Goal: Information Seeking & Learning: Check status

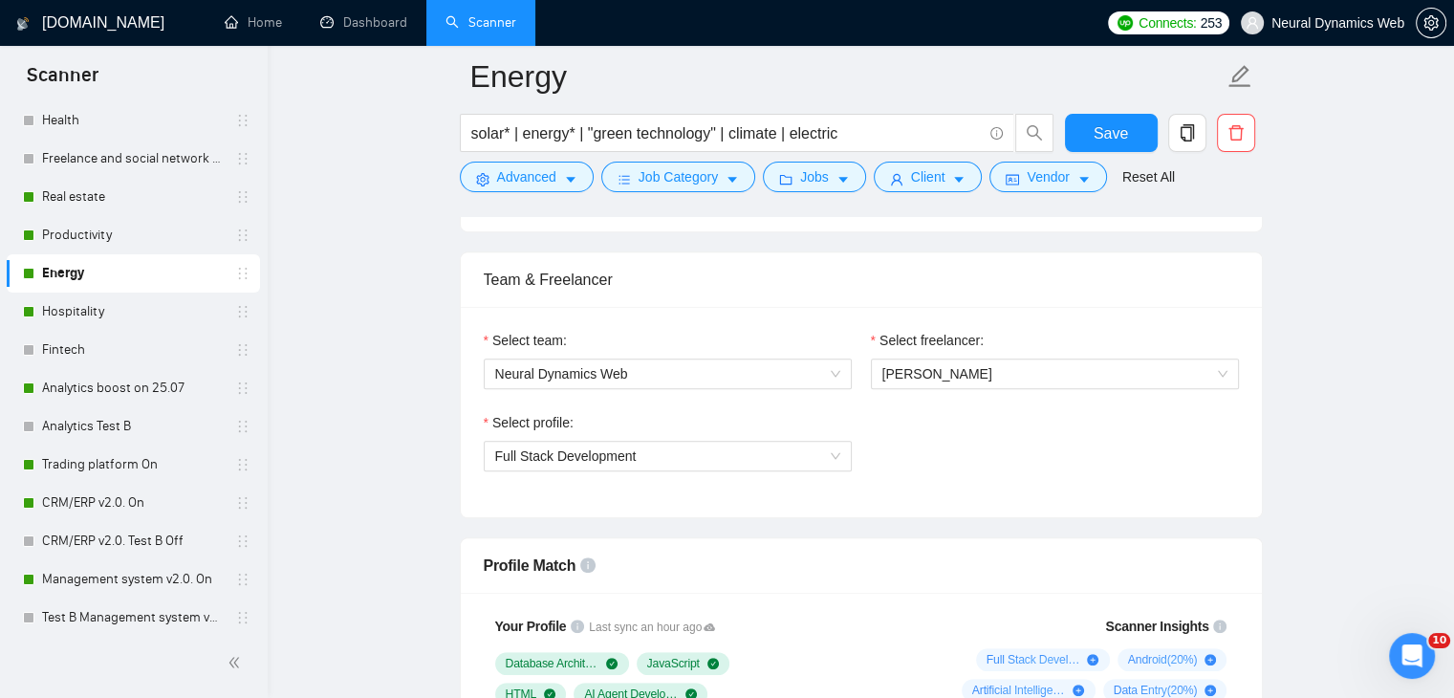
scroll to position [987, 0]
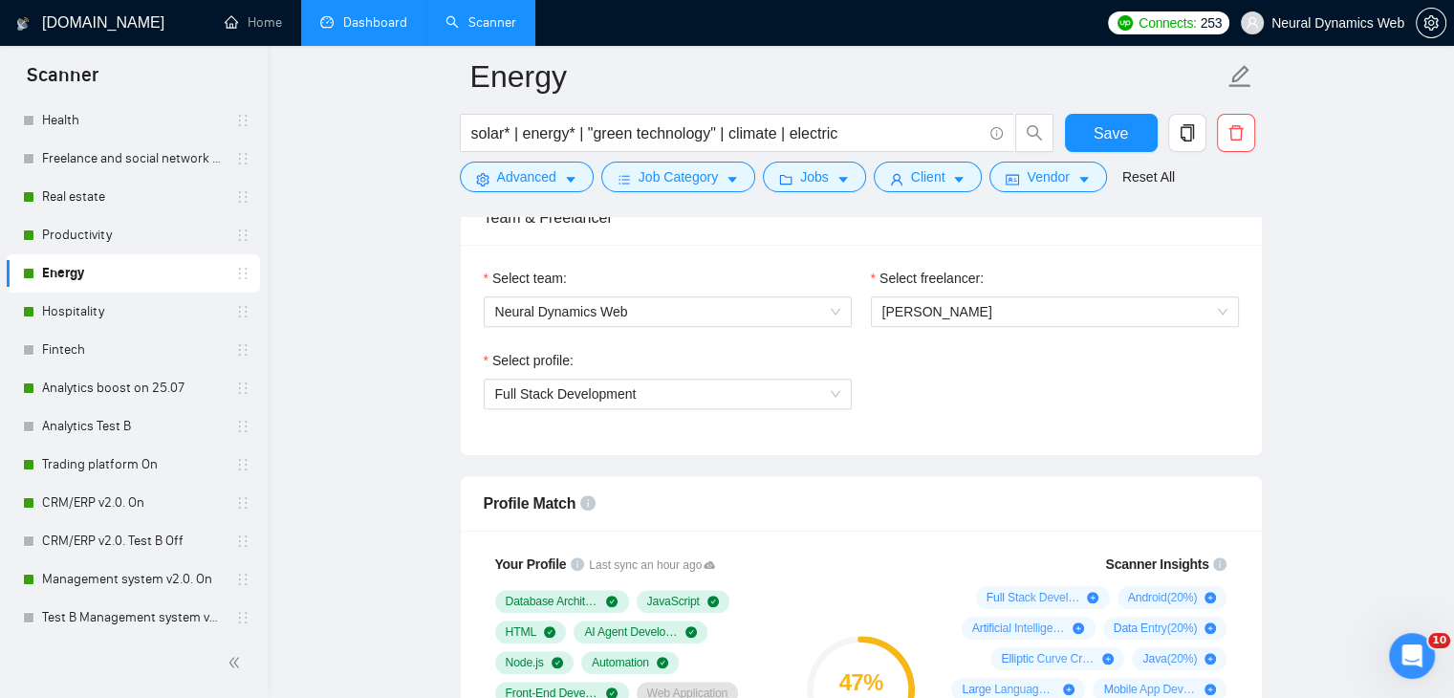
click at [389, 21] on link "Dashboard" at bounding box center [363, 22] width 87 height 16
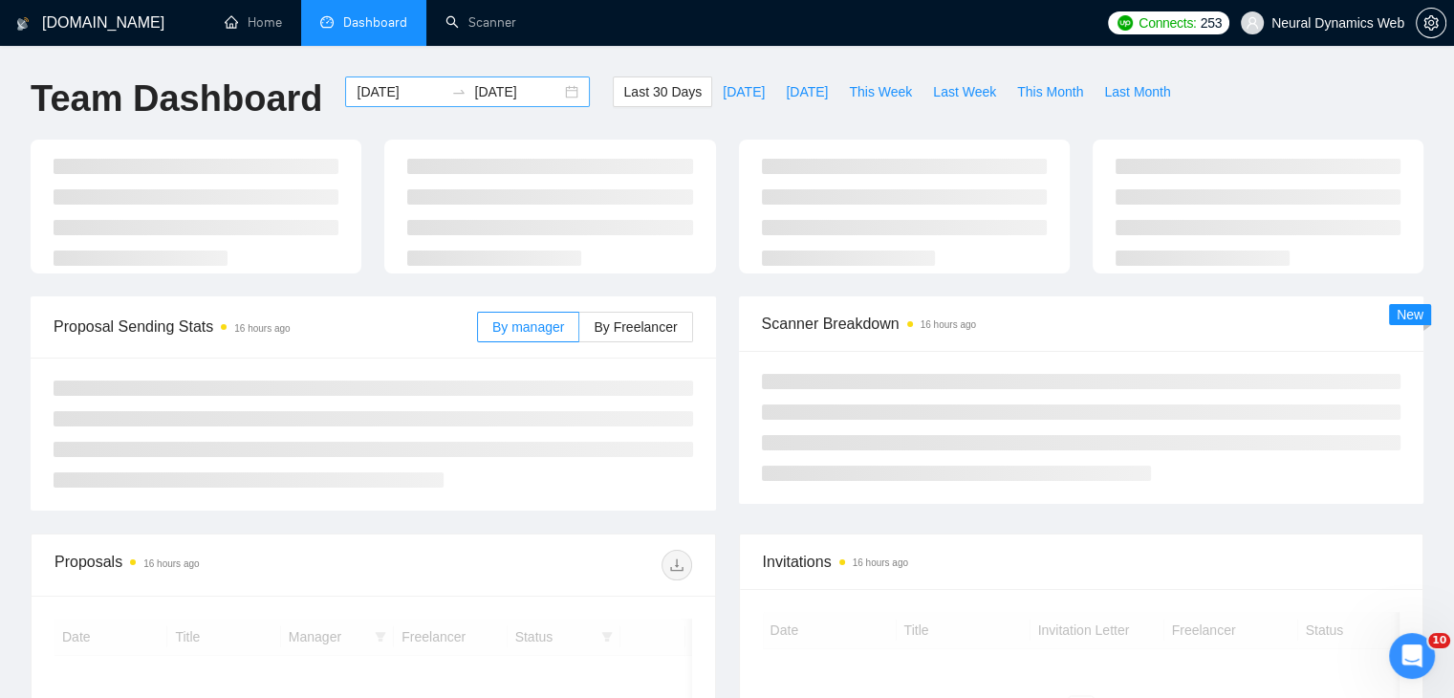
click at [561, 94] on div "[DATE] [DATE]" at bounding box center [467, 91] width 245 height 31
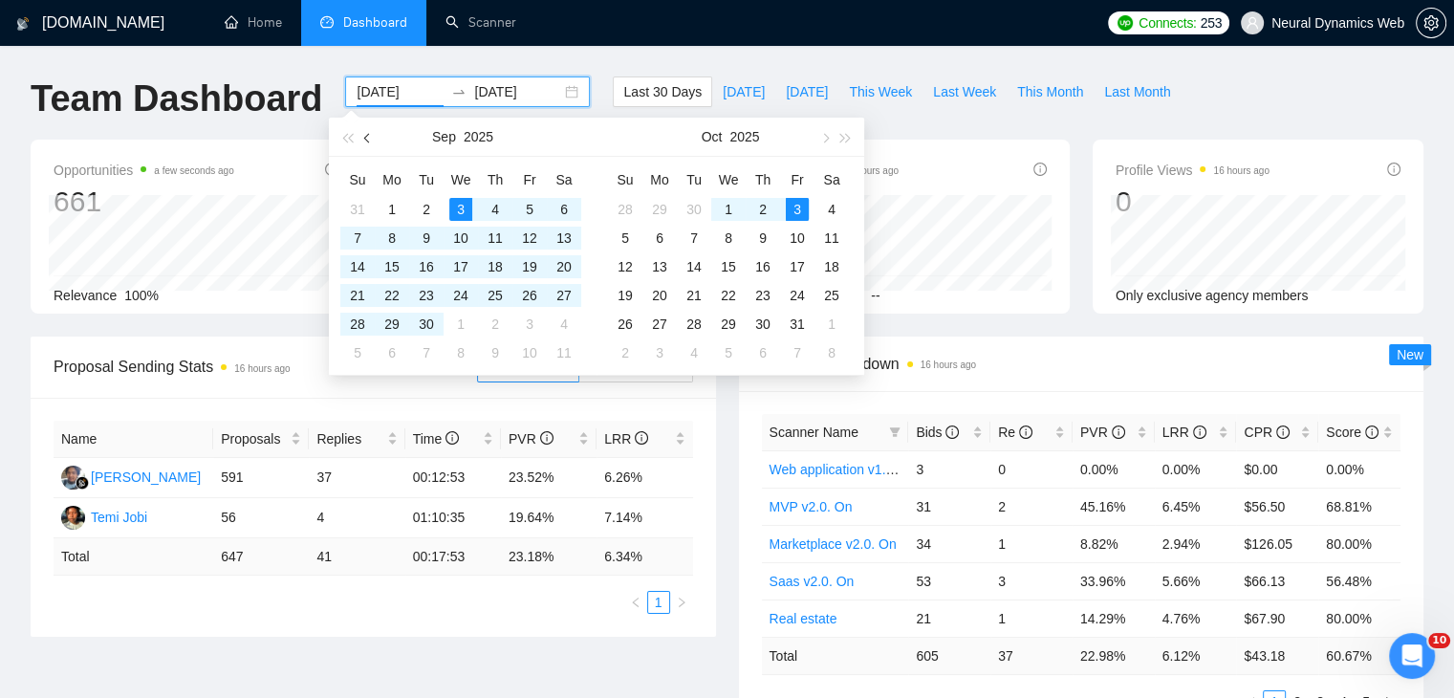
click at [374, 138] on button "button" at bounding box center [368, 137] width 21 height 38
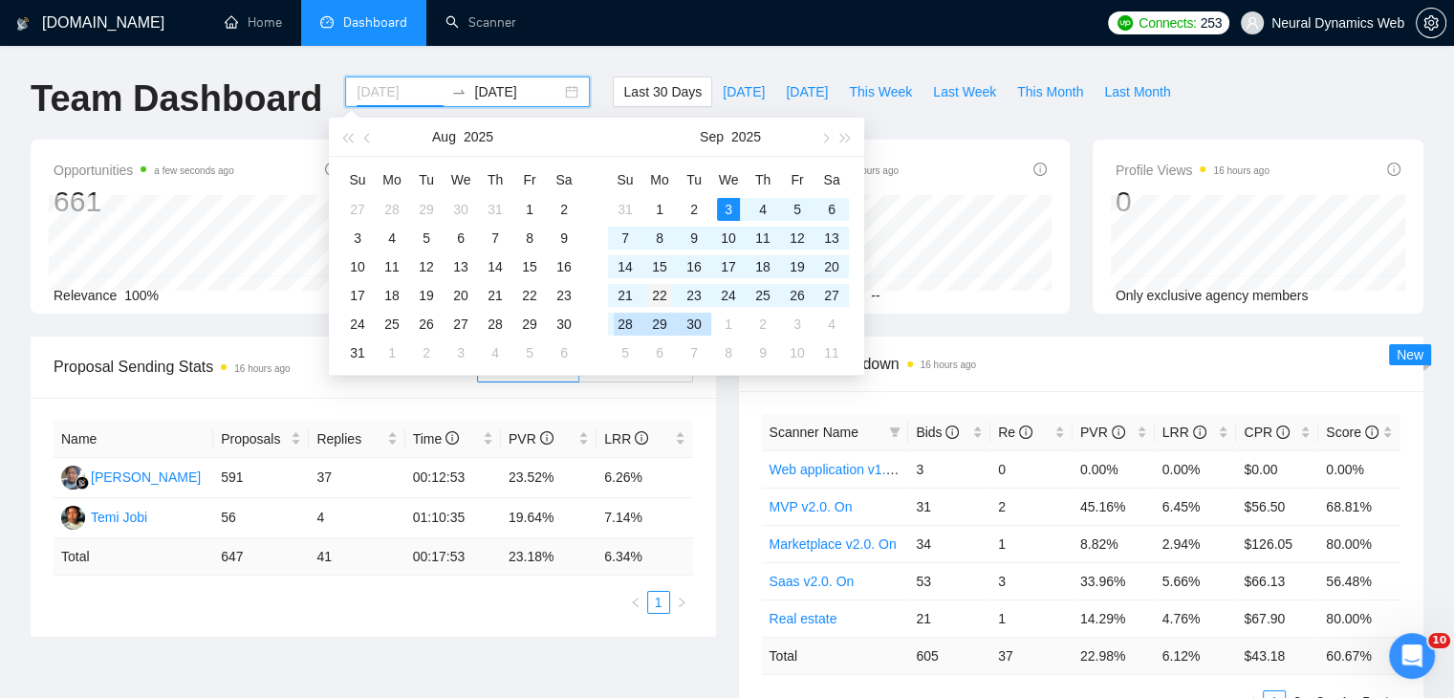
type input "[DATE]"
click at [661, 303] on div "22" at bounding box center [659, 295] width 23 height 23
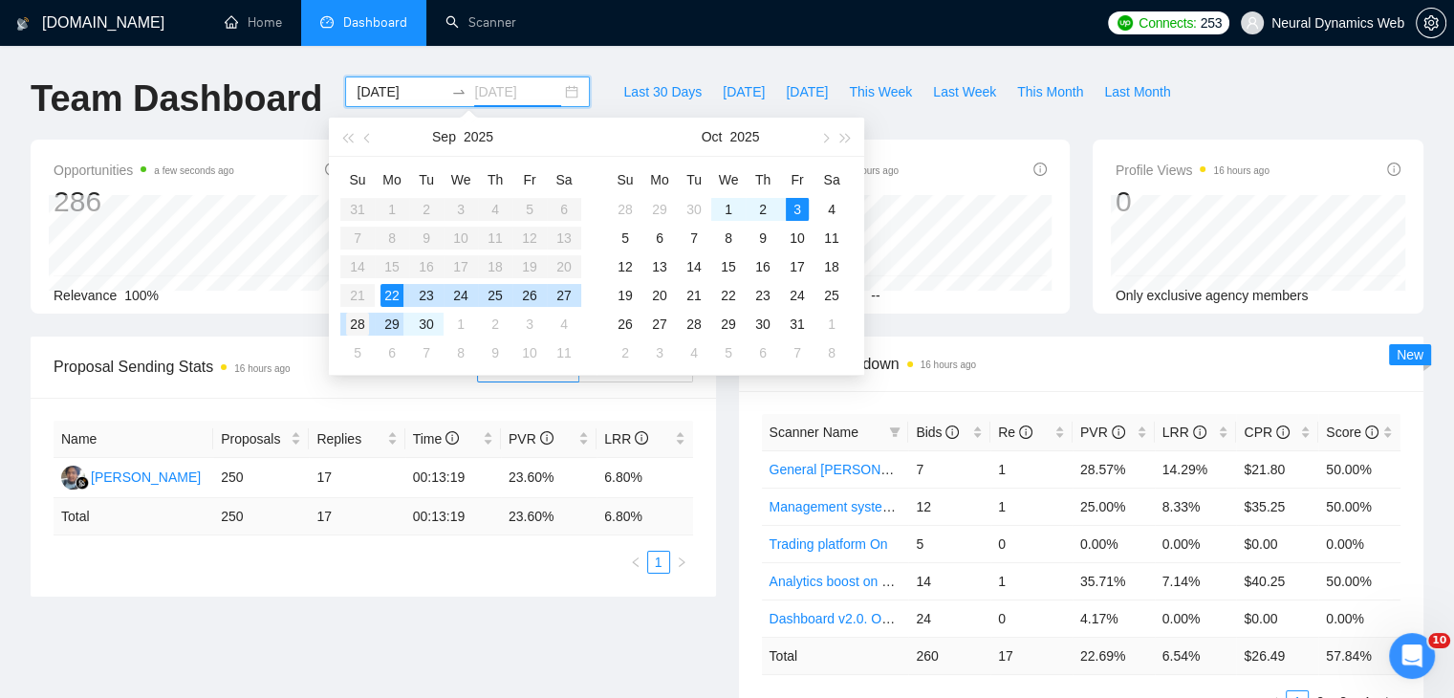
type input "[DATE]"
click at [360, 329] on div "28" at bounding box center [357, 324] width 23 height 23
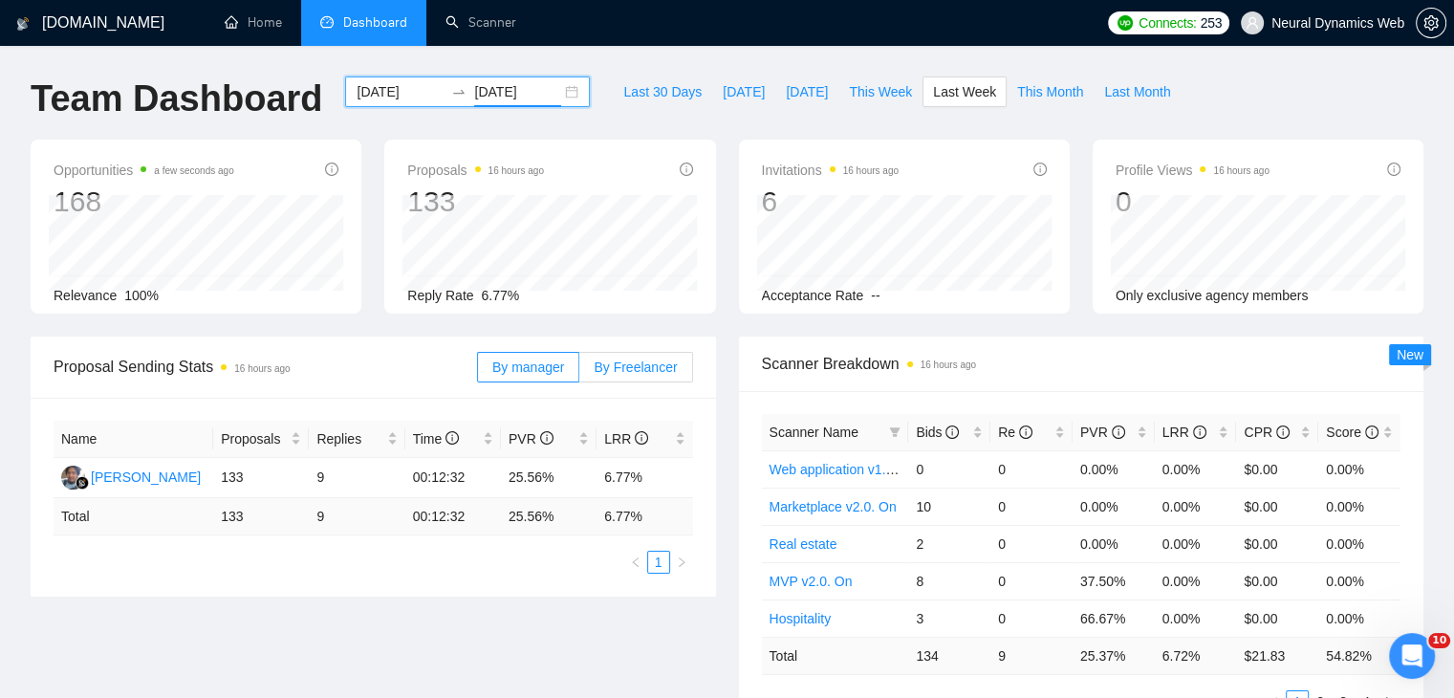
click at [621, 364] on span "By Freelancer" at bounding box center [635, 366] width 83 height 15
click at [579, 372] on input "By Freelancer" at bounding box center [579, 372] width 0 height 0
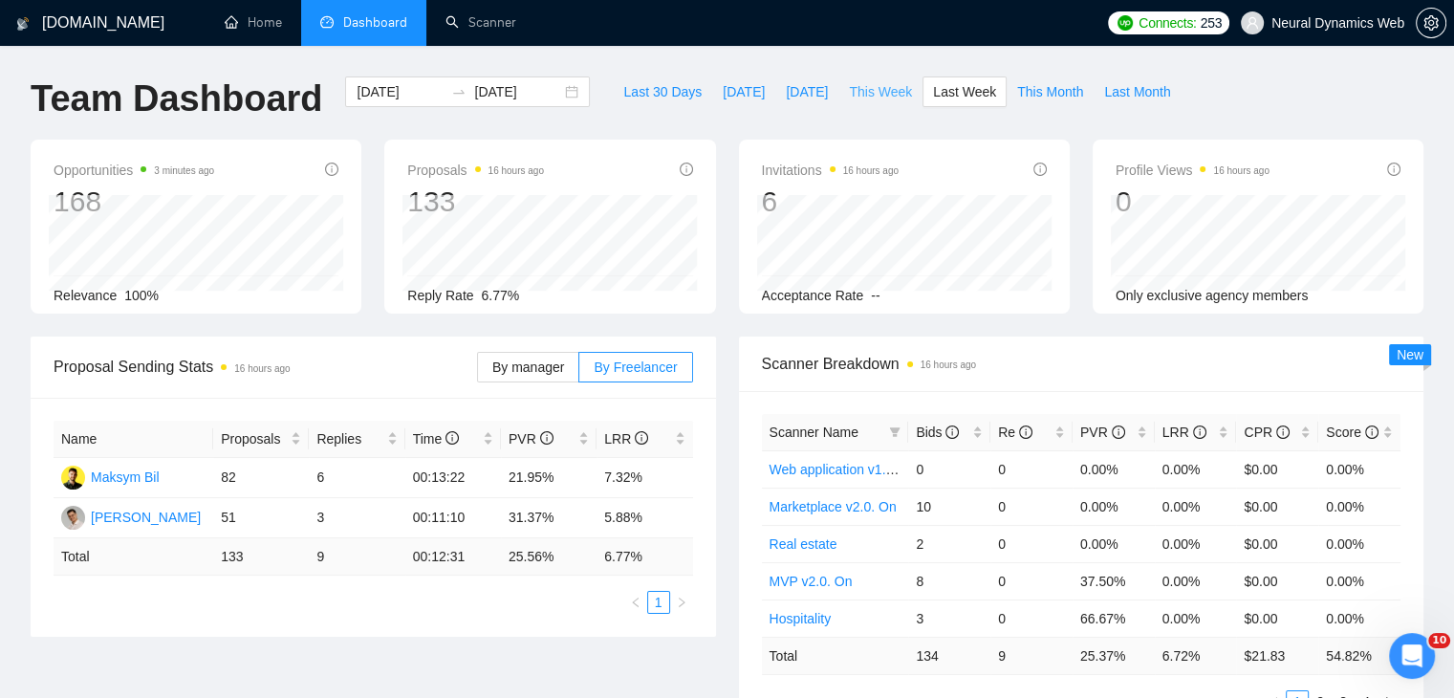
click at [880, 92] on span "This Week" at bounding box center [880, 91] width 63 height 21
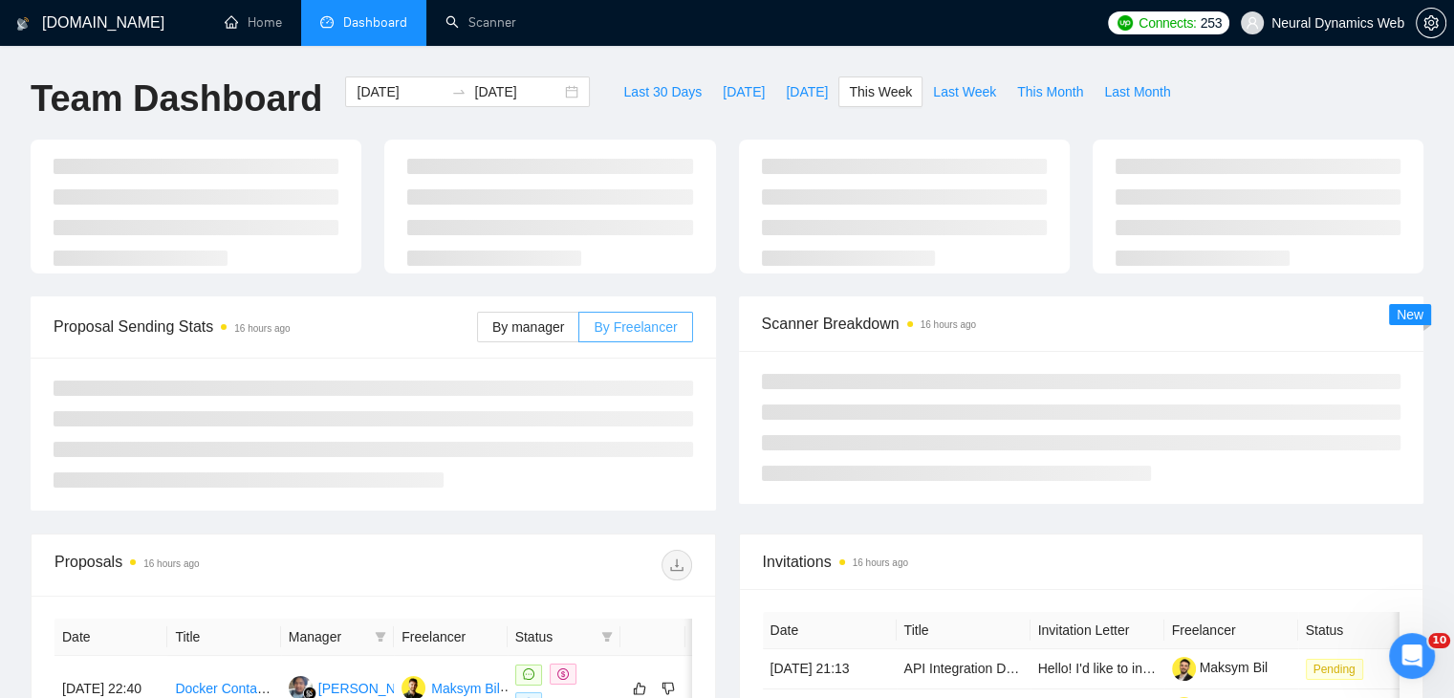
type input "[DATE]"
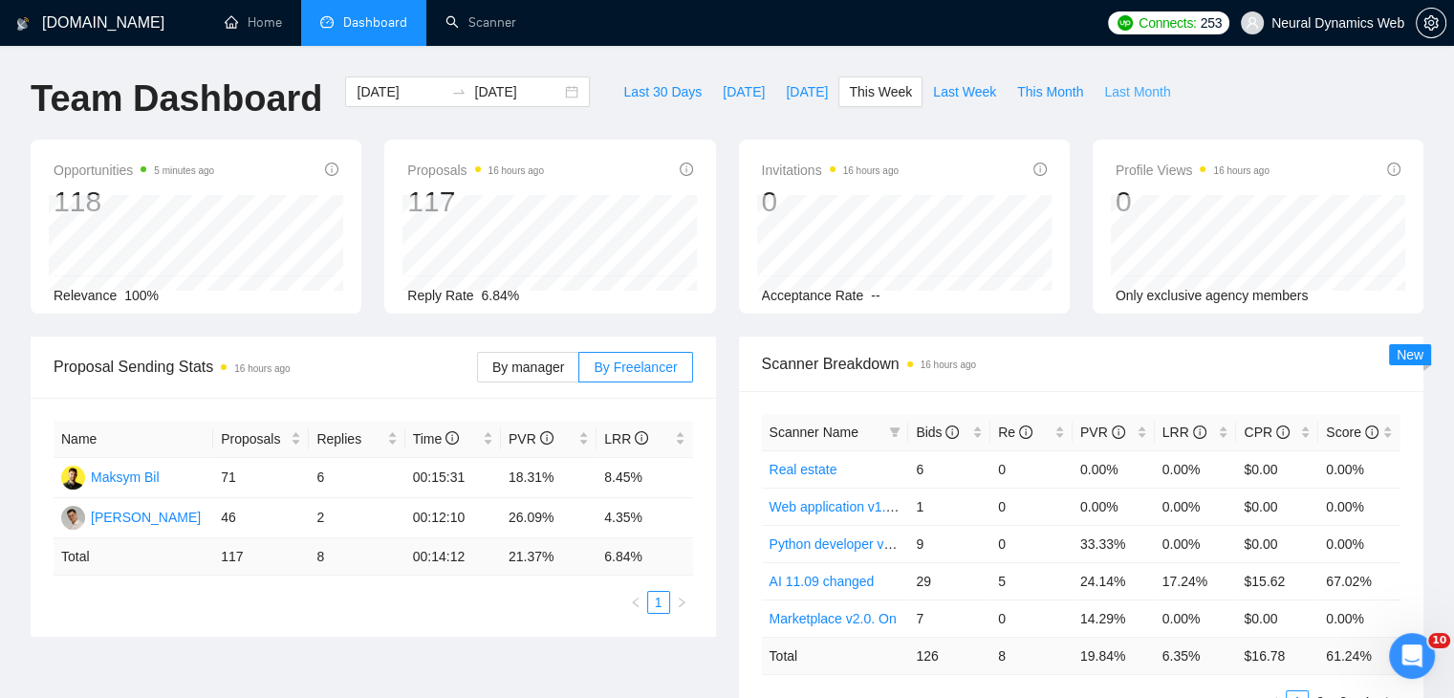
click at [1104, 91] on span "Last Month" at bounding box center [1137, 91] width 66 height 21
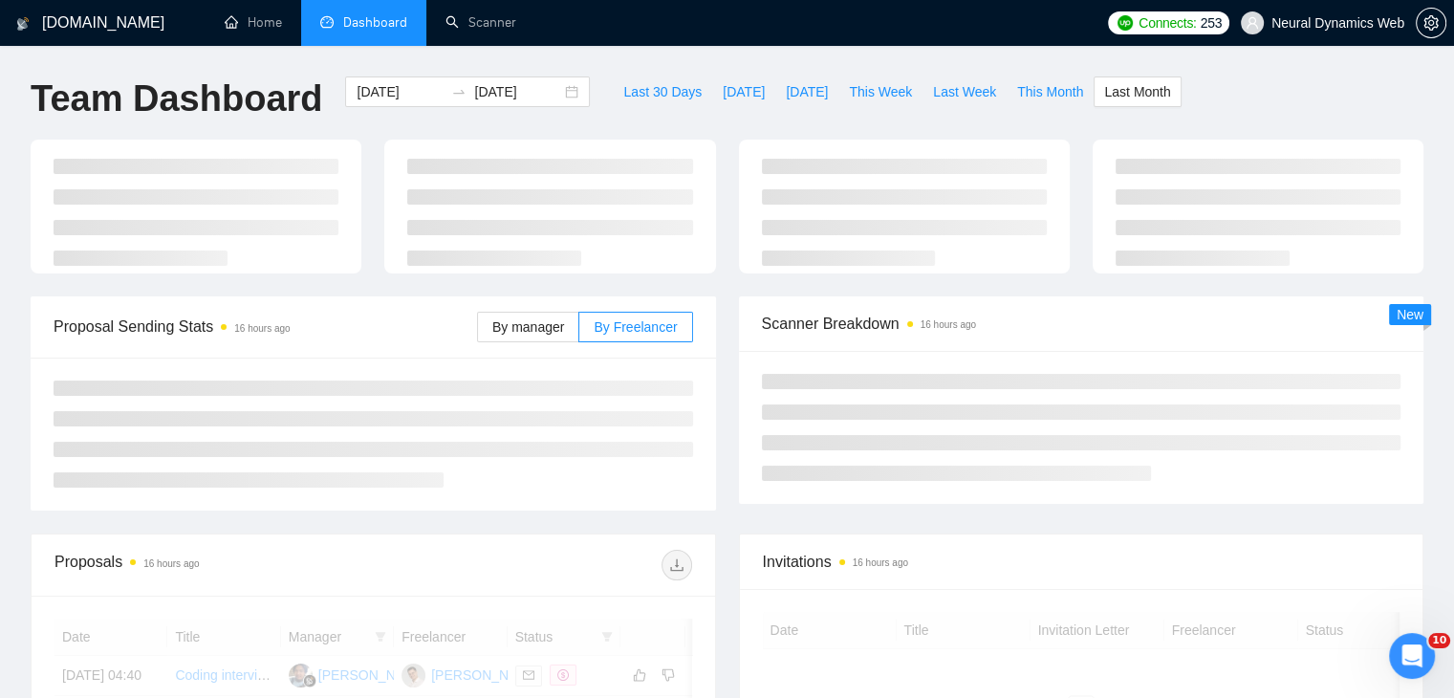
type input "[DATE]"
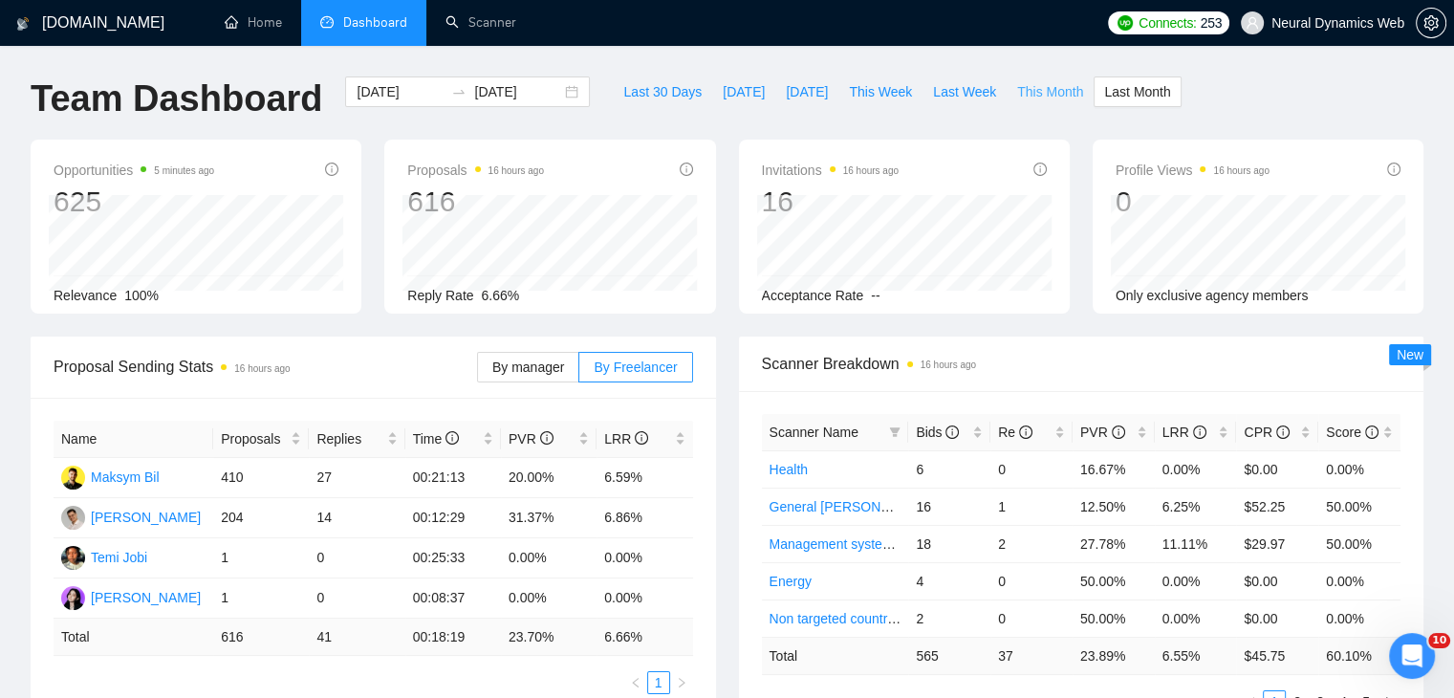
click at [1035, 101] on span "This Month" at bounding box center [1050, 91] width 66 height 21
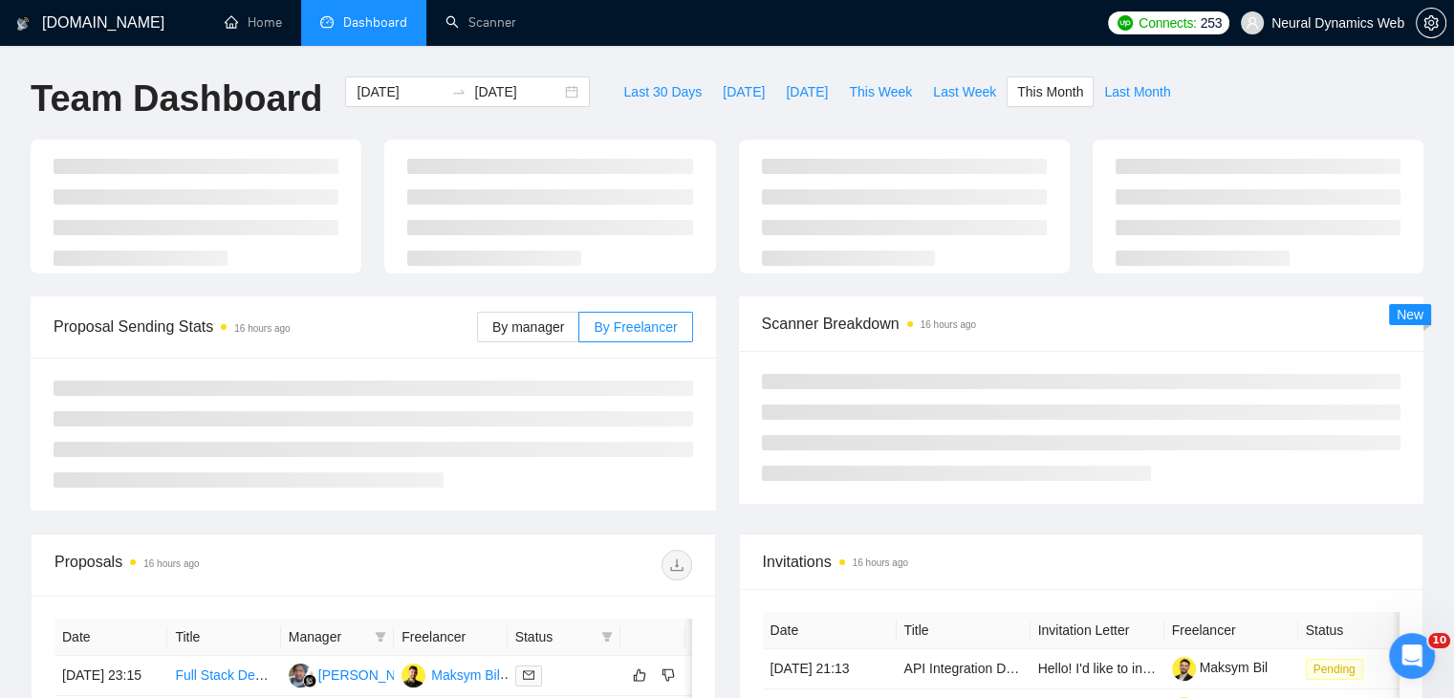
type input "[DATE]"
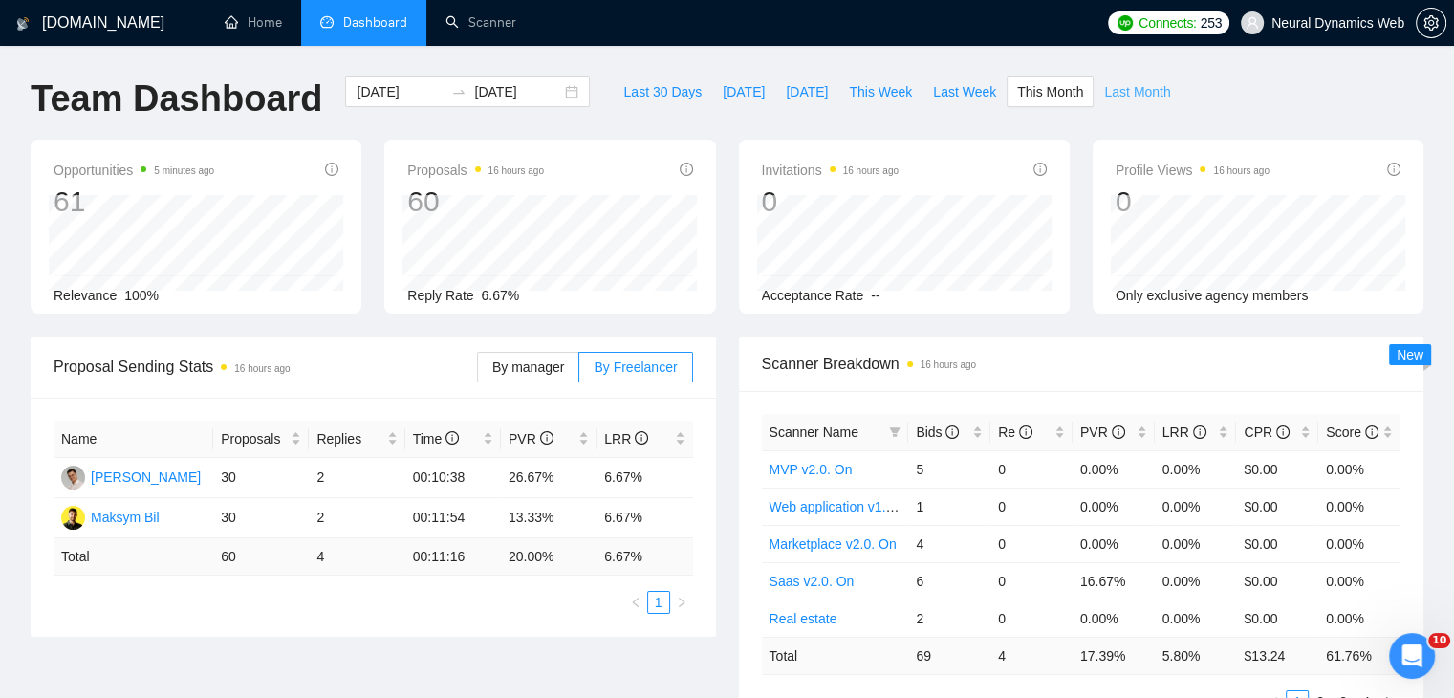
click at [1104, 89] on span "Last Month" at bounding box center [1137, 91] width 66 height 21
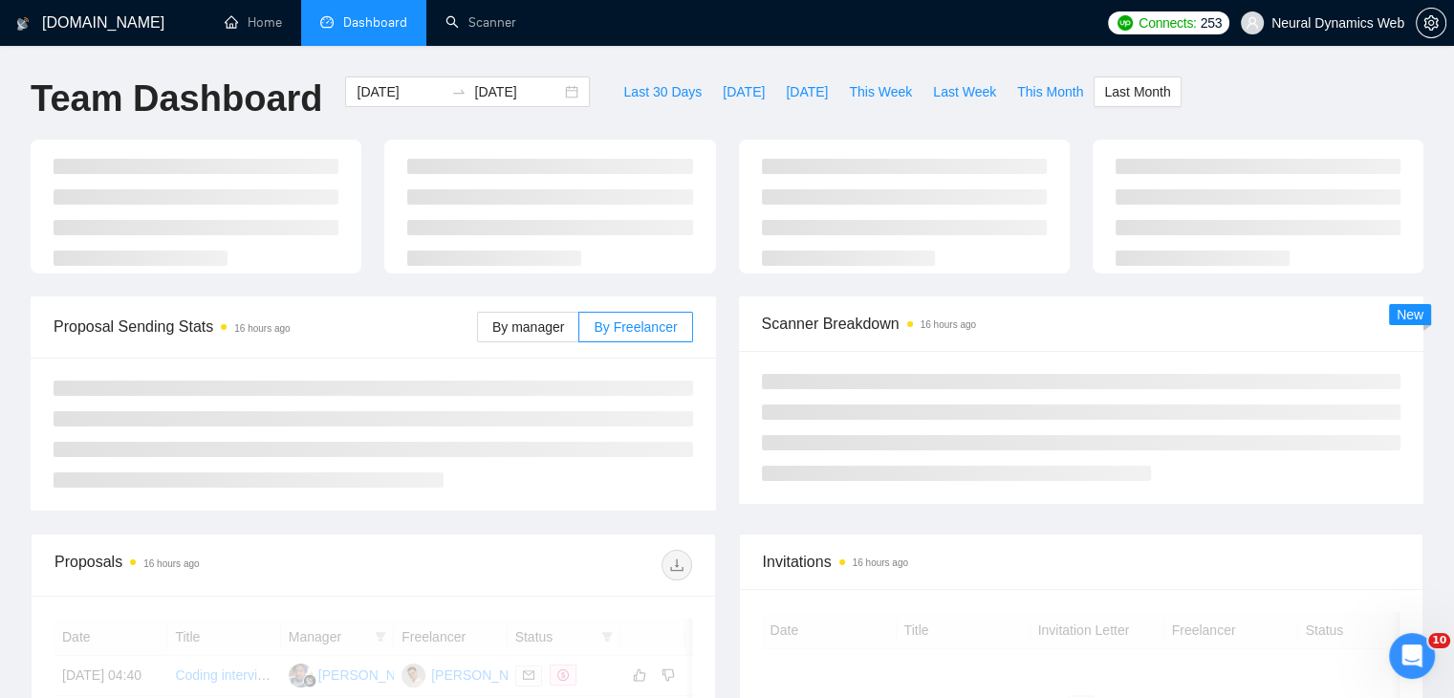
type input "[DATE]"
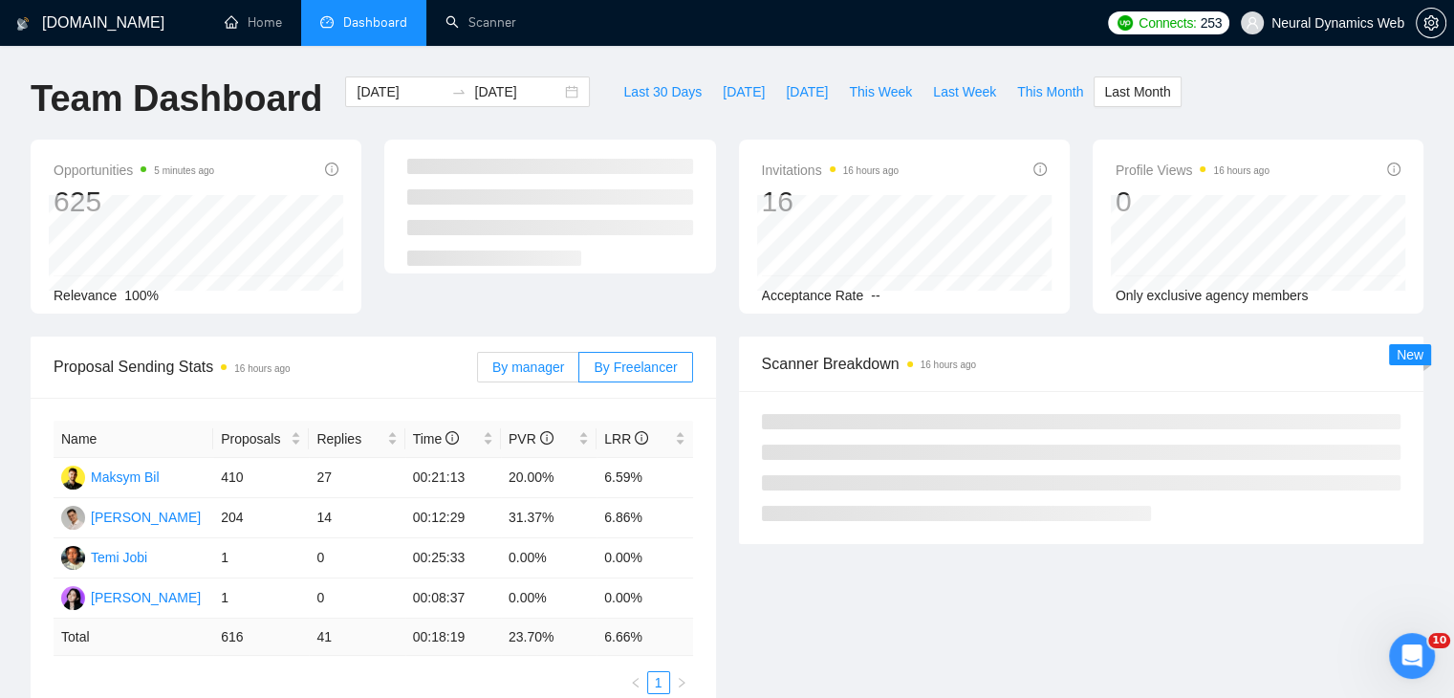
click at [527, 365] on span "By manager" at bounding box center [528, 366] width 72 height 15
click at [478, 372] on input "By manager" at bounding box center [478, 372] width 0 height 0
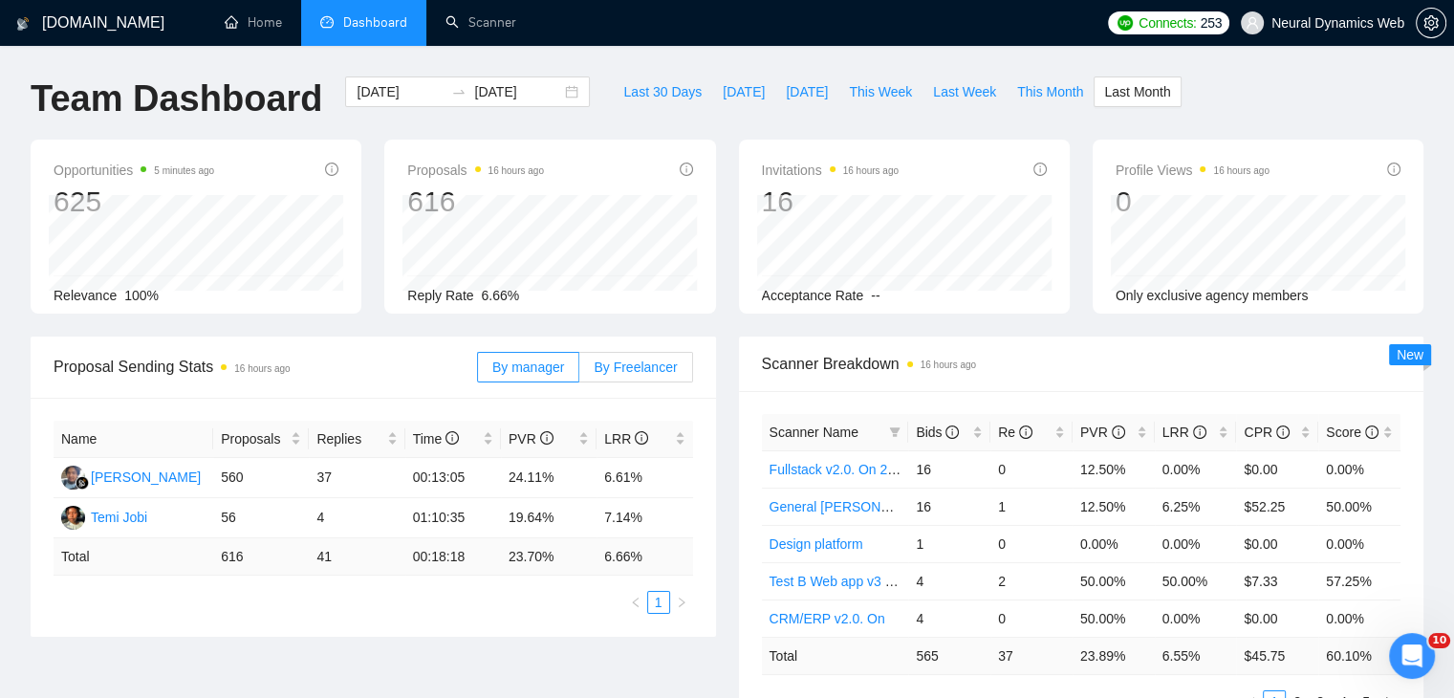
click at [641, 375] on span "By Freelancer" at bounding box center [635, 366] width 83 height 15
click at [579, 372] on input "By Freelancer" at bounding box center [579, 372] width 0 height 0
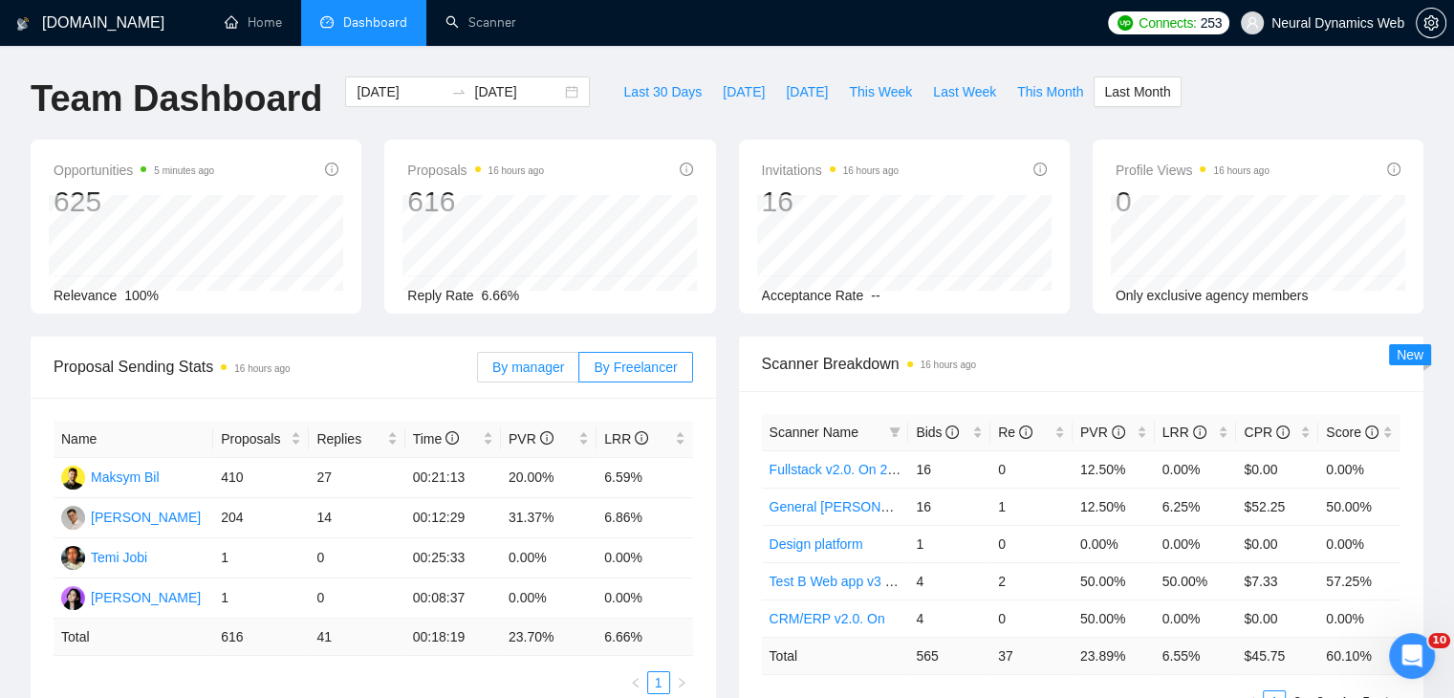
click at [528, 359] on span "By manager" at bounding box center [528, 366] width 72 height 15
click at [478, 372] on input "By manager" at bounding box center [478, 372] width 0 height 0
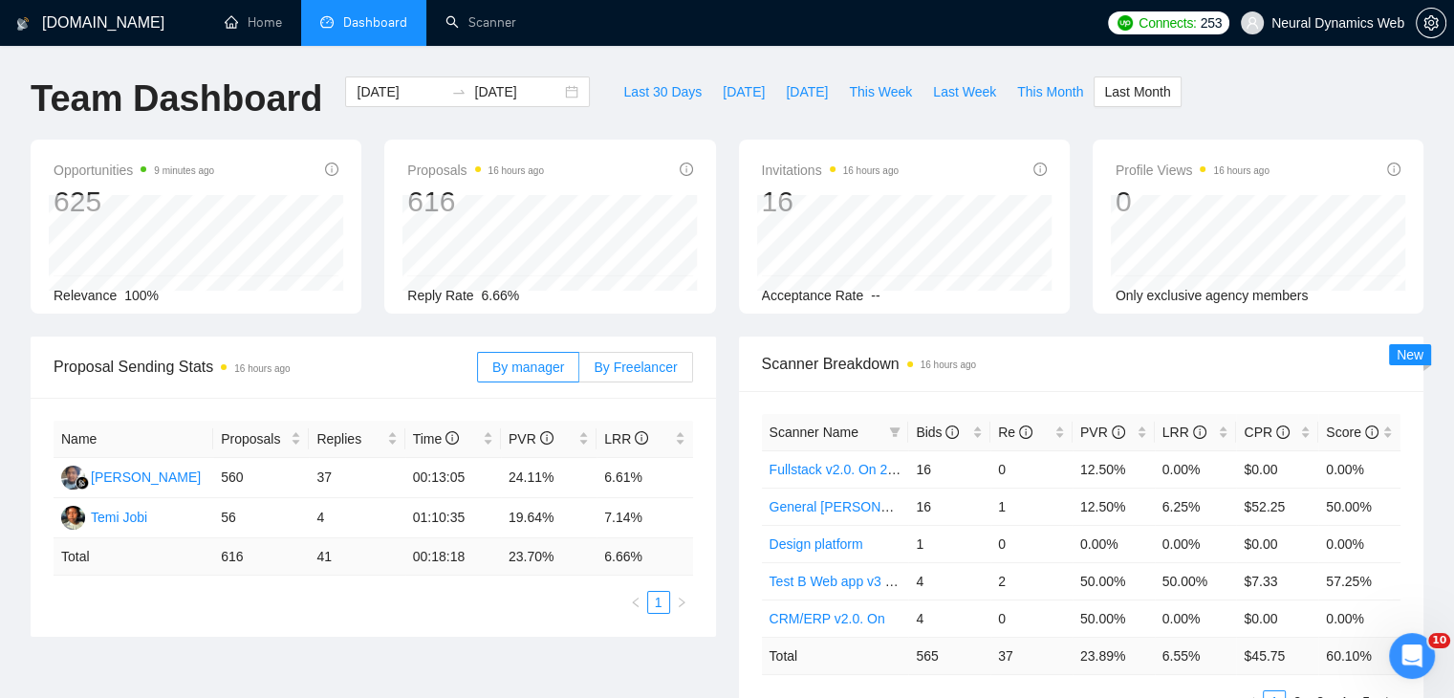
click at [639, 368] on span "By Freelancer" at bounding box center [635, 366] width 83 height 15
click at [579, 372] on input "By Freelancer" at bounding box center [579, 372] width 0 height 0
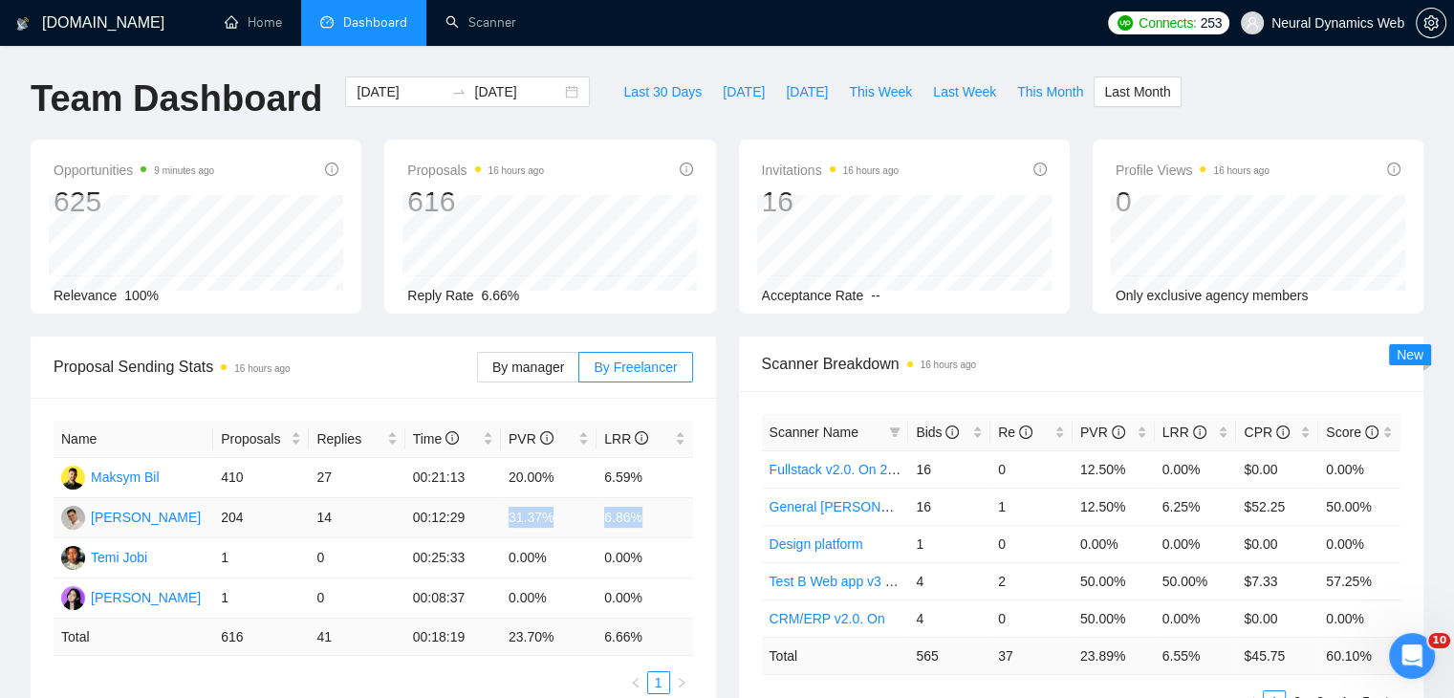
drag, startPoint x: 510, startPoint y: 515, endPoint x: 639, endPoint y: 510, distance: 128.2
click at [639, 510] on tr "[PERSON_NAME] 204 14 00:12:29 31.37% 6.86%" at bounding box center [374, 518] width 640 height 40
copy tr "31.37% 6.86%"
click at [557, 92] on div "[DATE] [DATE]" at bounding box center [467, 91] width 245 height 31
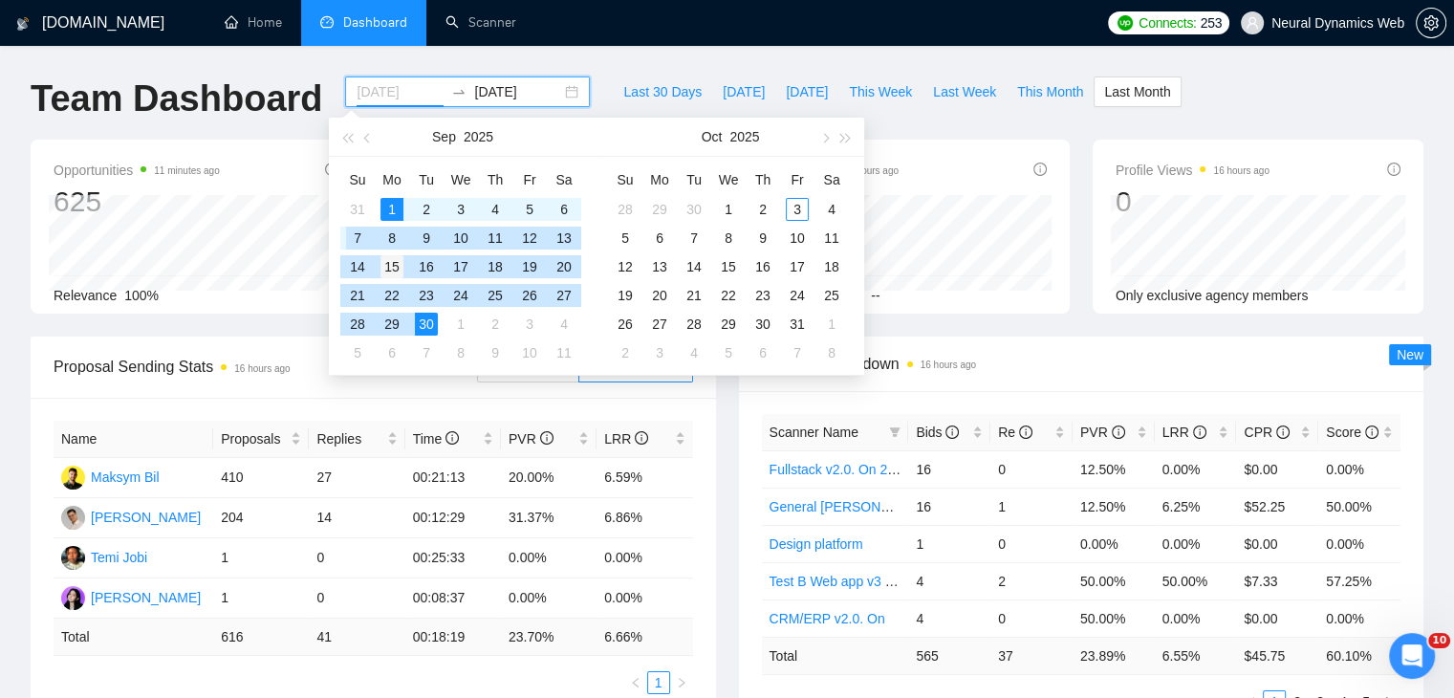
type input "[DATE]"
click at [395, 269] on div "15" at bounding box center [391, 266] width 23 height 23
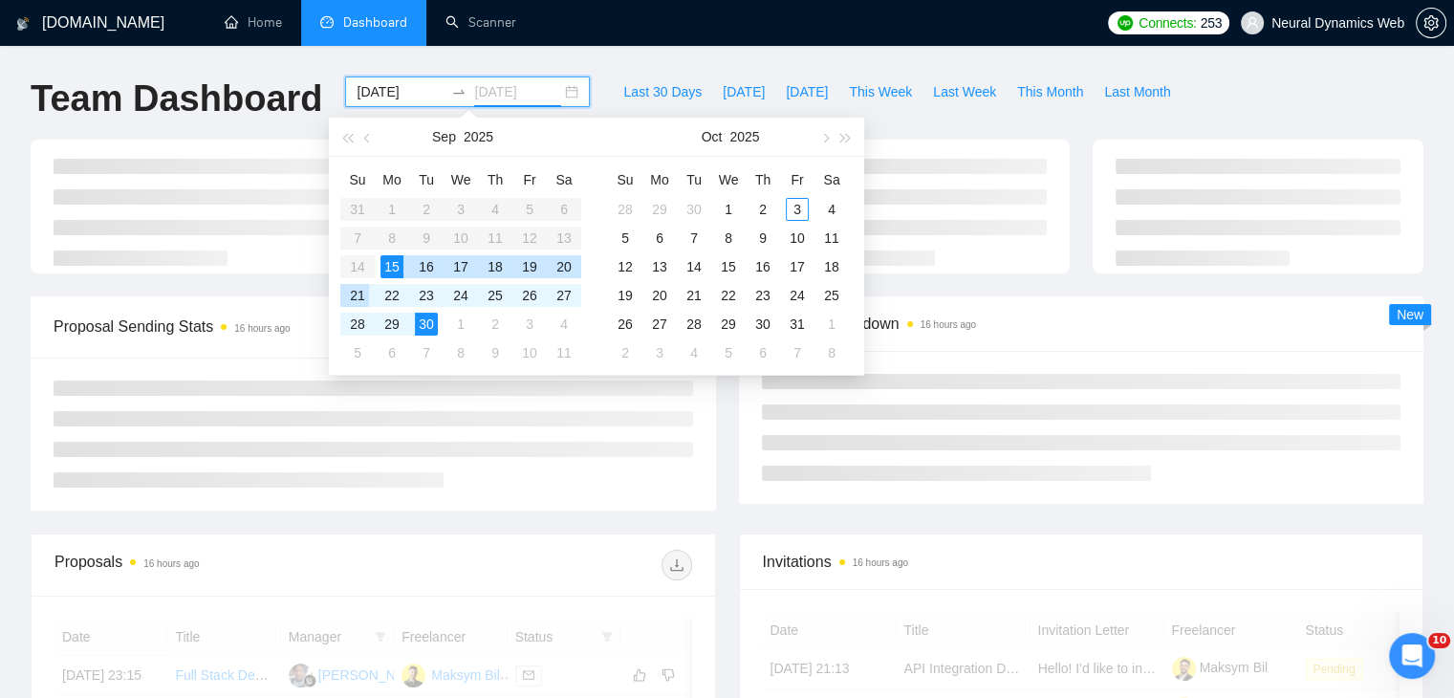
click at [352, 288] on div "21" at bounding box center [357, 295] width 23 height 23
type input "[DATE]"
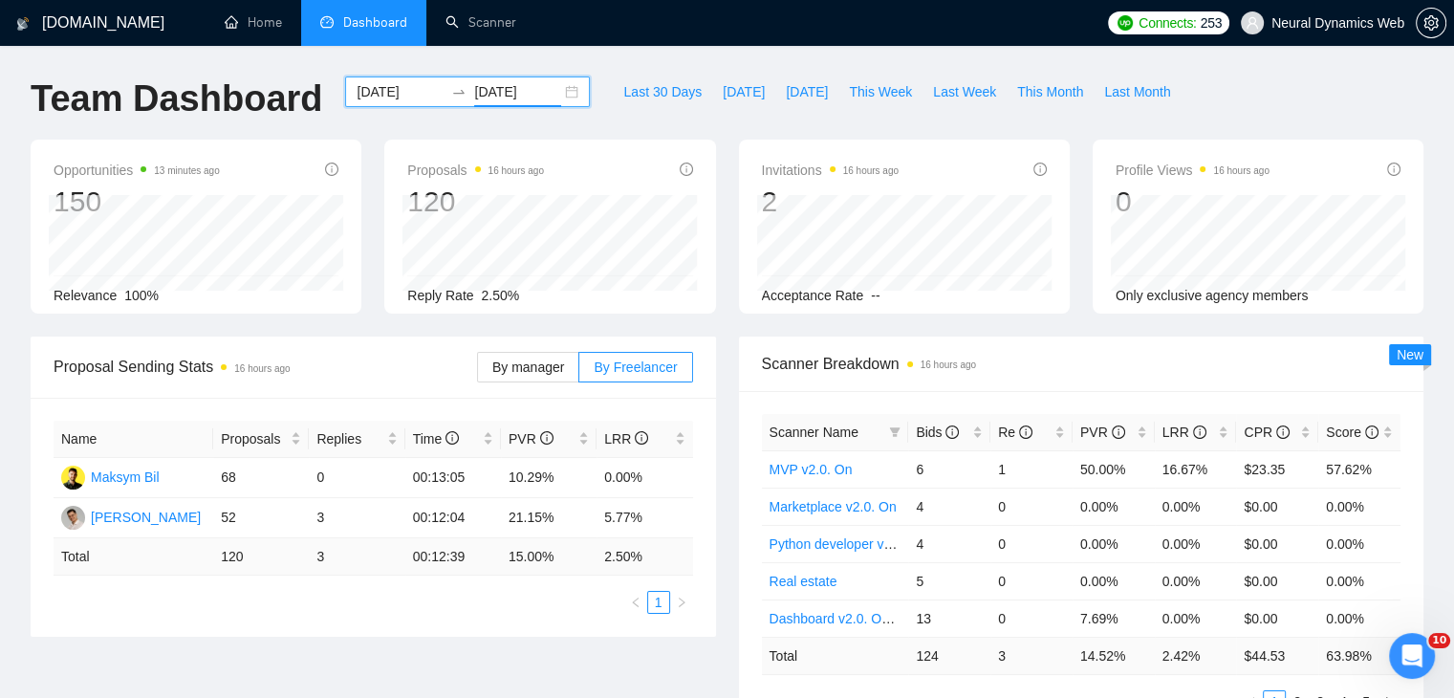
click at [557, 91] on div "[DATE] [DATE]" at bounding box center [467, 91] width 245 height 31
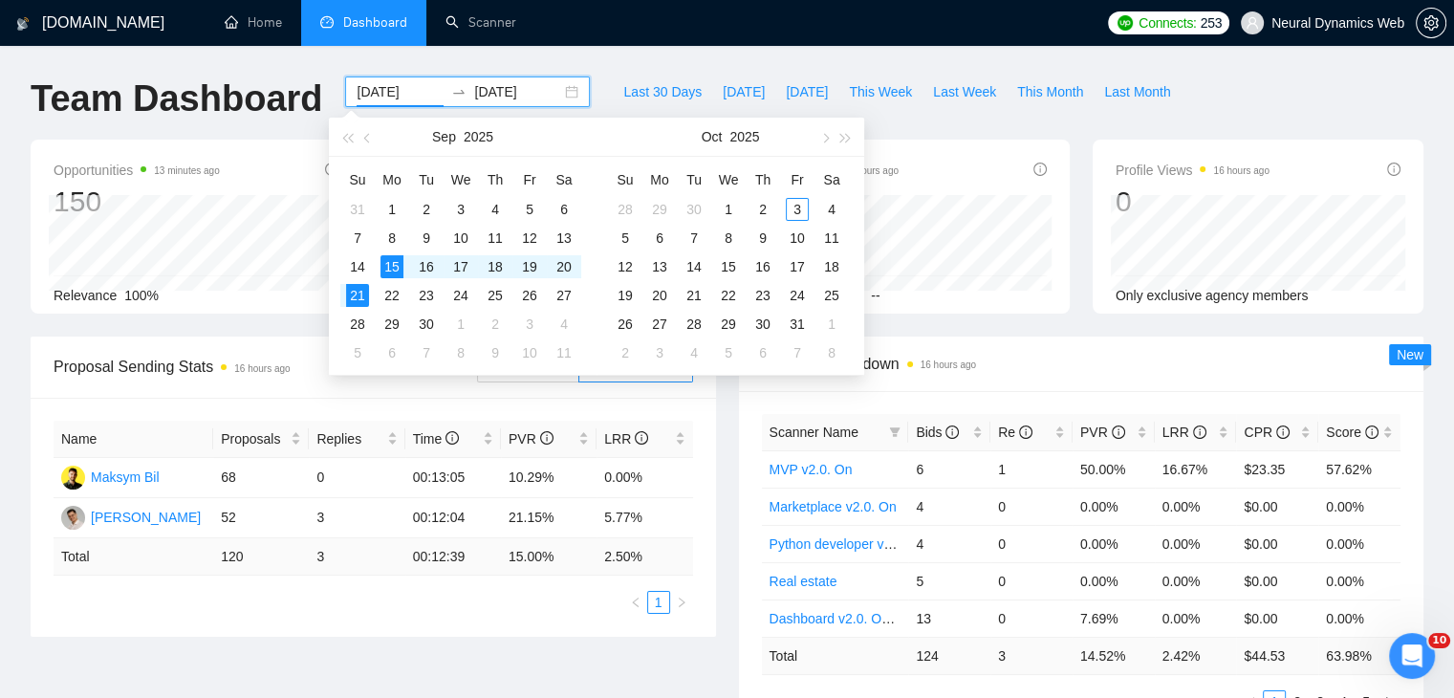
click at [380, 139] on div "[DATE]" at bounding box center [463, 137] width 166 height 38
click at [367, 140] on span "button" at bounding box center [369, 138] width 10 height 10
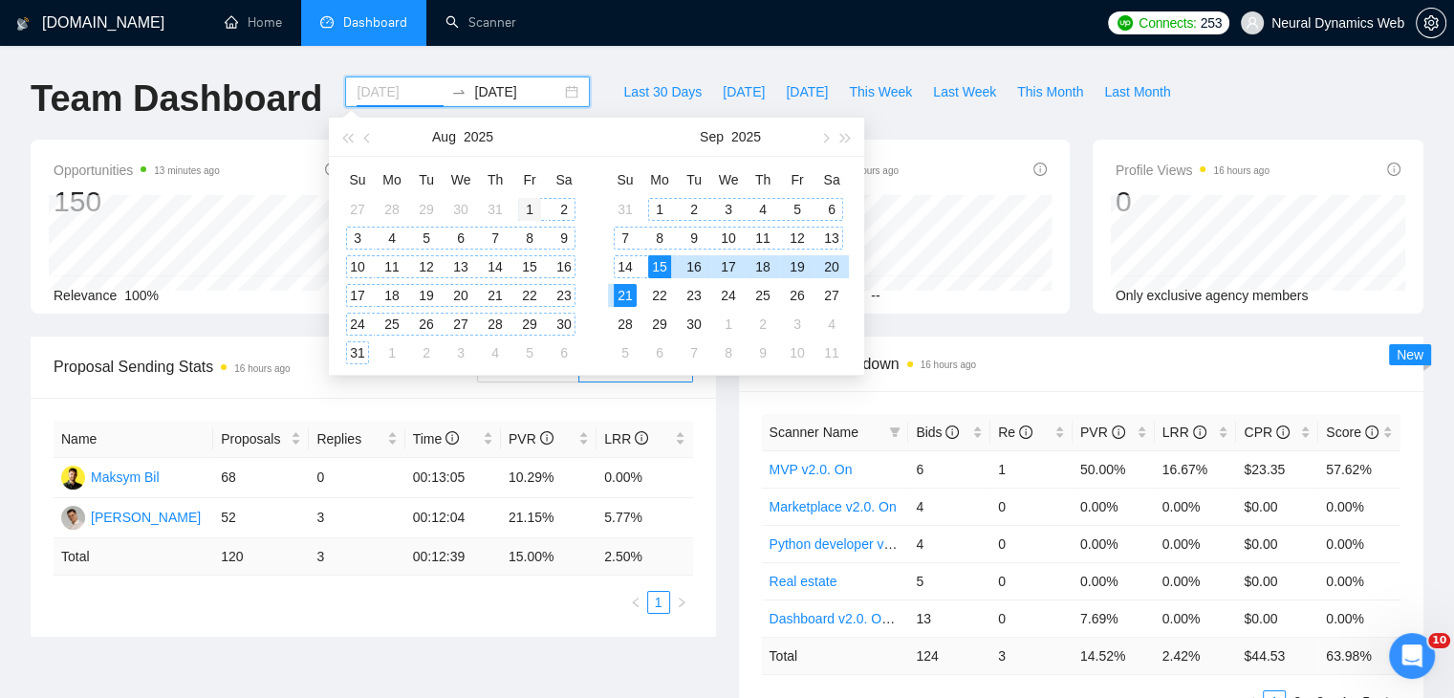
type input "[DATE]"
click at [522, 206] on div "1" at bounding box center [529, 209] width 23 height 23
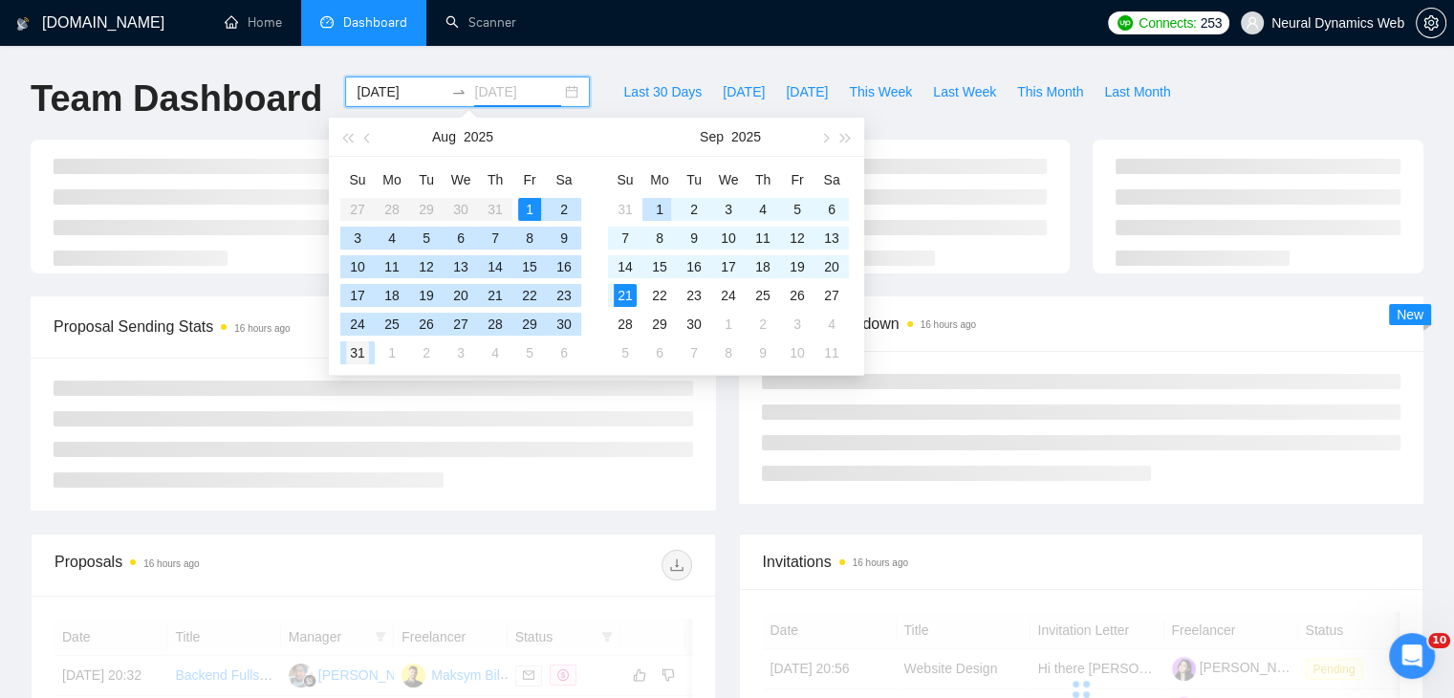
type input "[DATE]"
click at [358, 357] on div "31" at bounding box center [357, 352] width 23 height 23
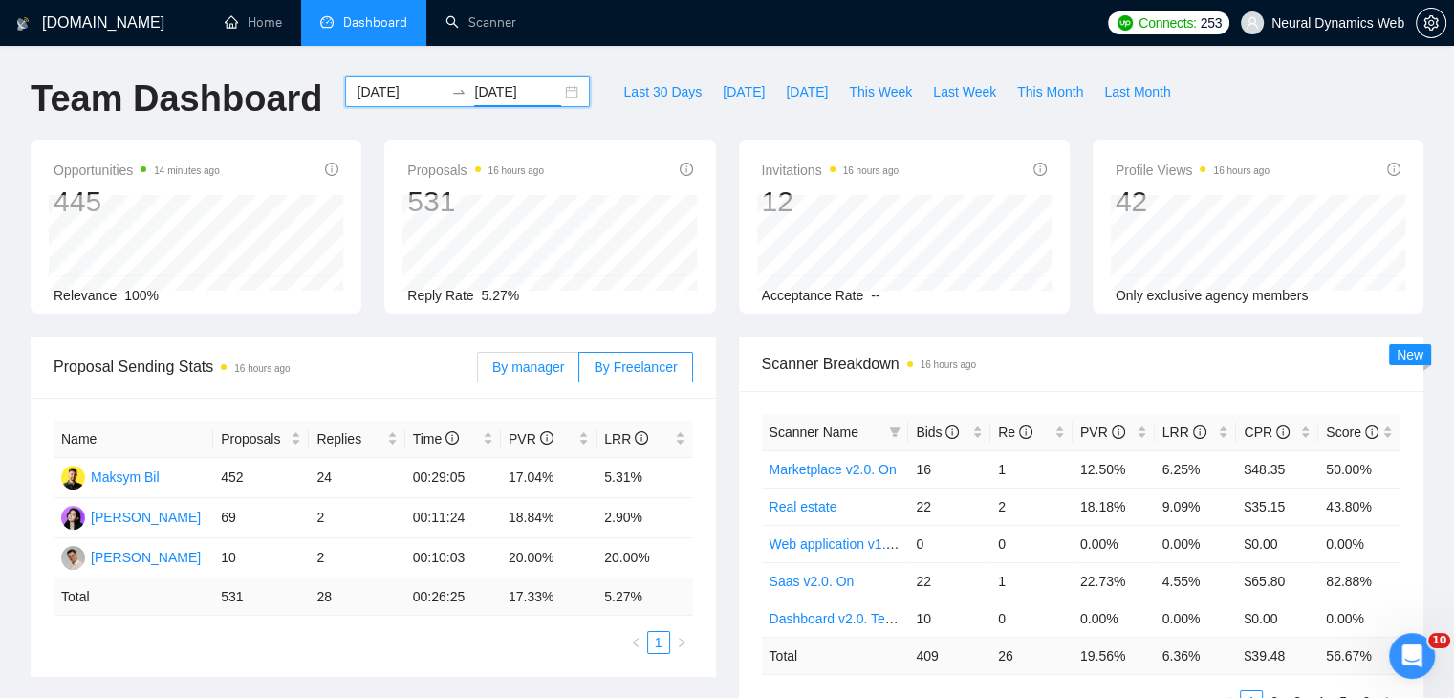
click at [553, 363] on span "By manager" at bounding box center [528, 366] width 72 height 15
click at [549, 364] on span "By manager" at bounding box center [528, 366] width 72 height 15
click at [478, 372] on input "By manager" at bounding box center [478, 372] width 0 height 0
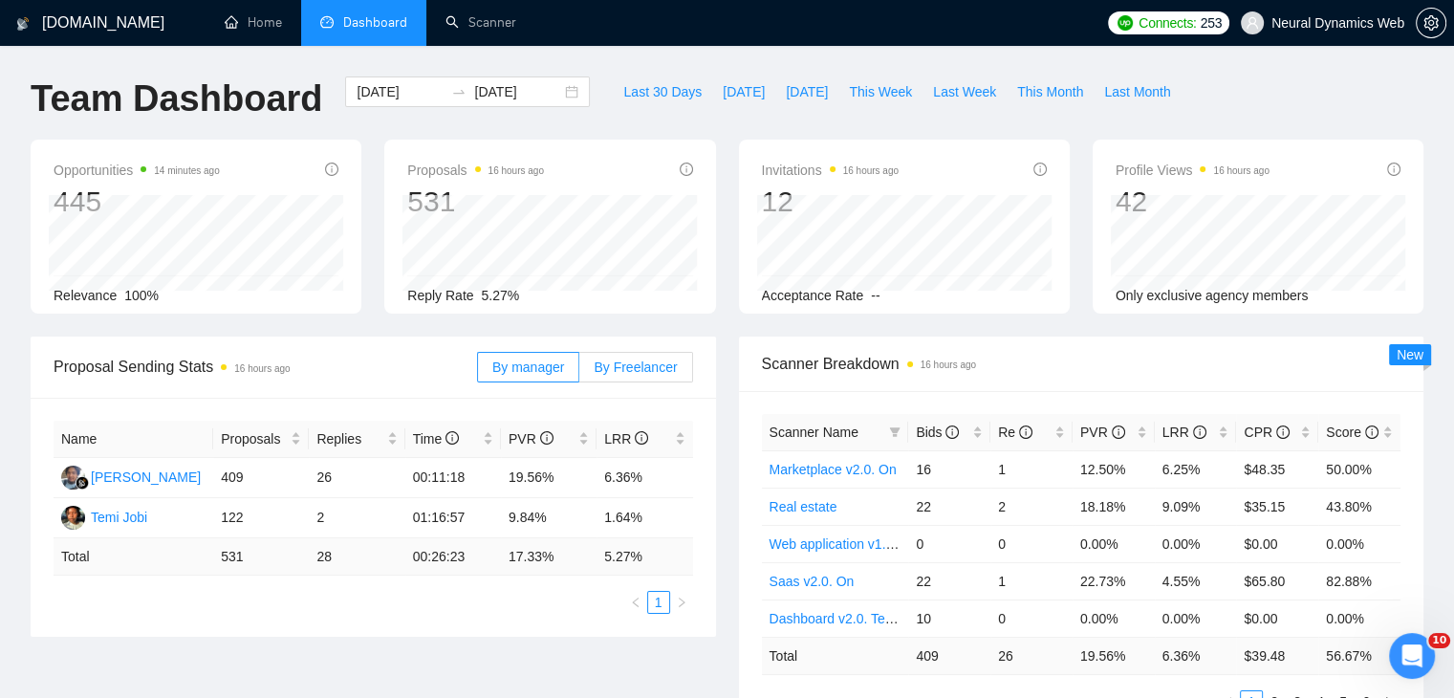
click at [646, 353] on label "By Freelancer" at bounding box center [635, 367] width 113 height 31
click at [579, 372] on input "By Freelancer" at bounding box center [579, 372] width 0 height 0
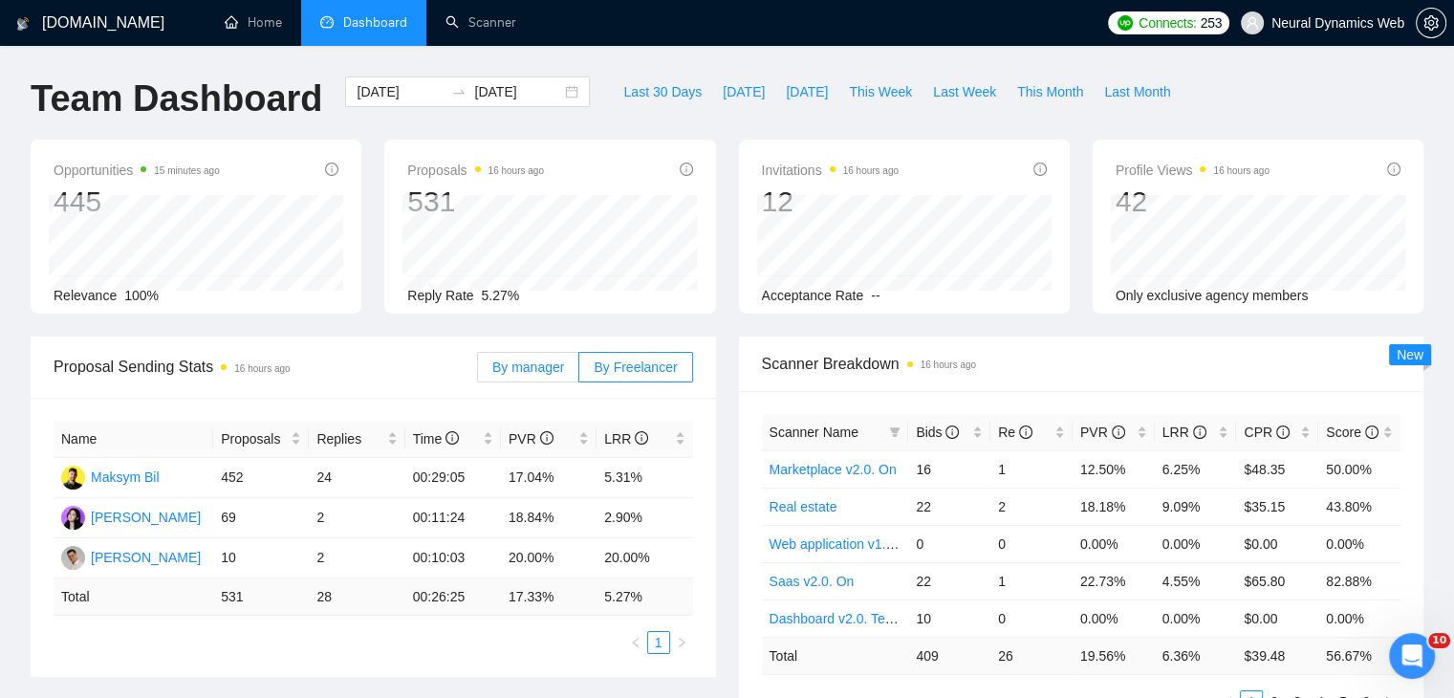
click at [528, 355] on label "By manager" at bounding box center [528, 367] width 102 height 31
click at [478, 372] on input "By manager" at bounding box center [478, 372] width 0 height 0
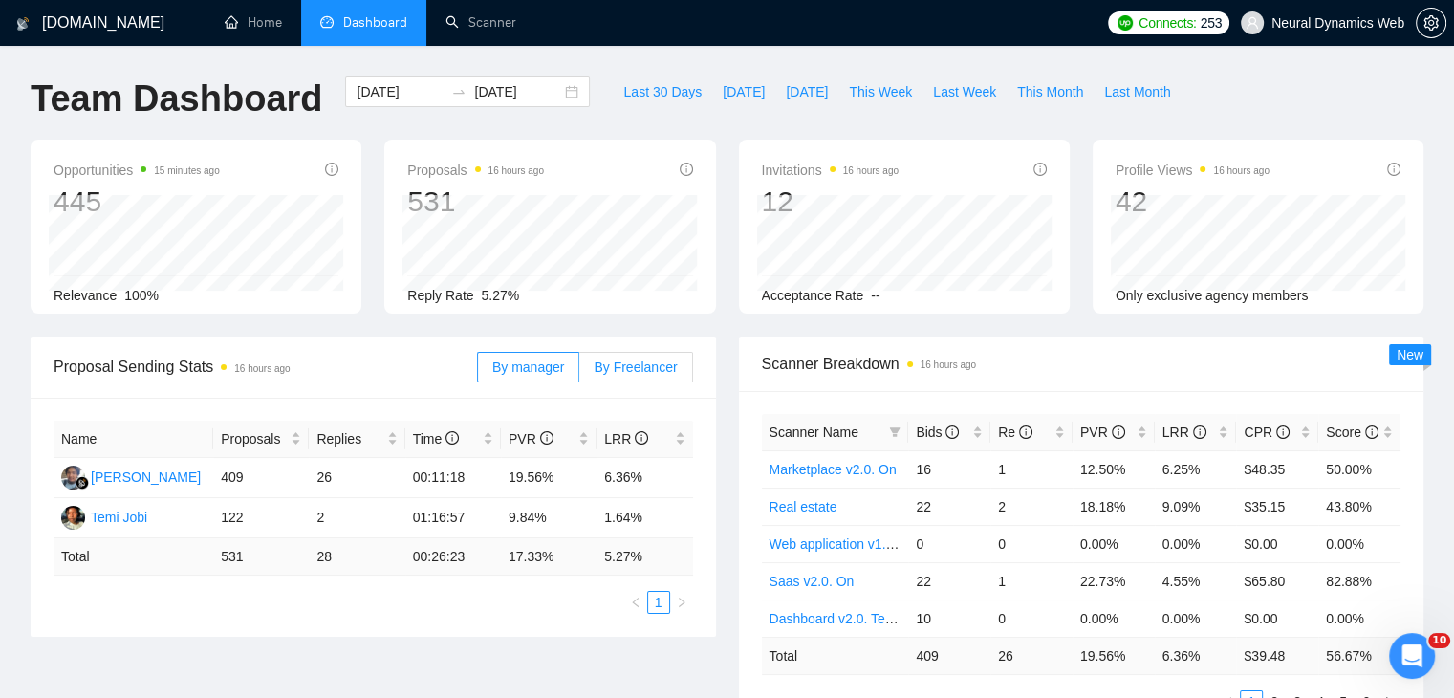
click at [627, 359] on span "By Freelancer" at bounding box center [635, 366] width 83 height 15
click at [579, 372] on input "By Freelancer" at bounding box center [579, 372] width 0 height 0
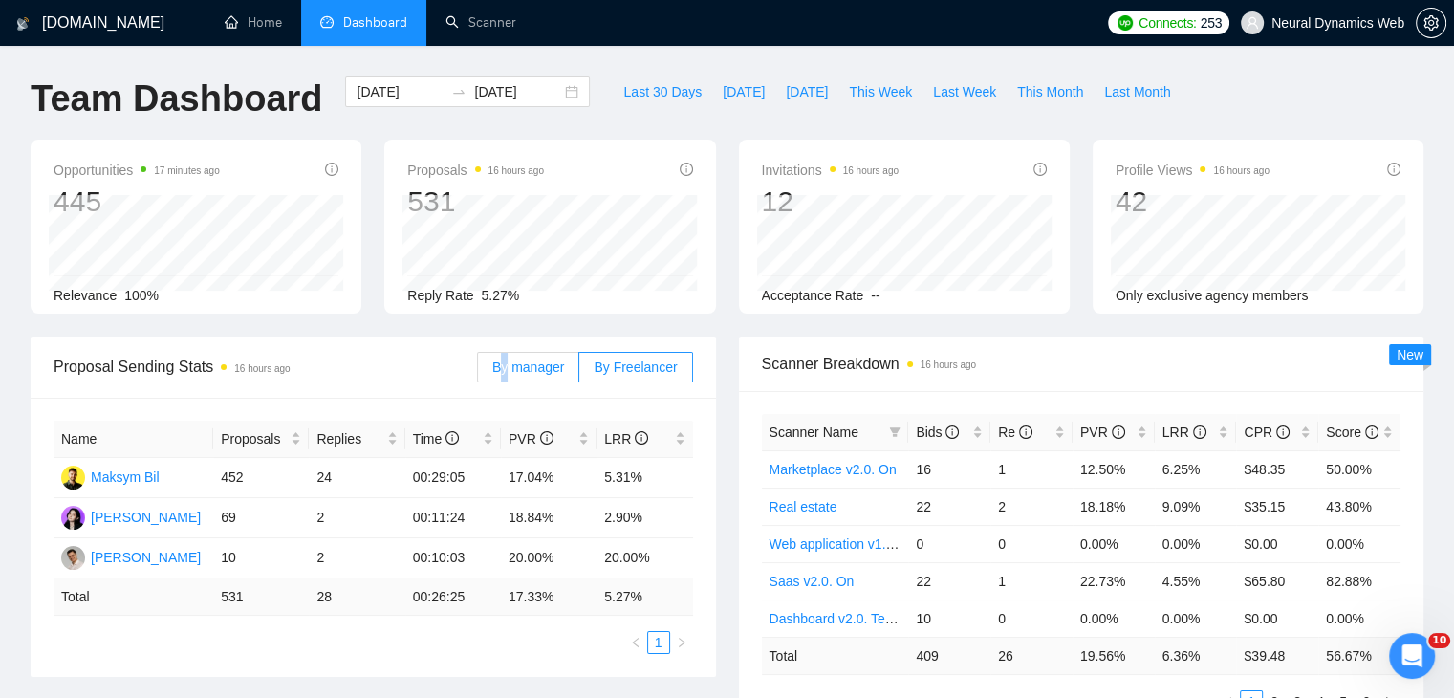
click at [510, 364] on span "By manager" at bounding box center [528, 366] width 72 height 15
click at [542, 364] on span "By manager" at bounding box center [528, 366] width 72 height 15
click at [478, 372] on input "By manager" at bounding box center [478, 372] width 0 height 0
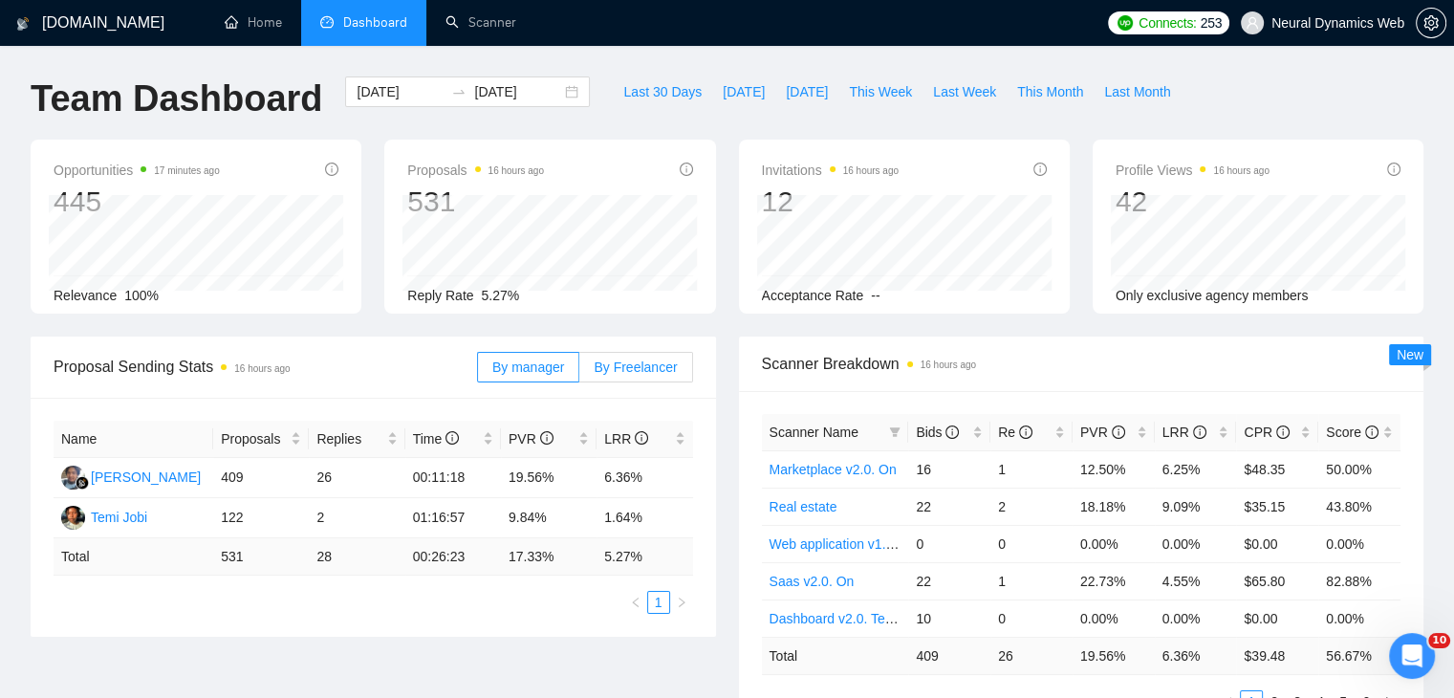
click at [645, 364] on span "By Freelancer" at bounding box center [635, 366] width 83 height 15
click at [579, 372] on input "By Freelancer" at bounding box center [579, 372] width 0 height 0
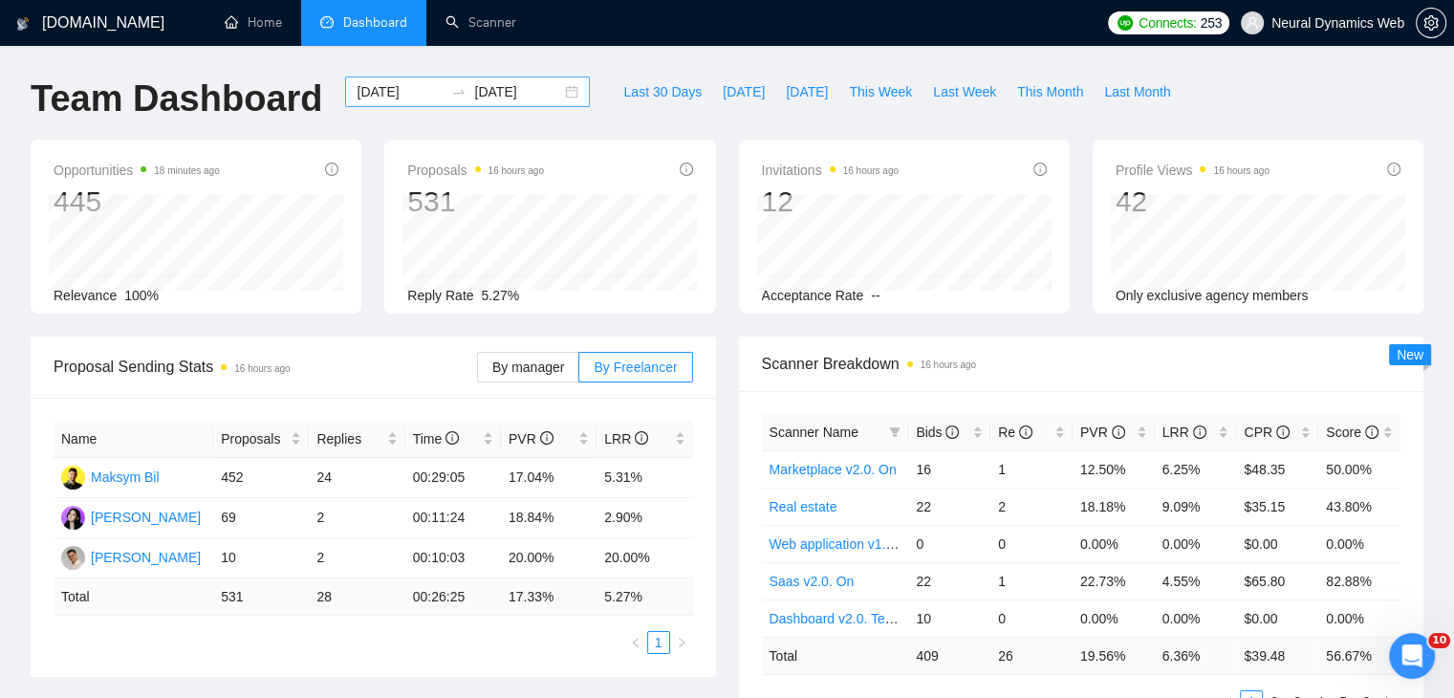
click at [556, 90] on div "[DATE] [DATE]" at bounding box center [467, 91] width 245 height 31
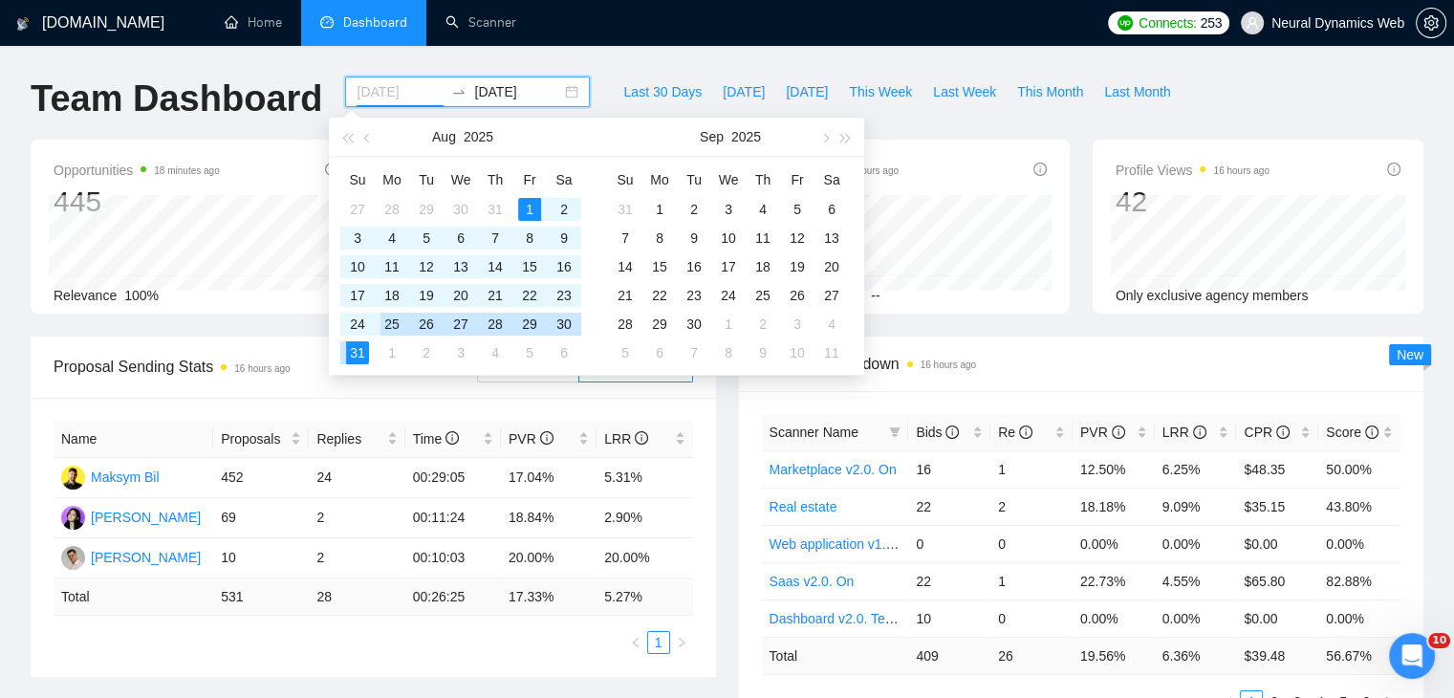
type input "[DATE]"
click at [394, 325] on div "25" at bounding box center [391, 324] width 23 height 23
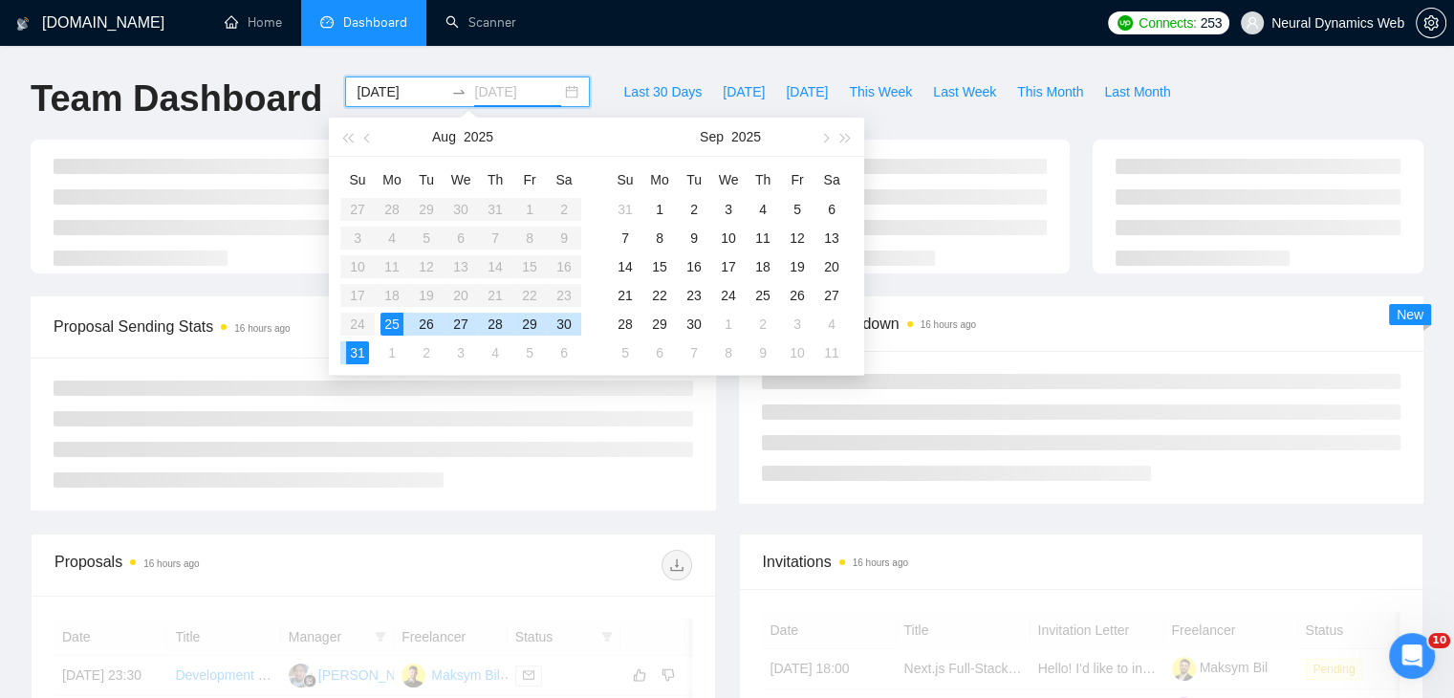
type input "[DATE]"
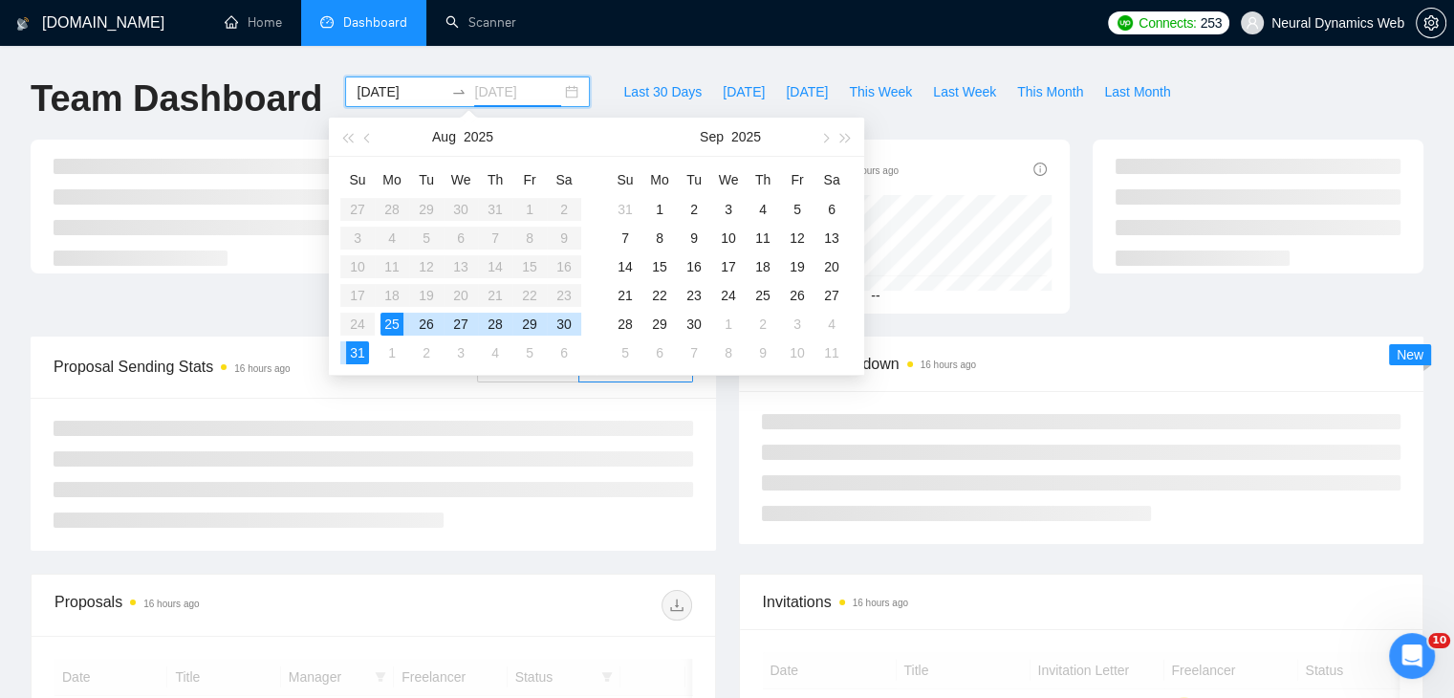
click at [352, 357] on div "31" at bounding box center [357, 352] width 23 height 23
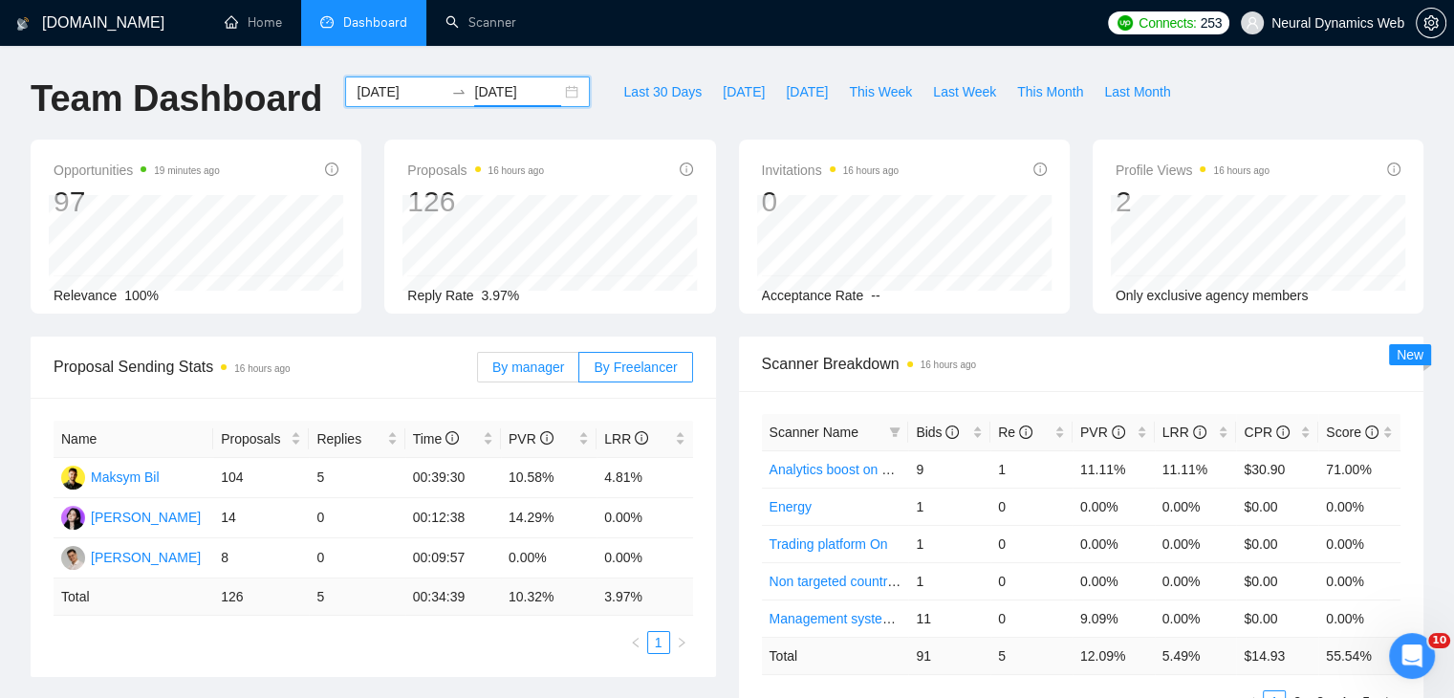
click at [551, 365] on span "By manager" at bounding box center [528, 366] width 72 height 15
click at [478, 372] on input "By manager" at bounding box center [478, 372] width 0 height 0
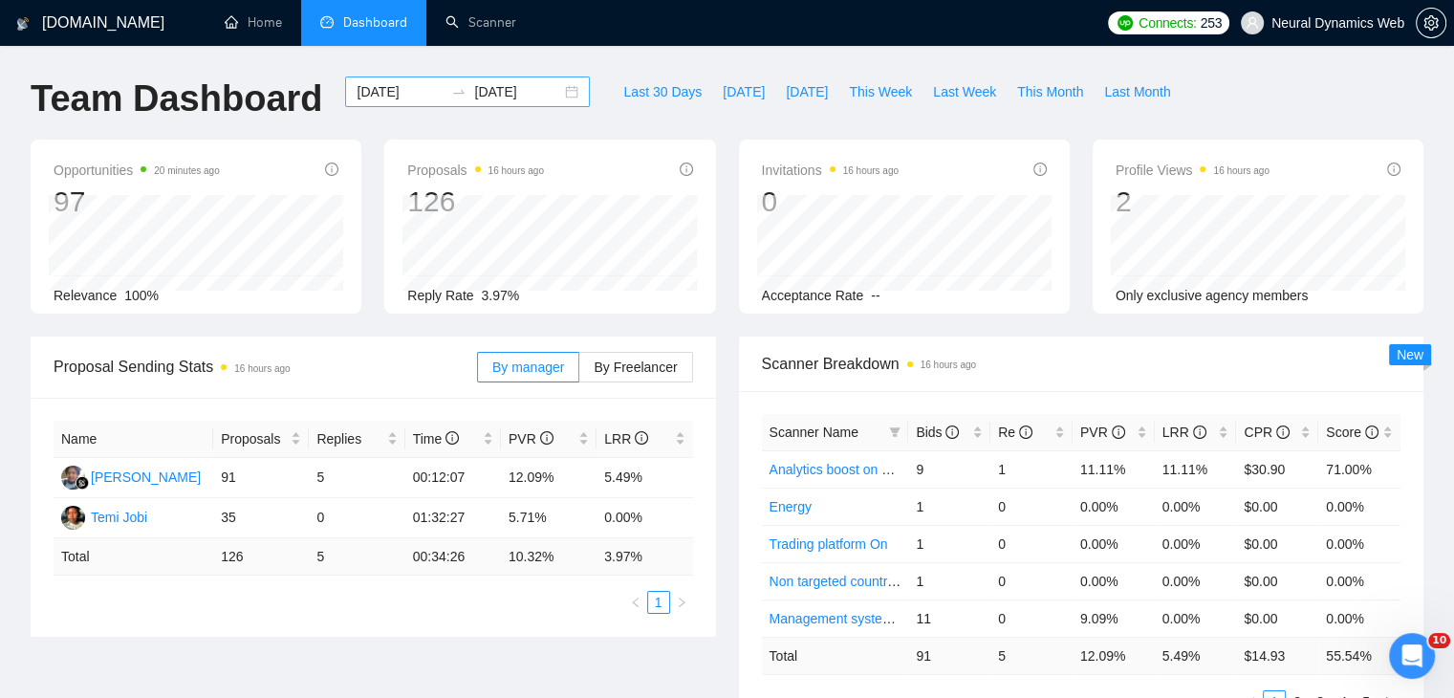
click at [554, 92] on div "[DATE] [DATE]" at bounding box center [467, 91] width 245 height 31
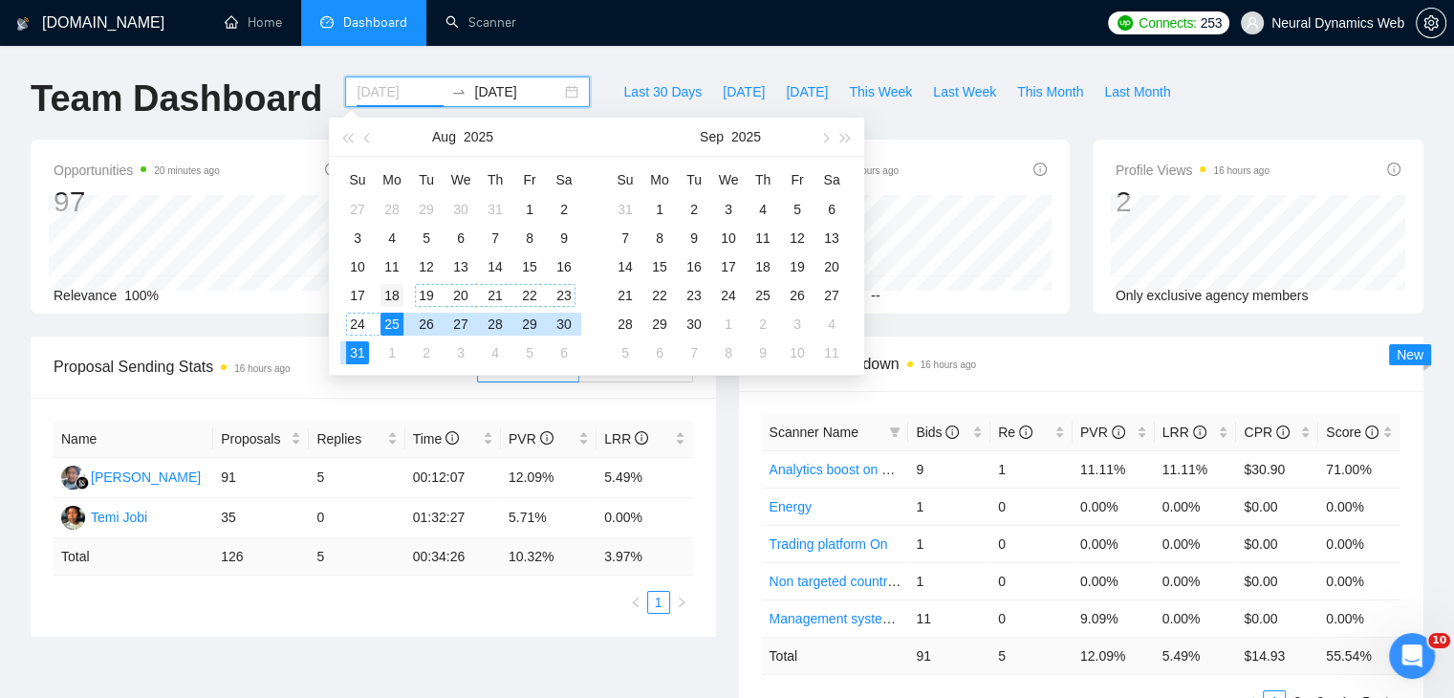
type input "[DATE]"
click at [397, 292] on div "18" at bounding box center [391, 295] width 23 height 23
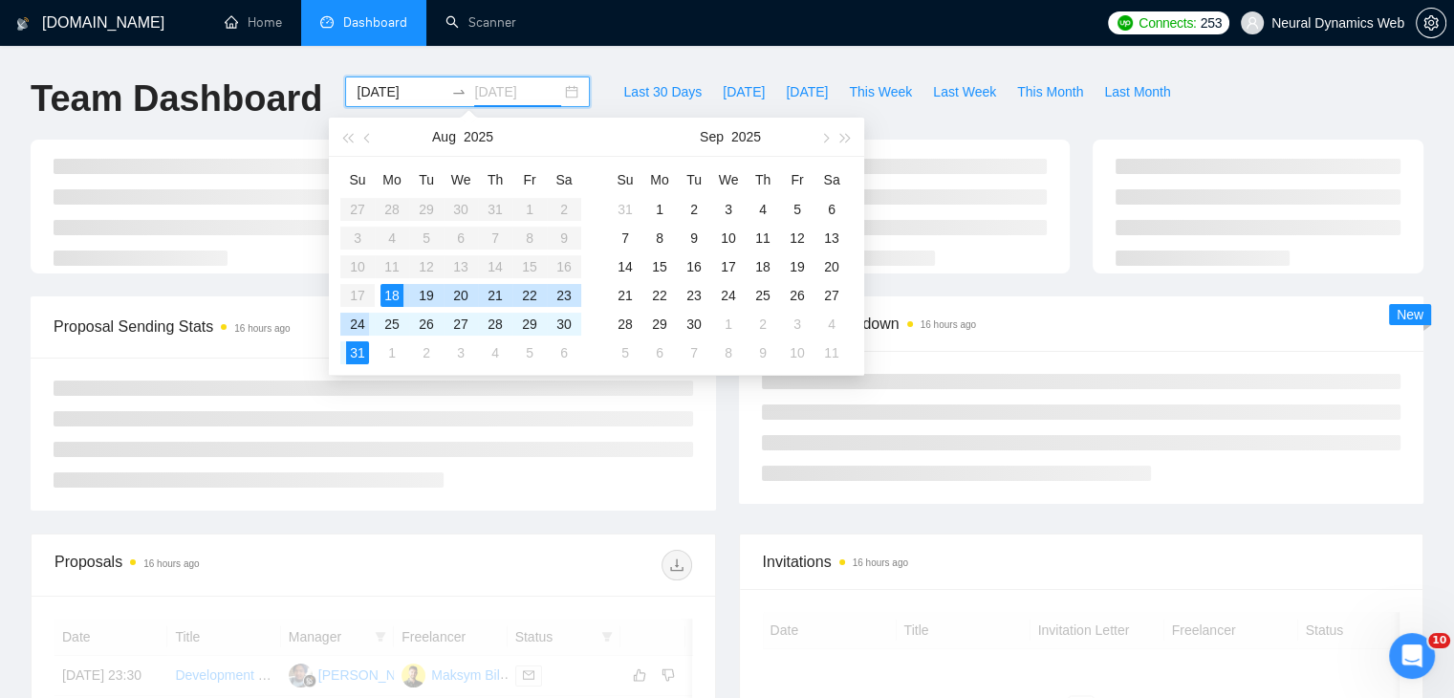
click at [365, 323] on div "24" at bounding box center [357, 324] width 23 height 23
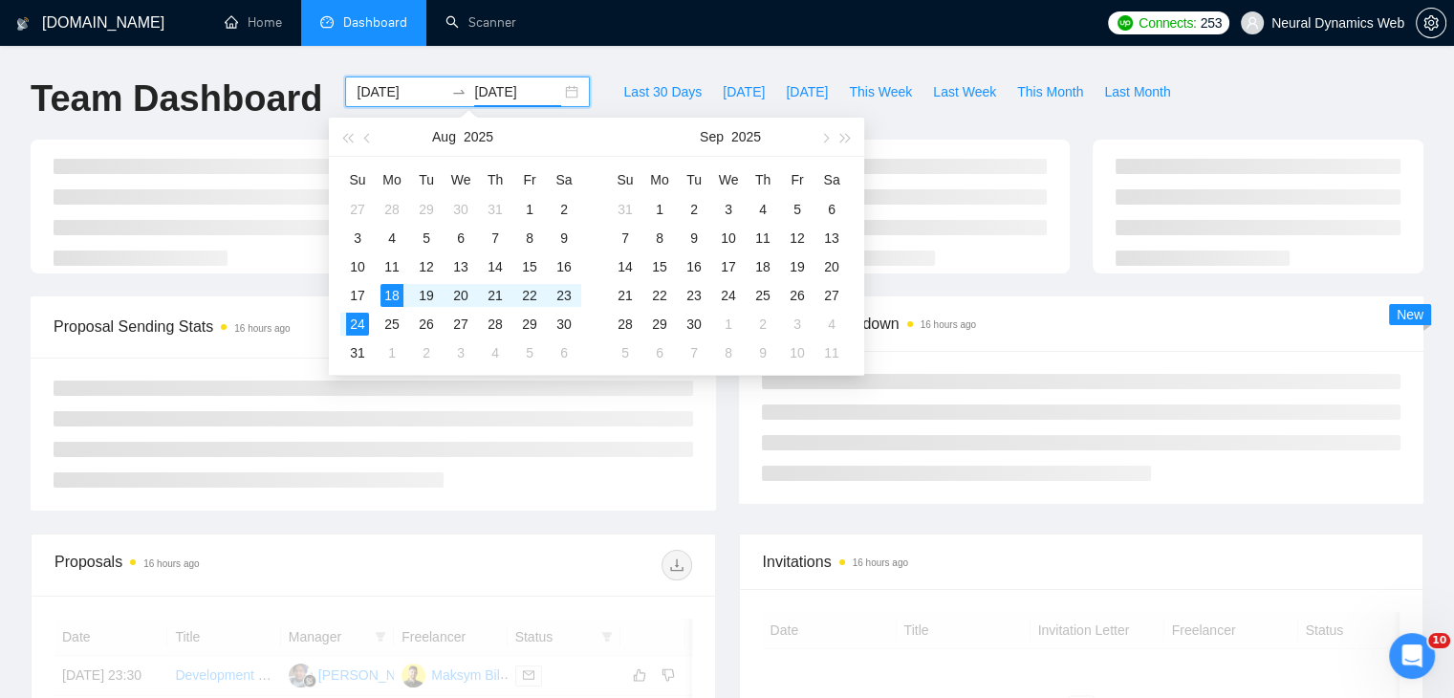
type input "[DATE]"
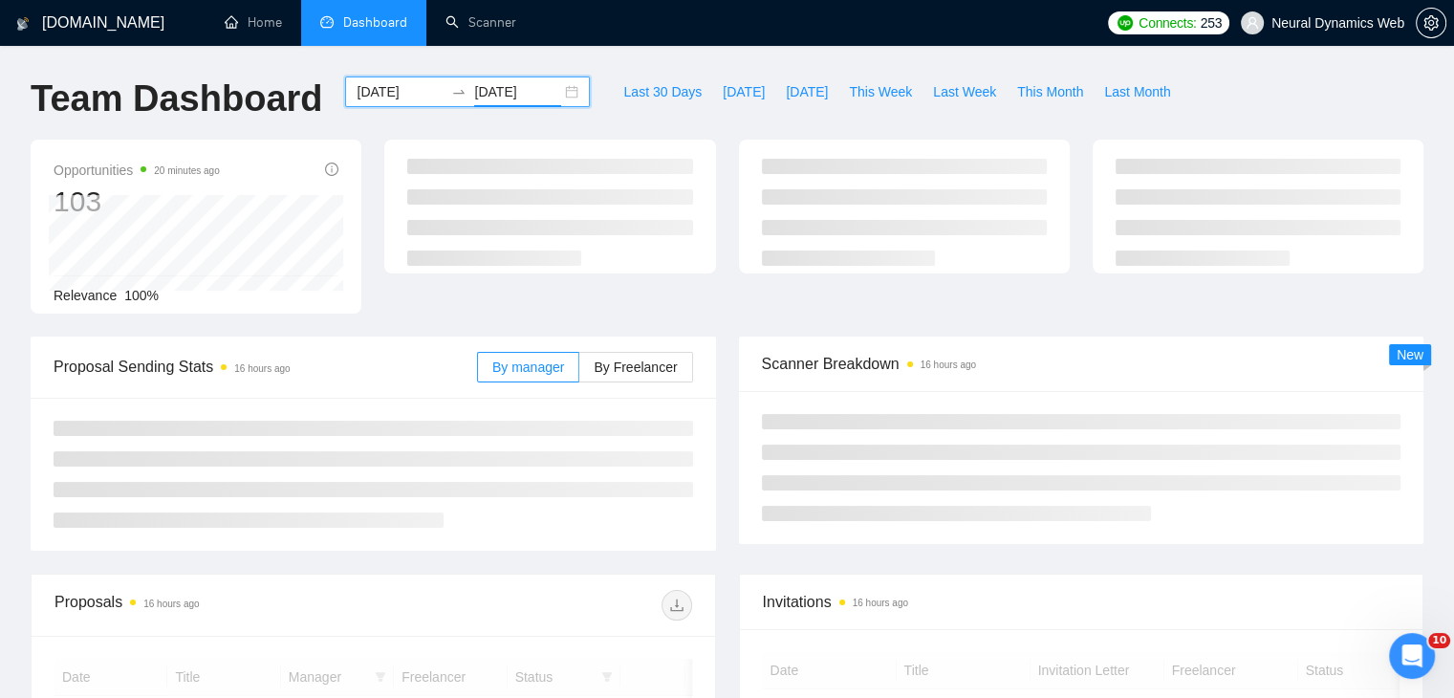
click at [616, 325] on div "Opportunities 20 minutes ago 103 Relevance 100%" at bounding box center [727, 238] width 1416 height 197
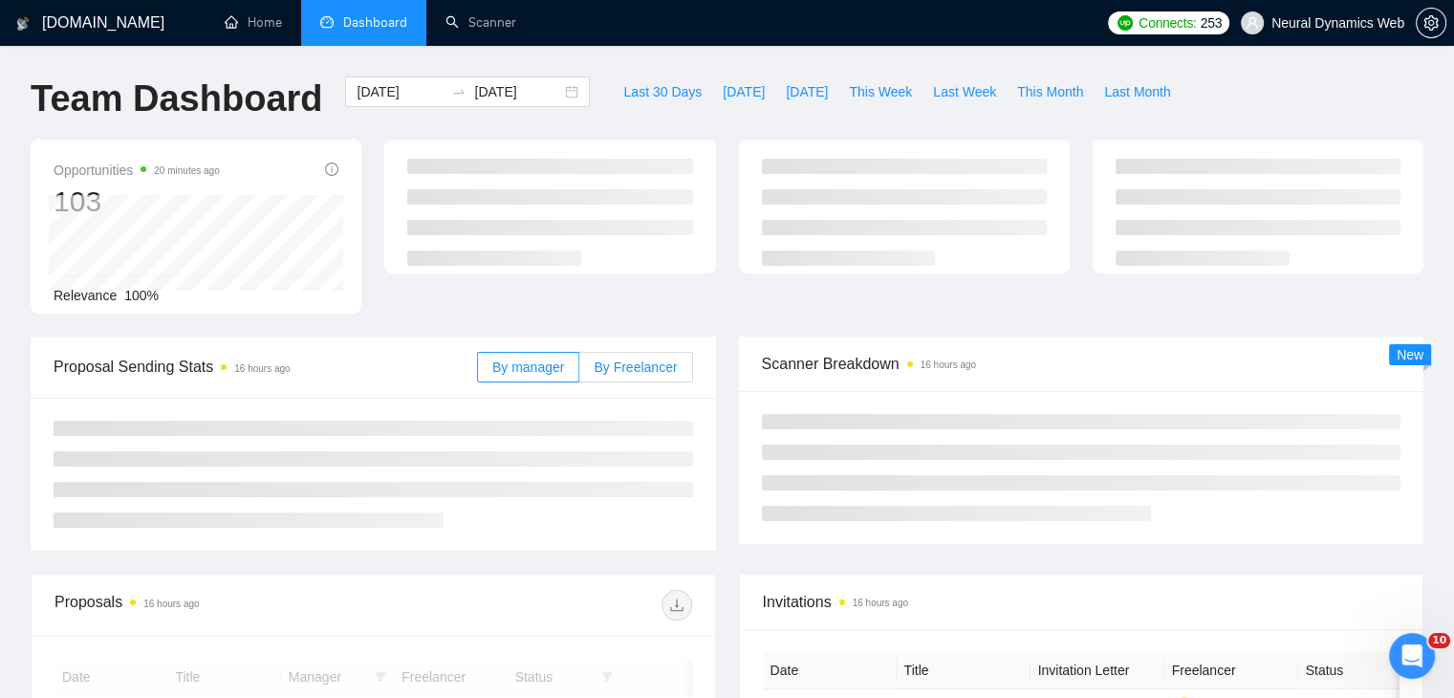
click at [616, 366] on span "By Freelancer" at bounding box center [635, 366] width 83 height 15
click at [579, 372] on input "By Freelancer" at bounding box center [579, 372] width 0 height 0
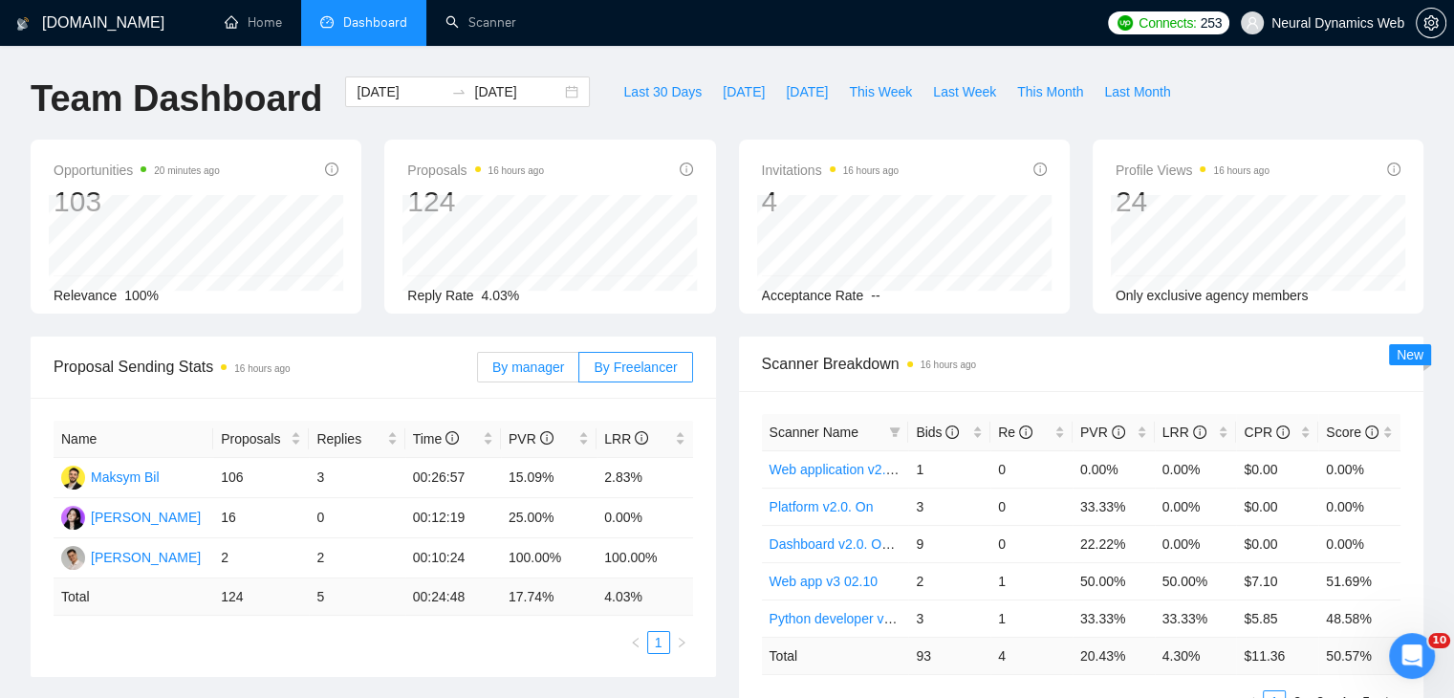
click at [532, 359] on span "By manager" at bounding box center [528, 366] width 72 height 15
click at [478, 372] on input "By manager" at bounding box center [478, 372] width 0 height 0
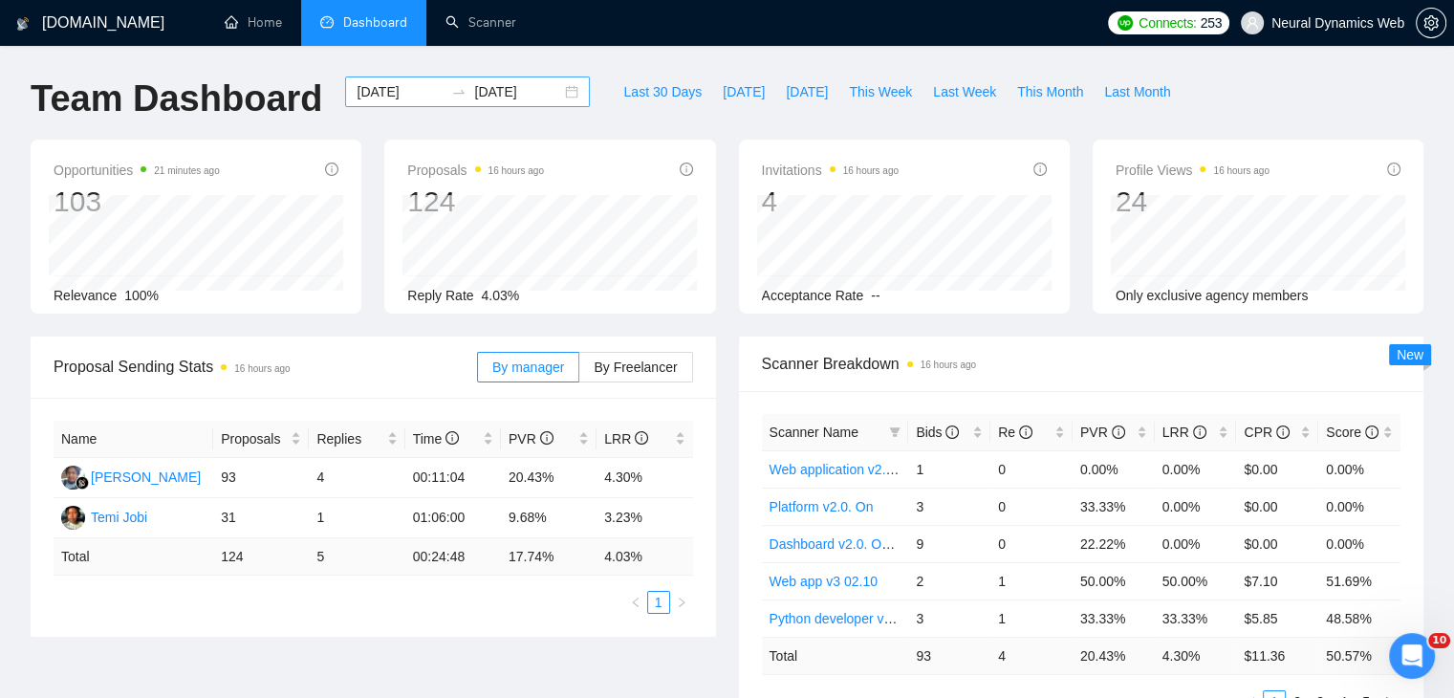
click at [560, 94] on div "[DATE] [DATE]" at bounding box center [467, 91] width 245 height 31
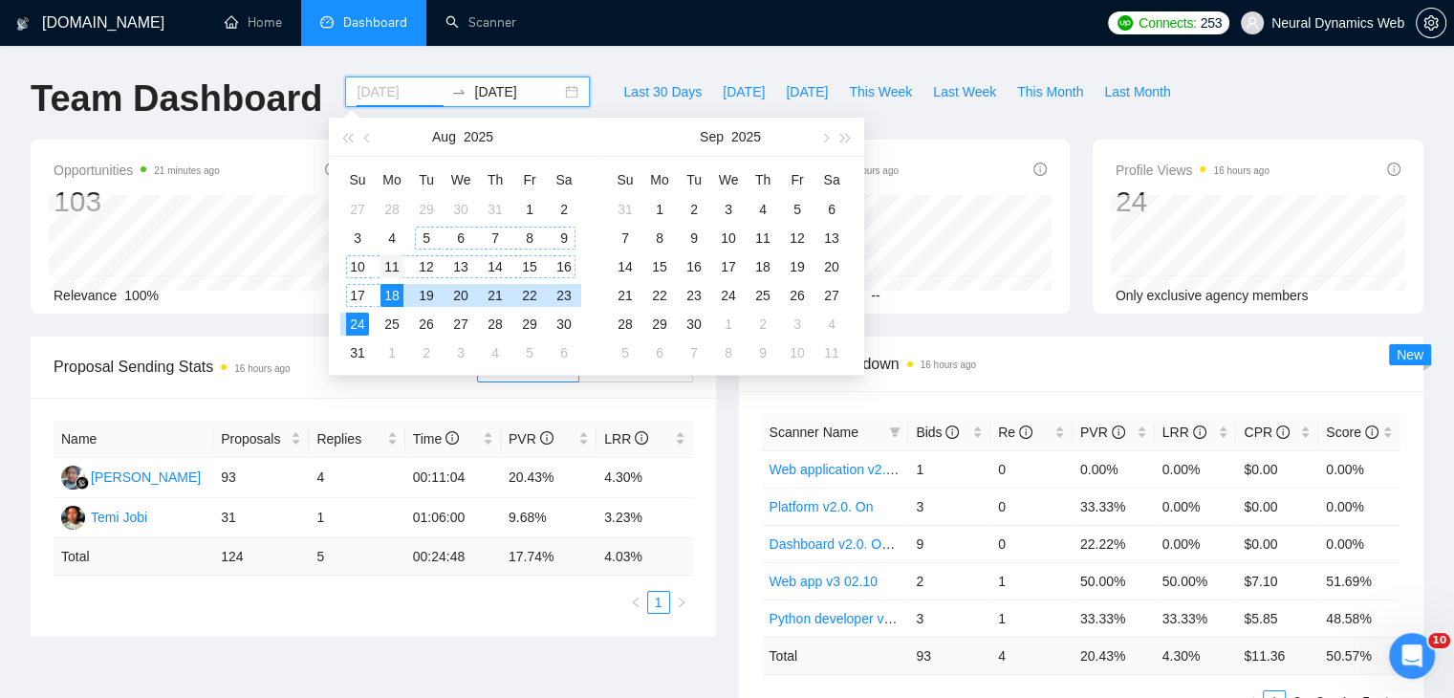
type input "[DATE]"
click at [392, 265] on div "11" at bounding box center [391, 266] width 23 height 23
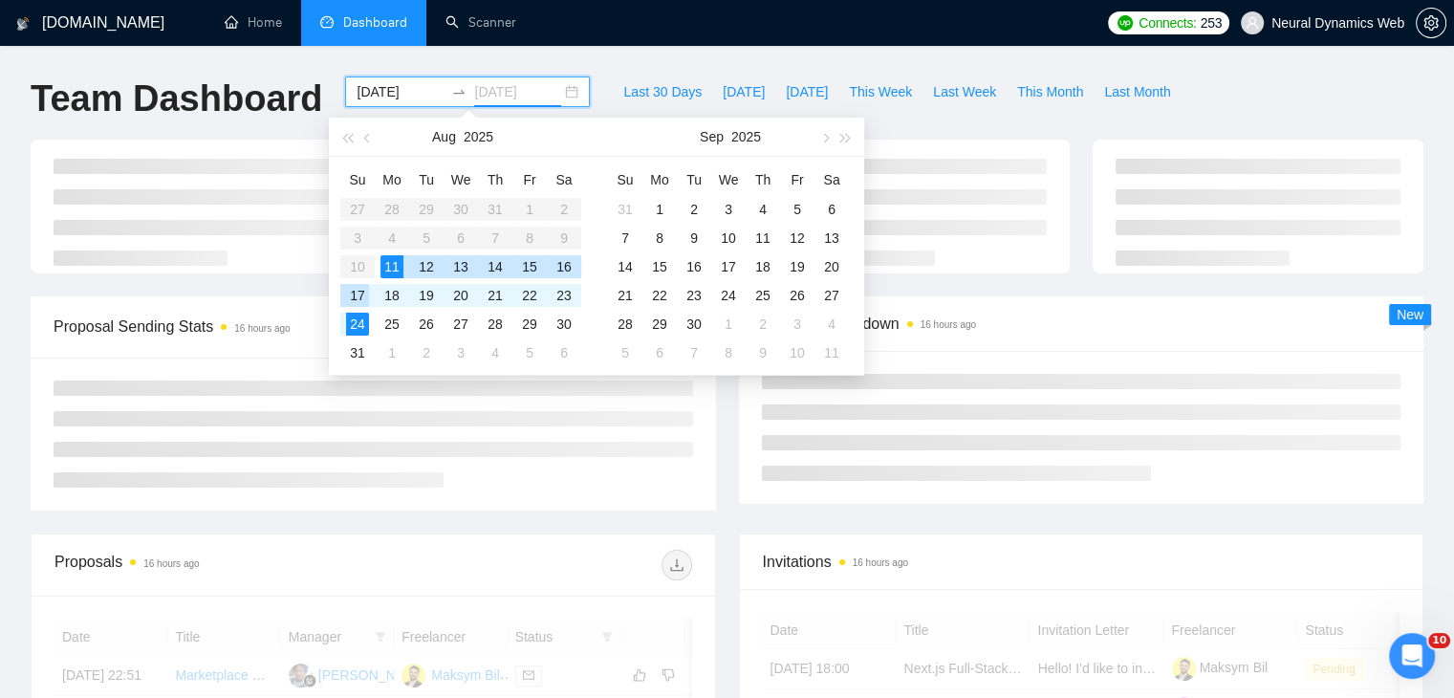
click at [363, 292] on div "17" at bounding box center [357, 295] width 23 height 23
type input "[DATE]"
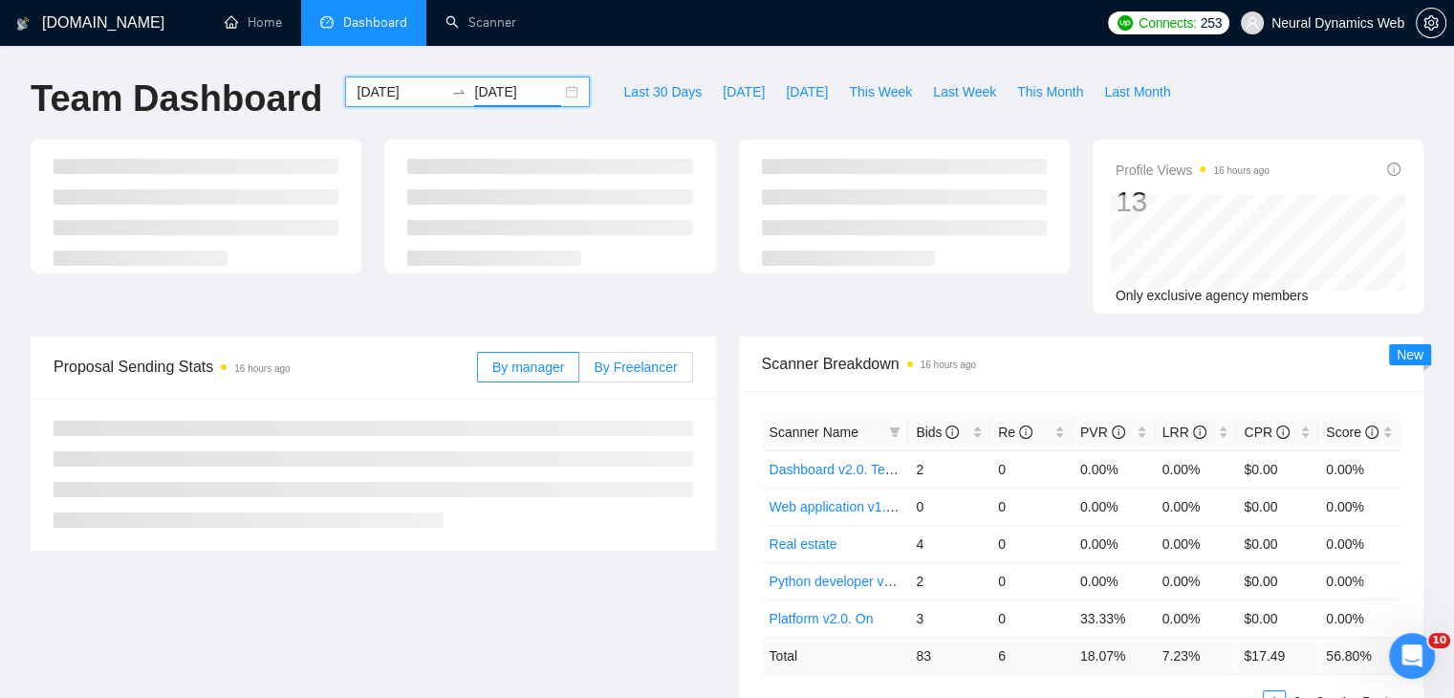
click at [615, 367] on span "By Freelancer" at bounding box center [635, 366] width 83 height 15
click at [579, 372] on input "By Freelancer" at bounding box center [579, 372] width 0 height 0
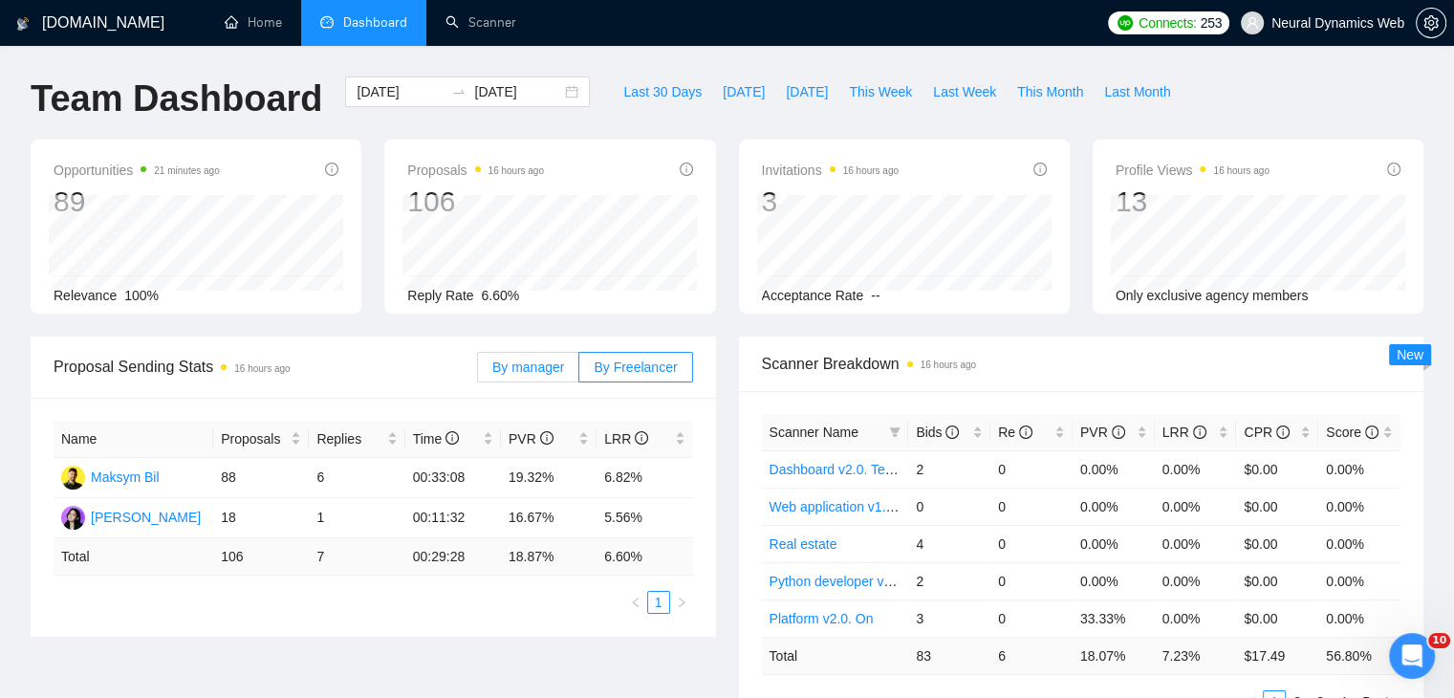
click at [555, 355] on label "By manager" at bounding box center [528, 367] width 102 height 31
click at [478, 372] on input "By manager" at bounding box center [478, 372] width 0 height 0
click at [565, 93] on div "[DATE] [DATE]" at bounding box center [467, 91] width 245 height 31
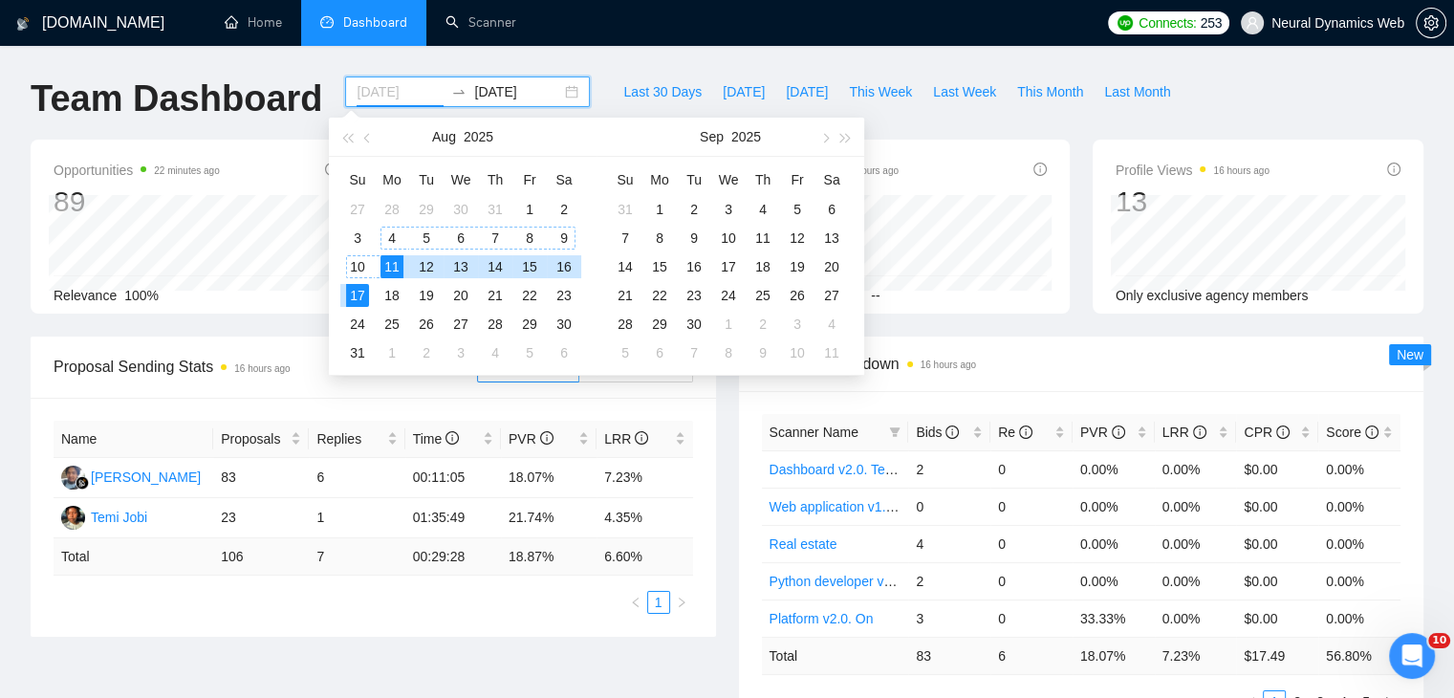
type input "[DATE]"
click at [396, 240] on div "4" at bounding box center [391, 238] width 23 height 23
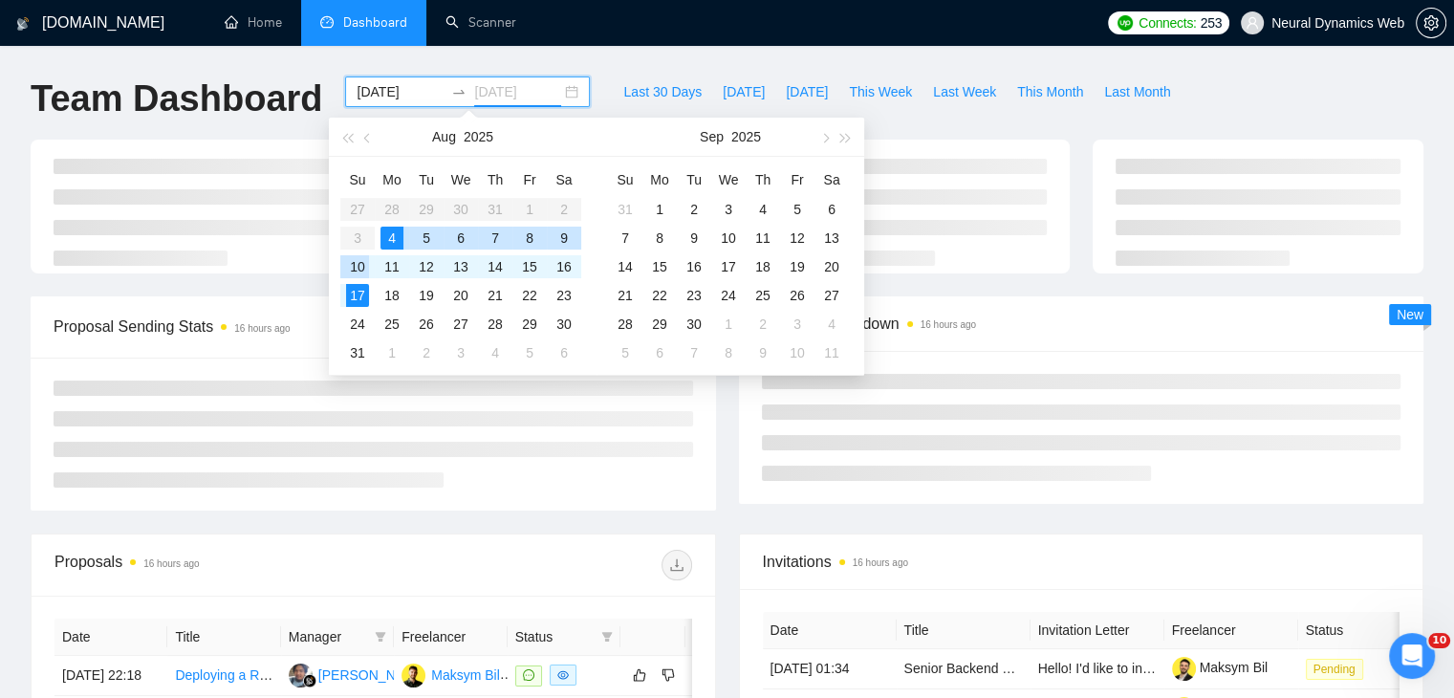
click at [363, 267] on div "10" at bounding box center [357, 266] width 23 height 23
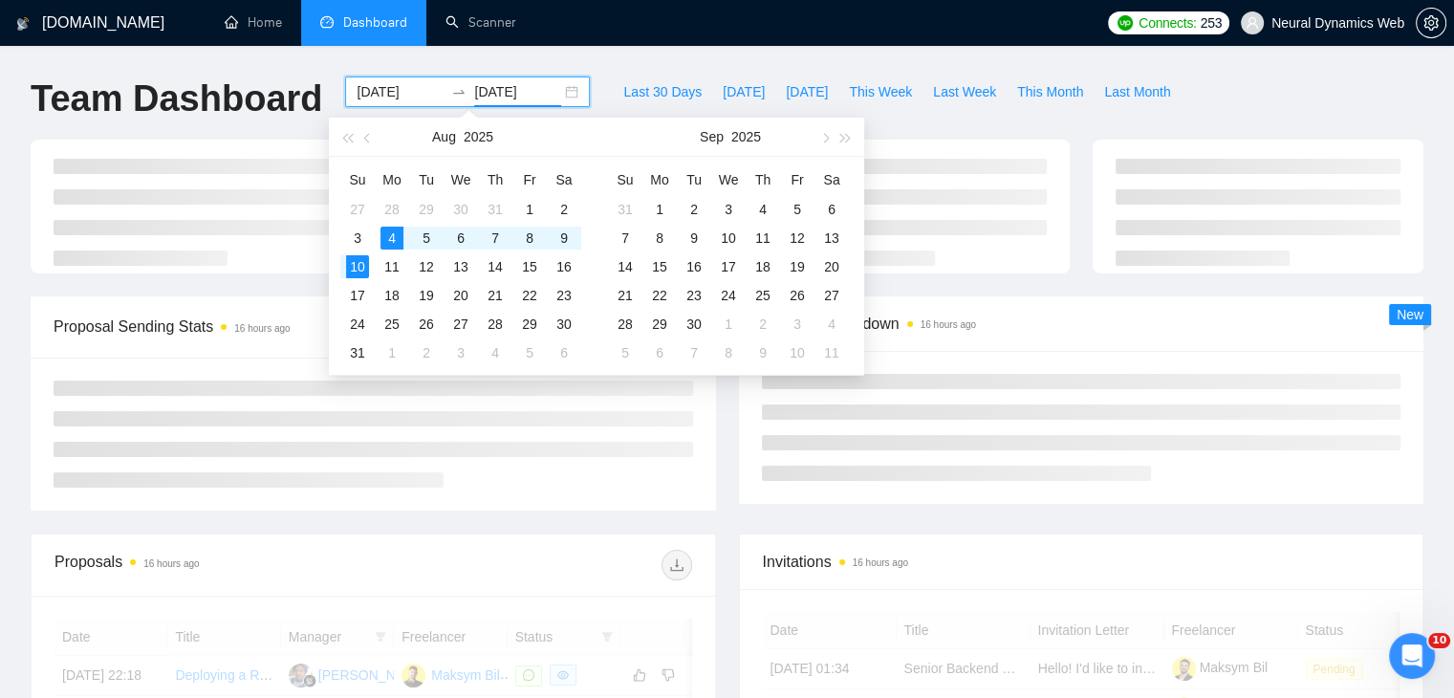
type input "[DATE]"
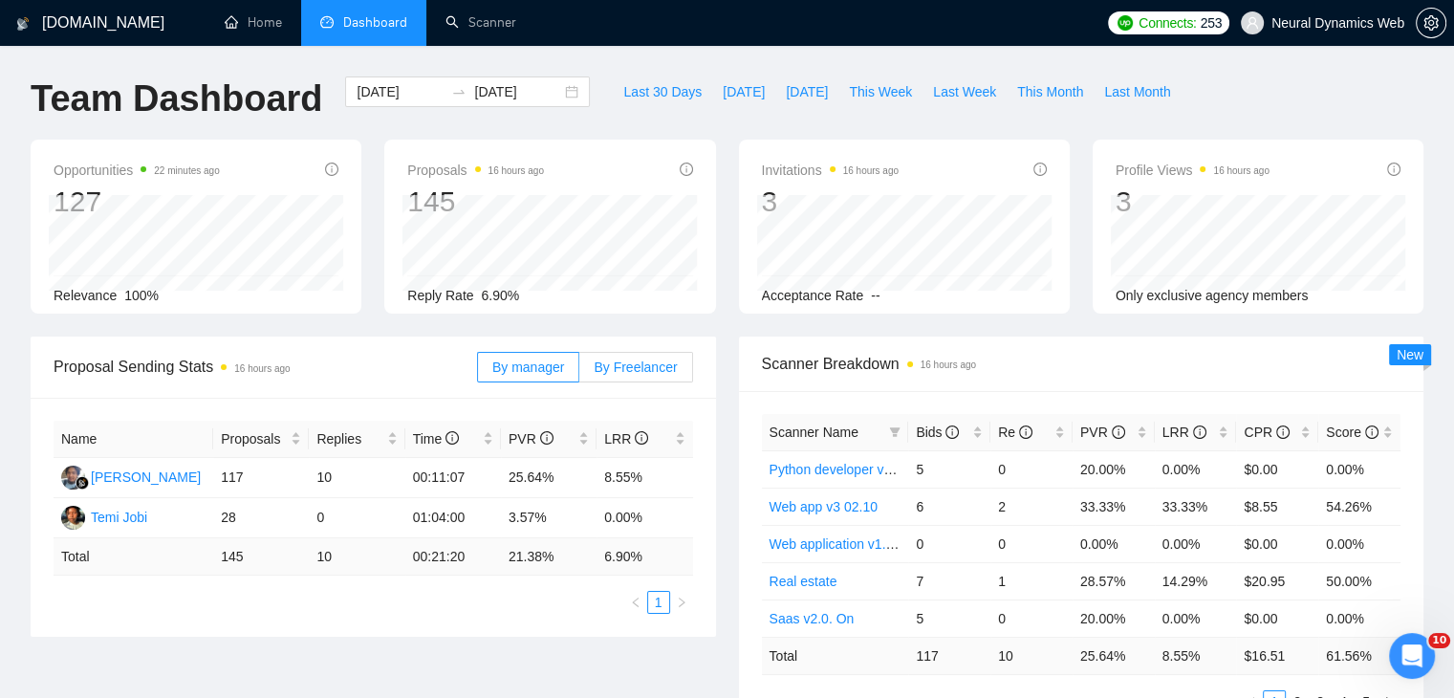
click at [628, 368] on span "By Freelancer" at bounding box center [635, 366] width 83 height 15
click at [579, 372] on input "By Freelancer" at bounding box center [579, 372] width 0 height 0
click at [540, 368] on span "By manager" at bounding box center [528, 366] width 72 height 15
click at [478, 372] on input "By manager" at bounding box center [478, 372] width 0 height 0
click at [553, 88] on div "[DATE] [DATE]" at bounding box center [467, 91] width 245 height 31
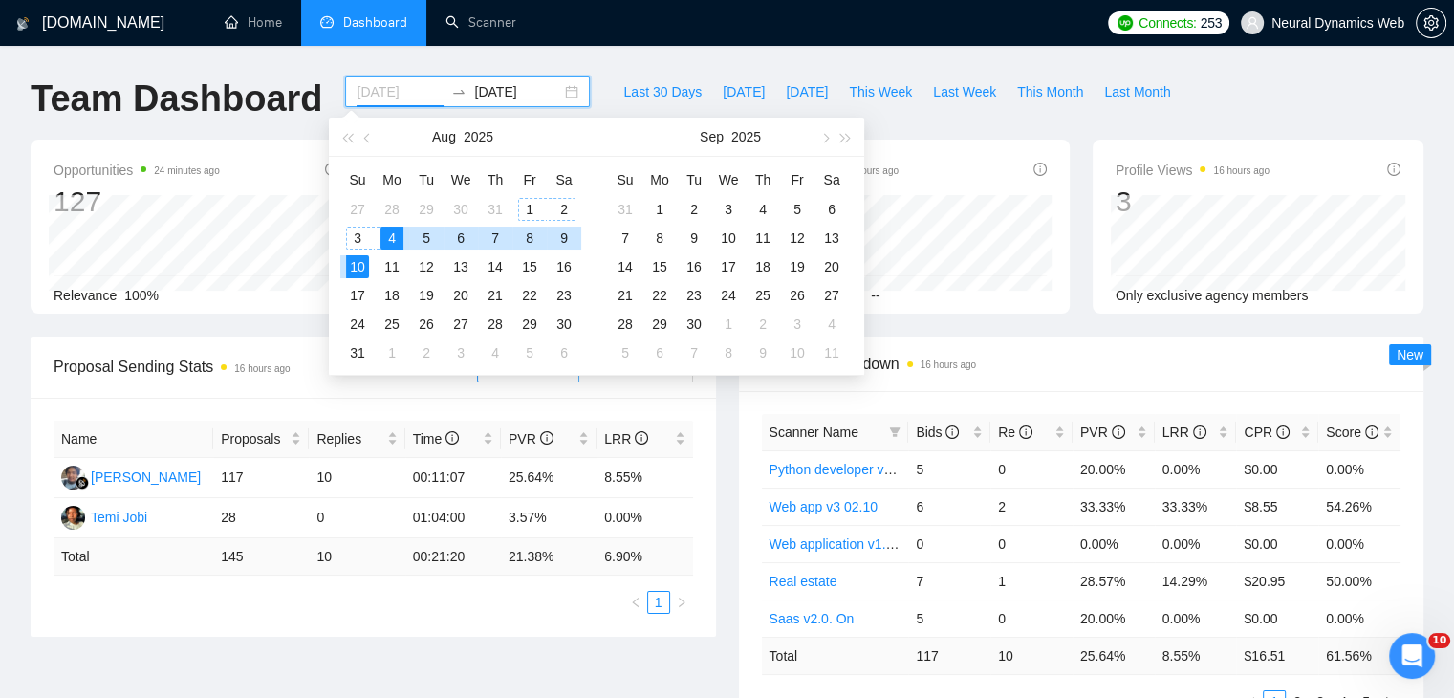
type input "[DATE]"
click at [526, 207] on div "1" at bounding box center [529, 209] width 23 height 23
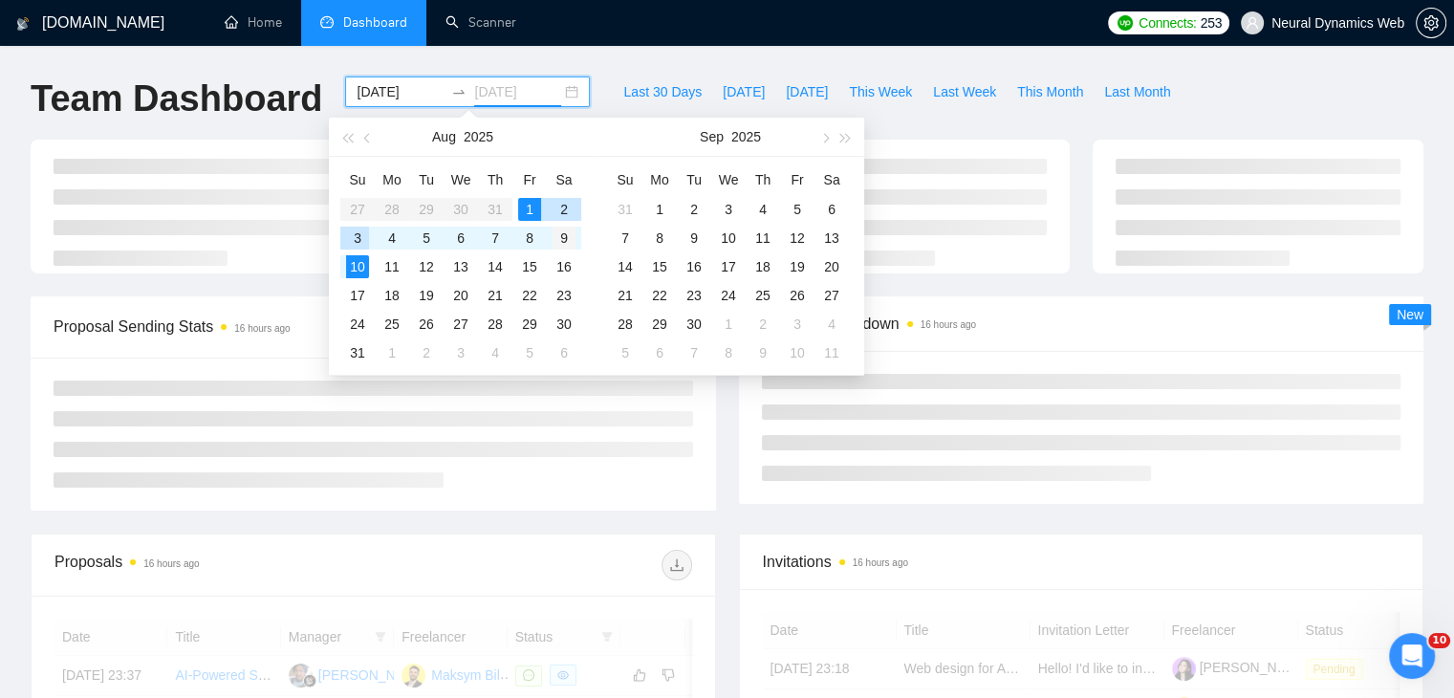
click at [367, 240] on div "3" at bounding box center [357, 238] width 23 height 23
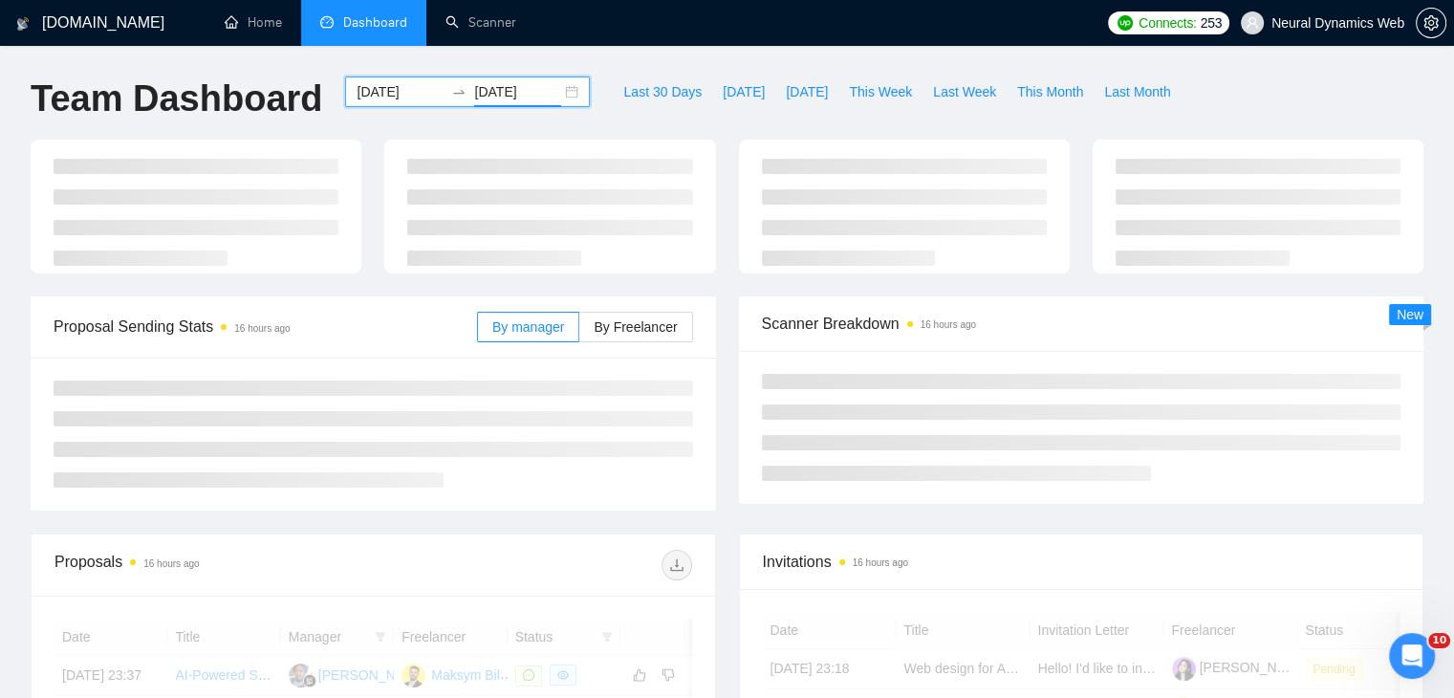
type input "[DATE]"
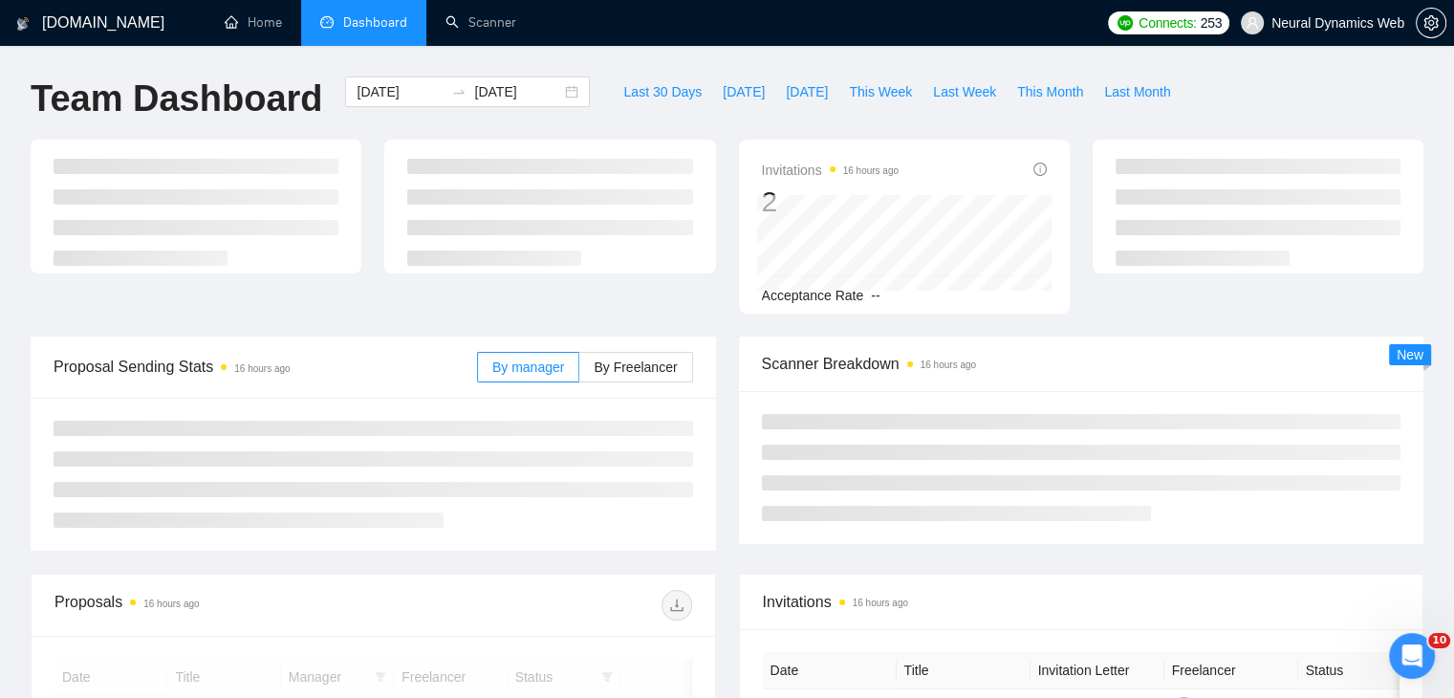
click at [640, 323] on div "Invitations 16 hours ago 2 Acceptance Rate --" at bounding box center [727, 238] width 1416 height 197
click at [619, 370] on span "By Freelancer" at bounding box center [635, 366] width 83 height 15
click at [579, 372] on input "By Freelancer" at bounding box center [579, 372] width 0 height 0
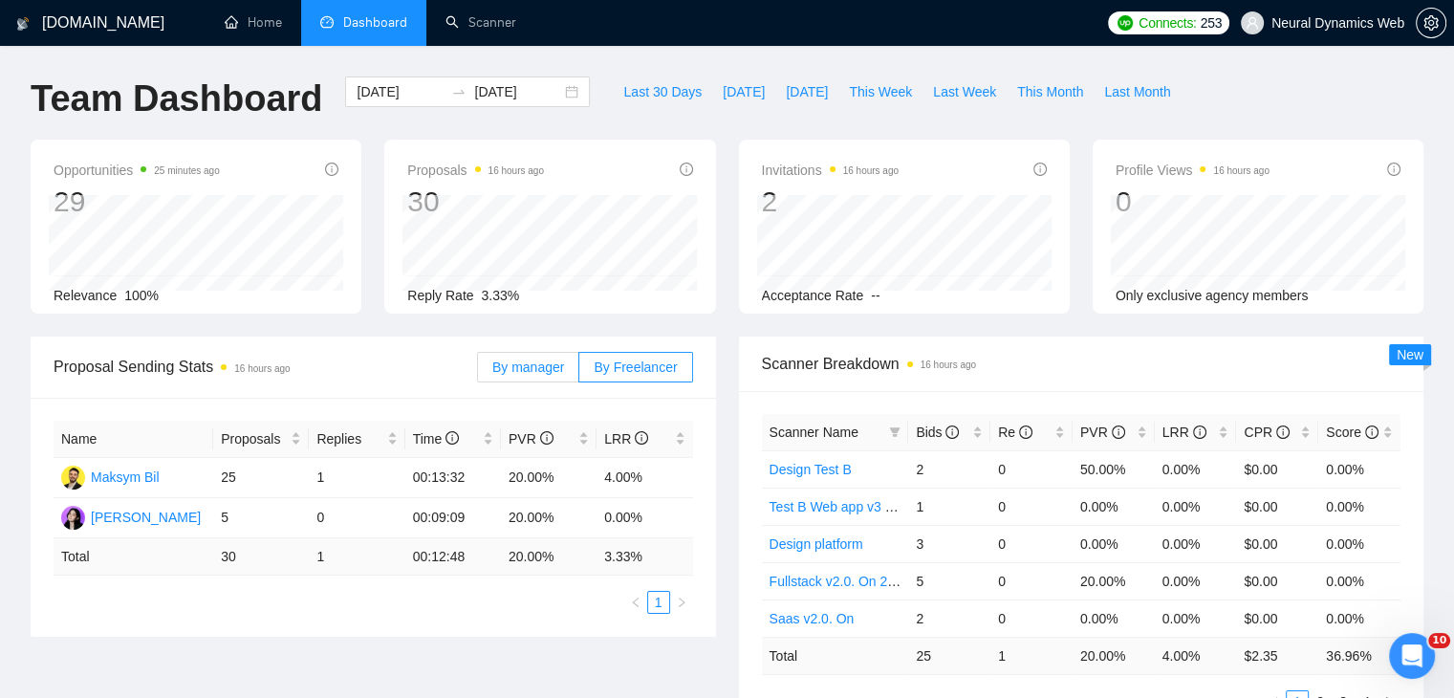
click at [545, 365] on span "By manager" at bounding box center [528, 366] width 72 height 15
click at [478, 372] on input "By manager" at bounding box center [478, 372] width 0 height 0
click at [630, 375] on span "By Freelancer" at bounding box center [635, 366] width 83 height 15
click at [579, 372] on input "By Freelancer" at bounding box center [579, 372] width 0 height 0
click at [497, 390] on div "By manager By Freelancer" at bounding box center [585, 366] width 216 height 61
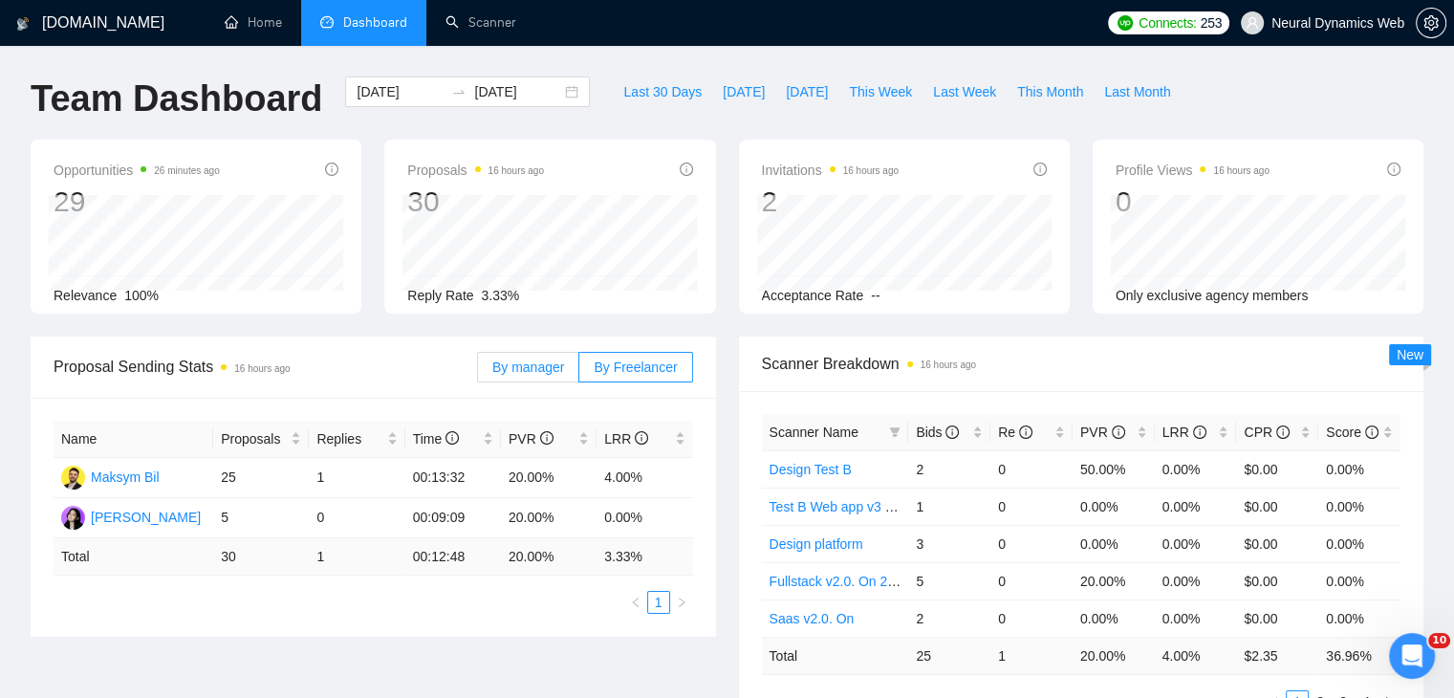
click at [500, 369] on span "By manager" at bounding box center [528, 366] width 72 height 15
click at [478, 372] on input "By manager" at bounding box center [478, 372] width 0 height 0
click at [1104, 93] on span "Last Month" at bounding box center [1137, 91] width 66 height 21
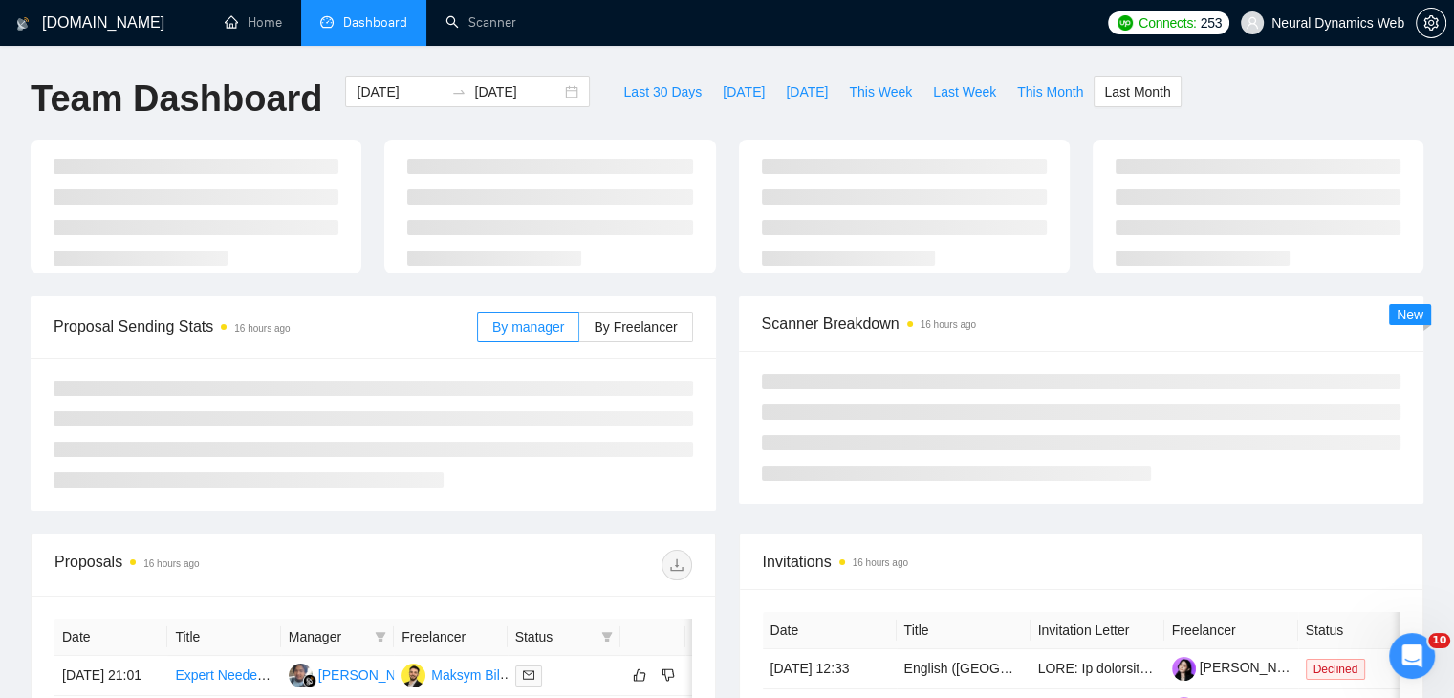
type input "[DATE]"
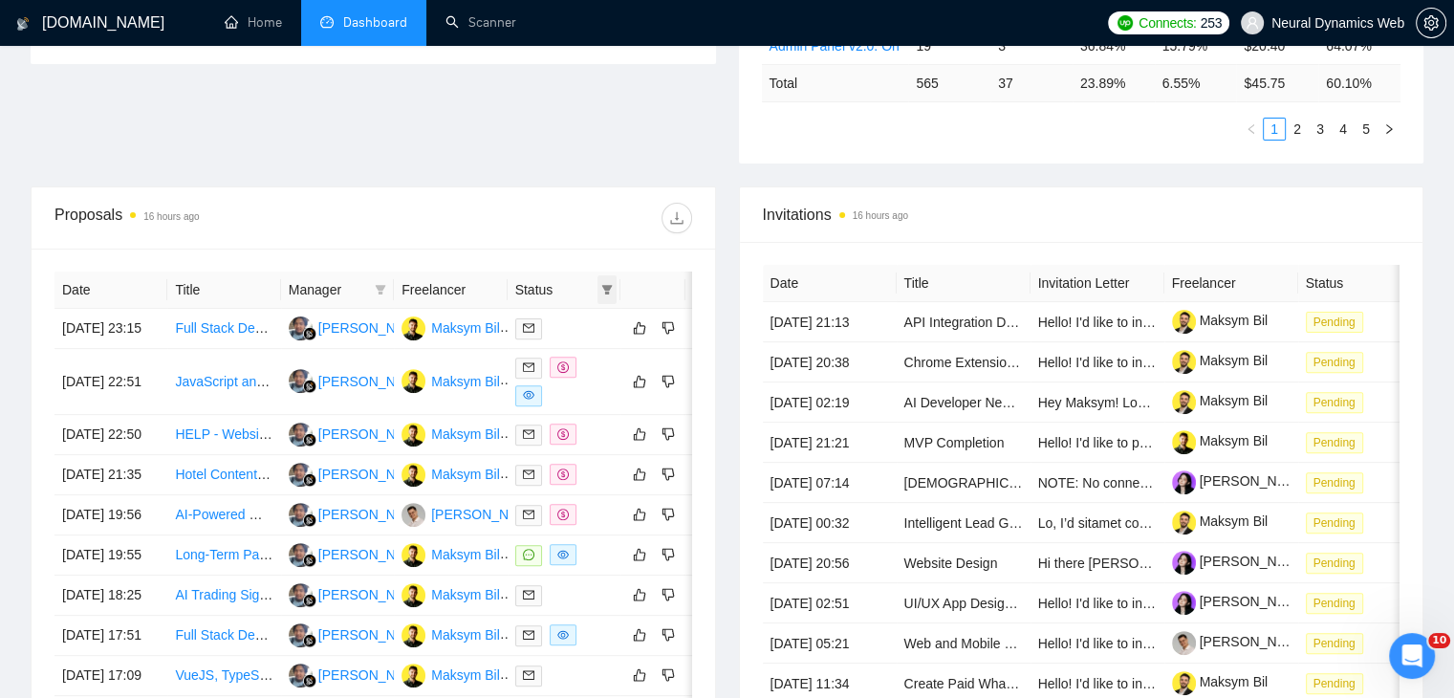
scroll to position [574, 0]
click at [603, 289] on icon "filter" at bounding box center [606, 288] width 11 height 11
click at [558, 317] on span "Chat" at bounding box center [546, 322] width 36 height 15
checkbox input "true"
click at [551, 350] on span "Sent" at bounding box center [545, 353] width 35 height 15
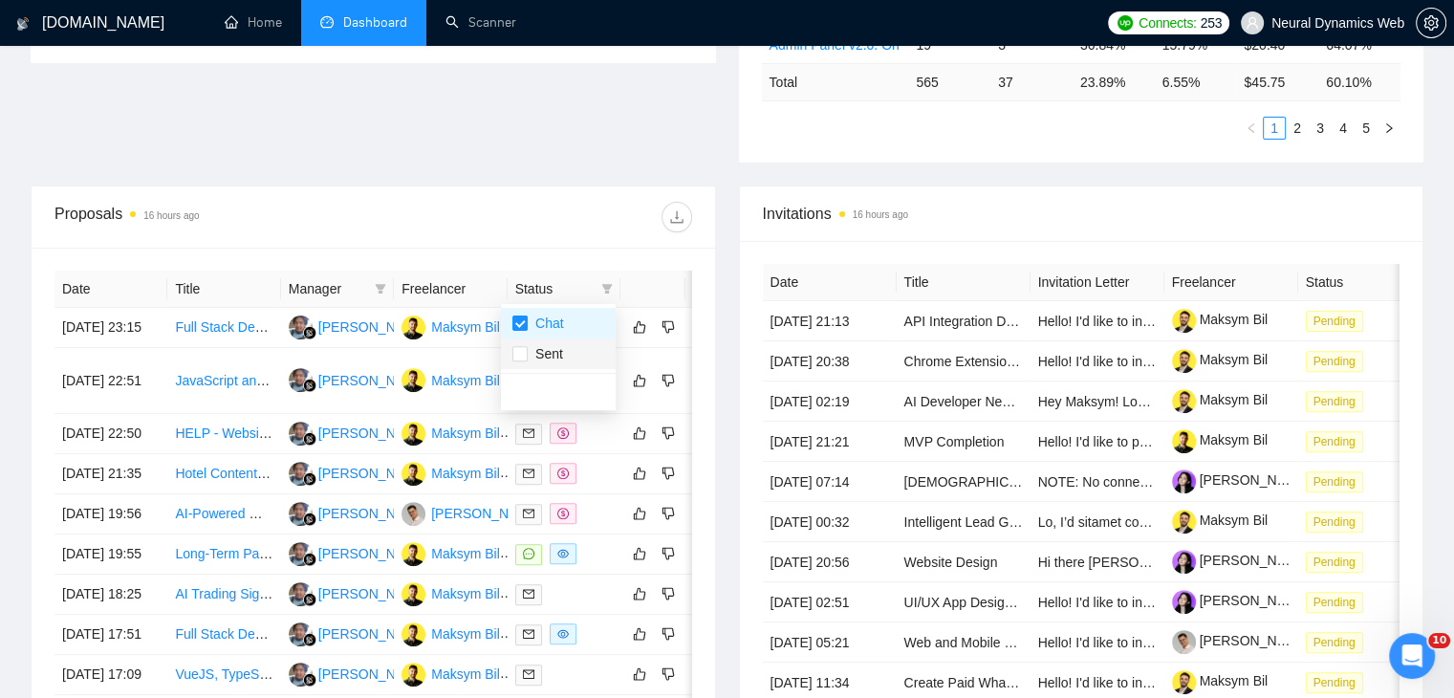
checkbox input "true"
click at [547, 326] on span "Chat" at bounding box center [546, 322] width 36 height 15
checkbox input "false"
click at [546, 240] on div "Proposals 16 hours ago" at bounding box center [373, 216] width 638 height 61
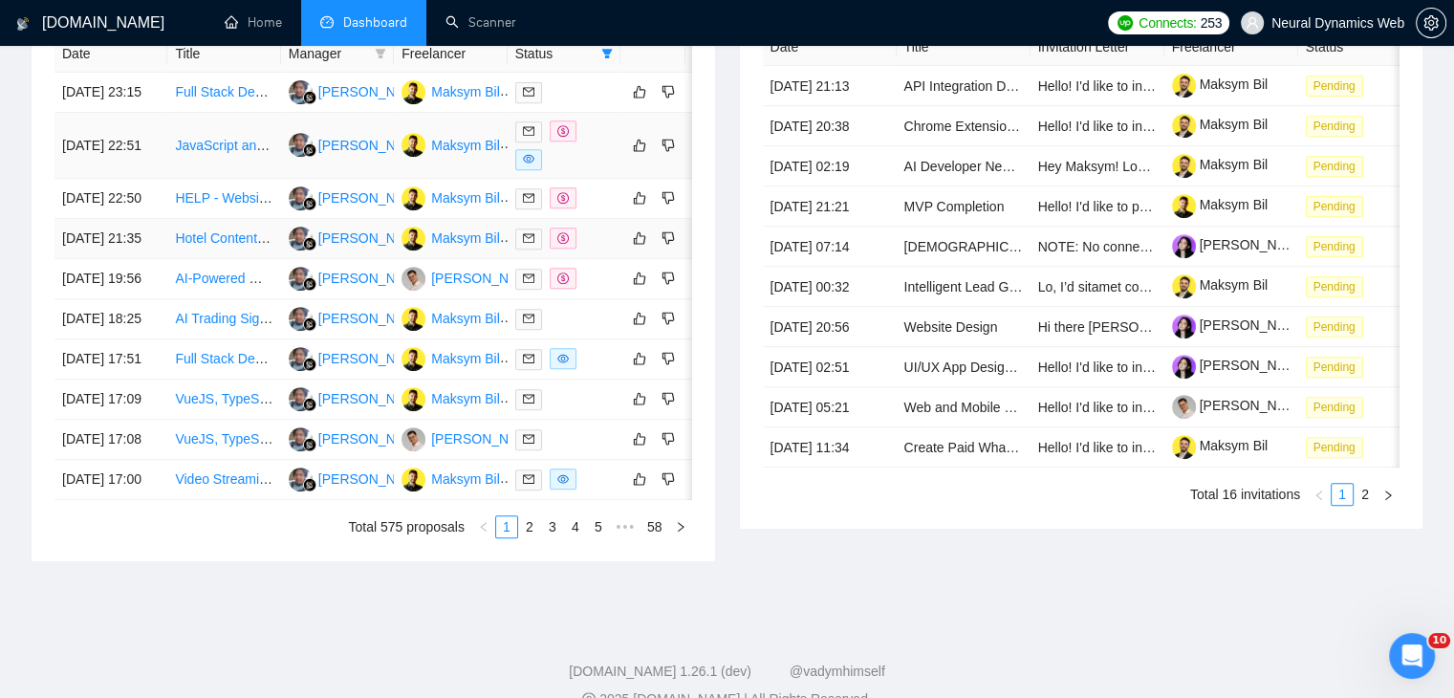
scroll to position [765, 0]
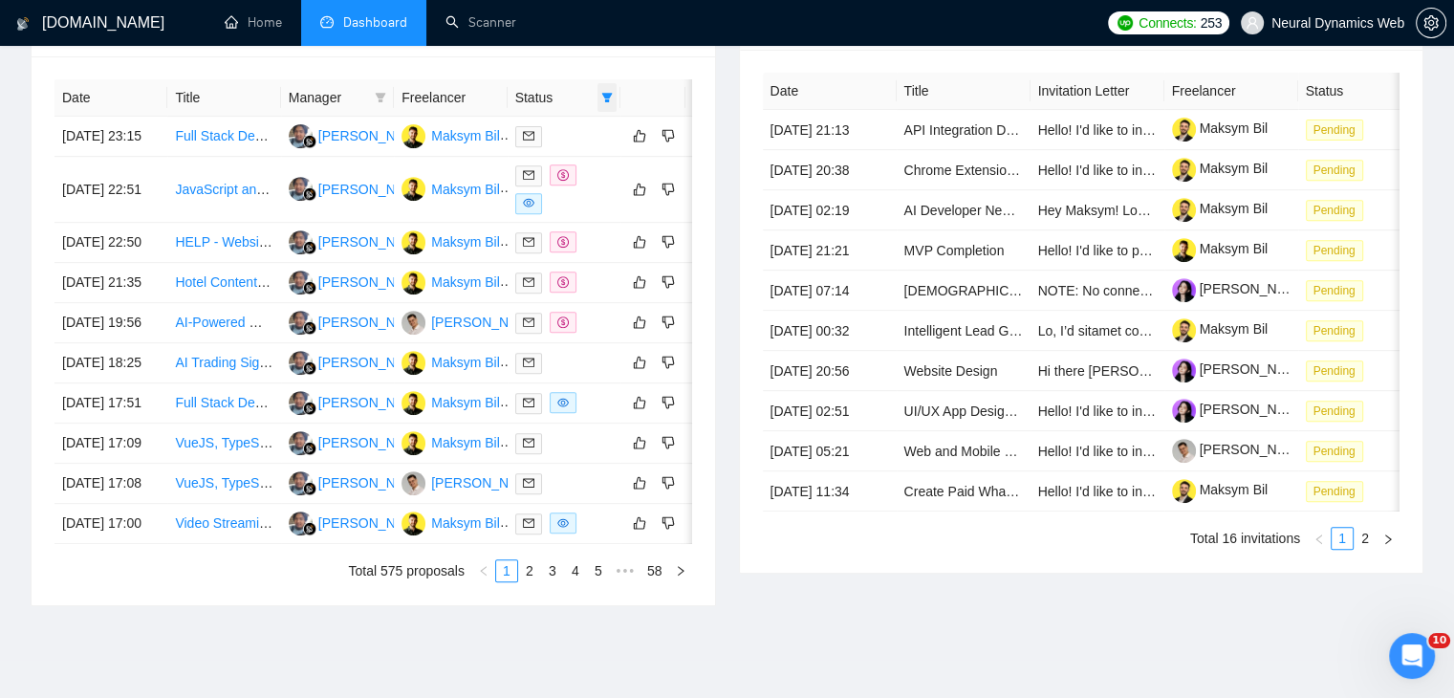
click at [609, 104] on span at bounding box center [606, 97] width 19 height 29
click at [700, 58] on div "Date Title Manager Freelancer Status [DATE] 23:15 Full Stack Developer for SaaS…" at bounding box center [374, 330] width 684 height 549
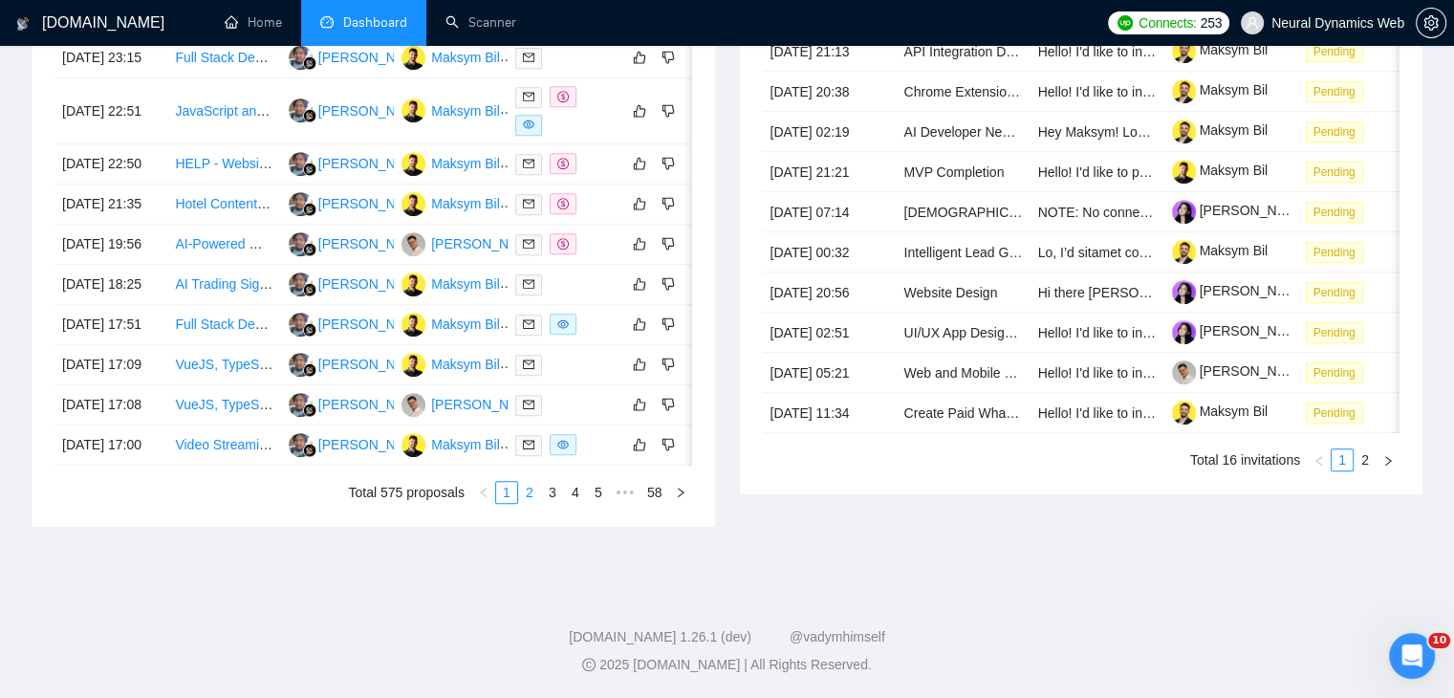
click at [531, 503] on link "2" at bounding box center [529, 492] width 21 height 21
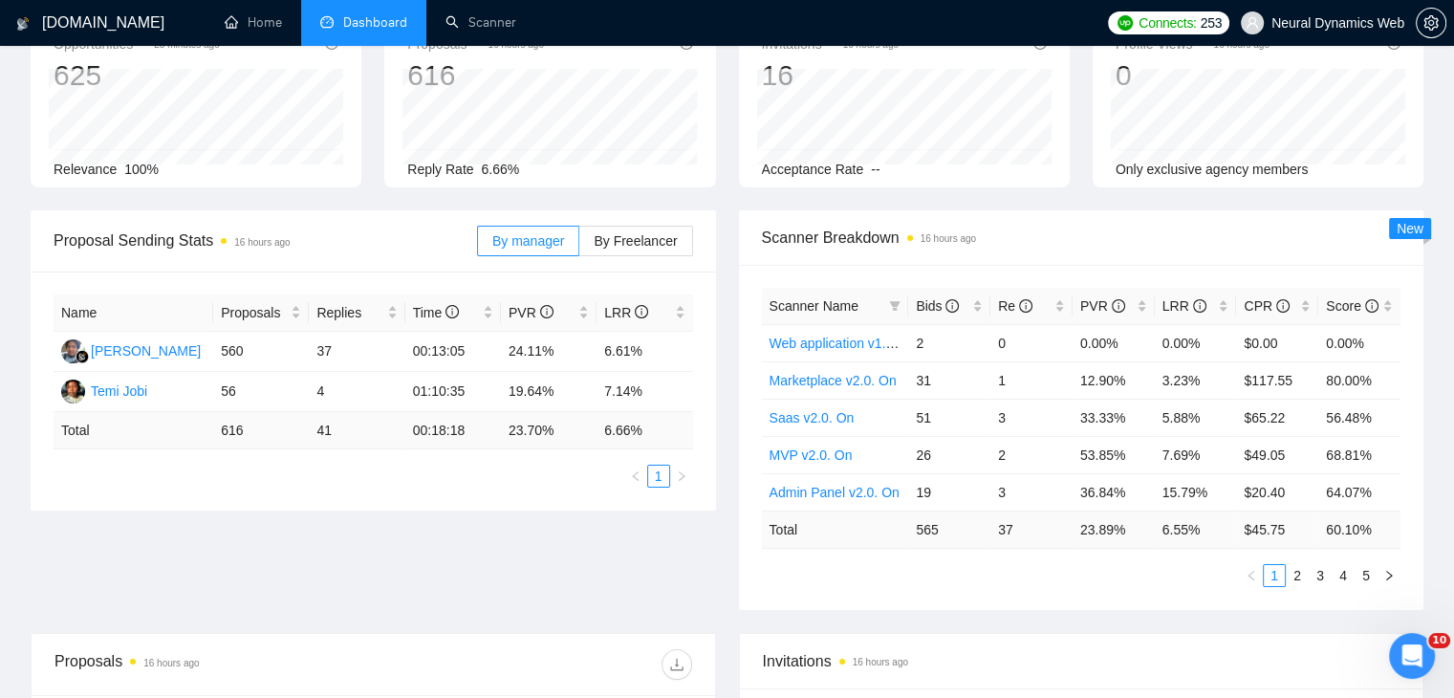
scroll to position [287, 0]
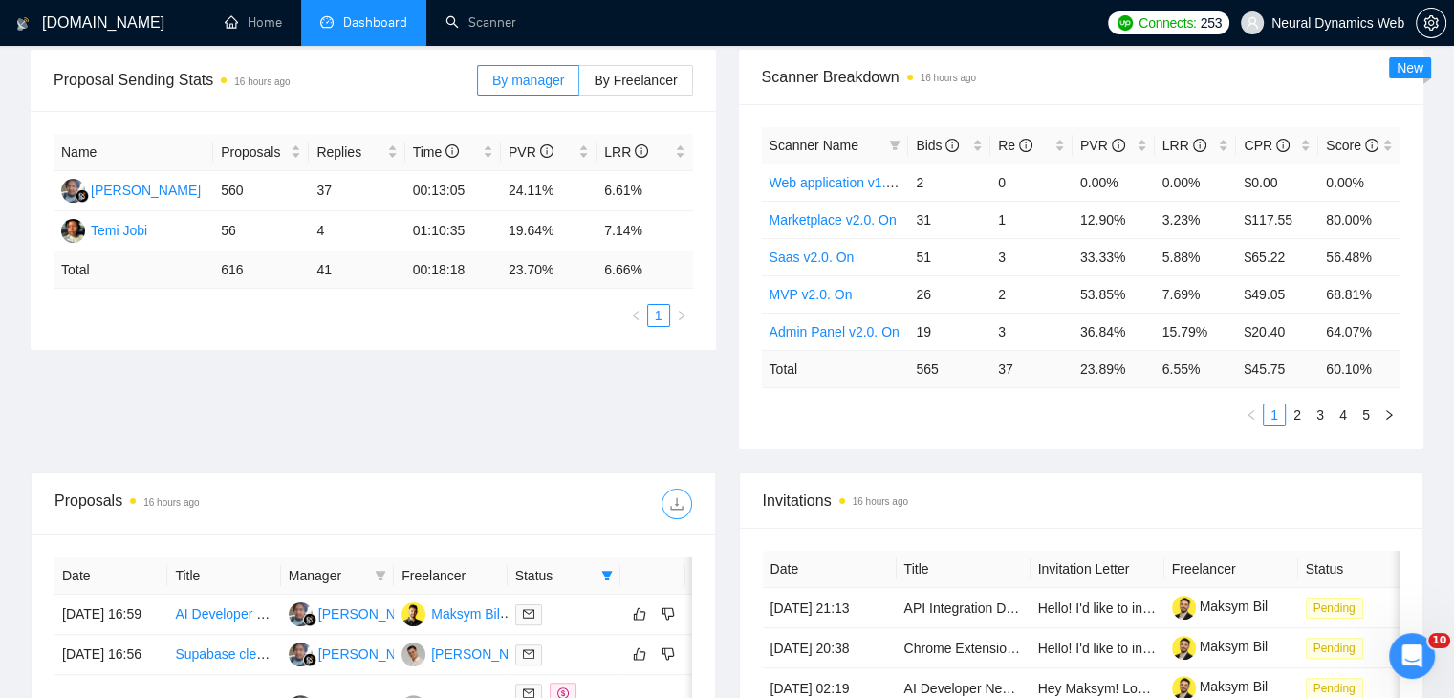
click at [688, 501] on span "download" at bounding box center [676, 503] width 29 height 15
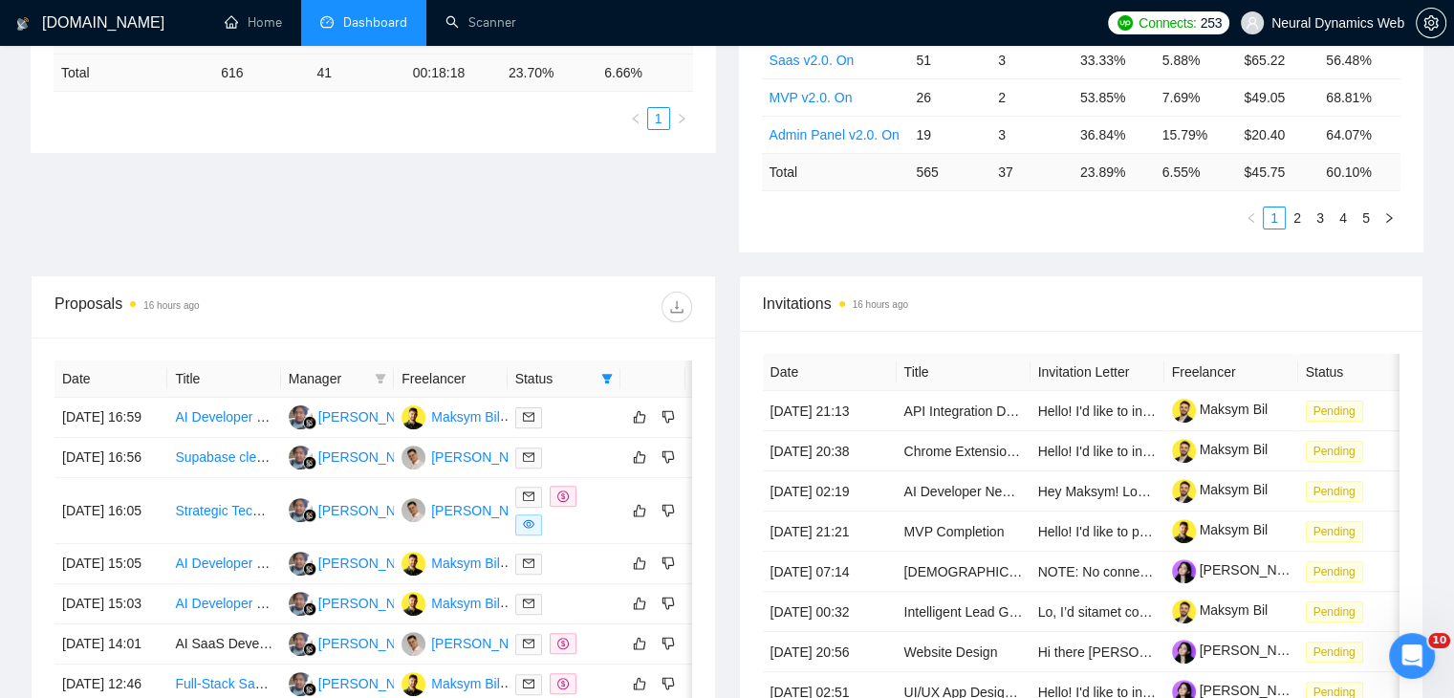
scroll to position [191, 0]
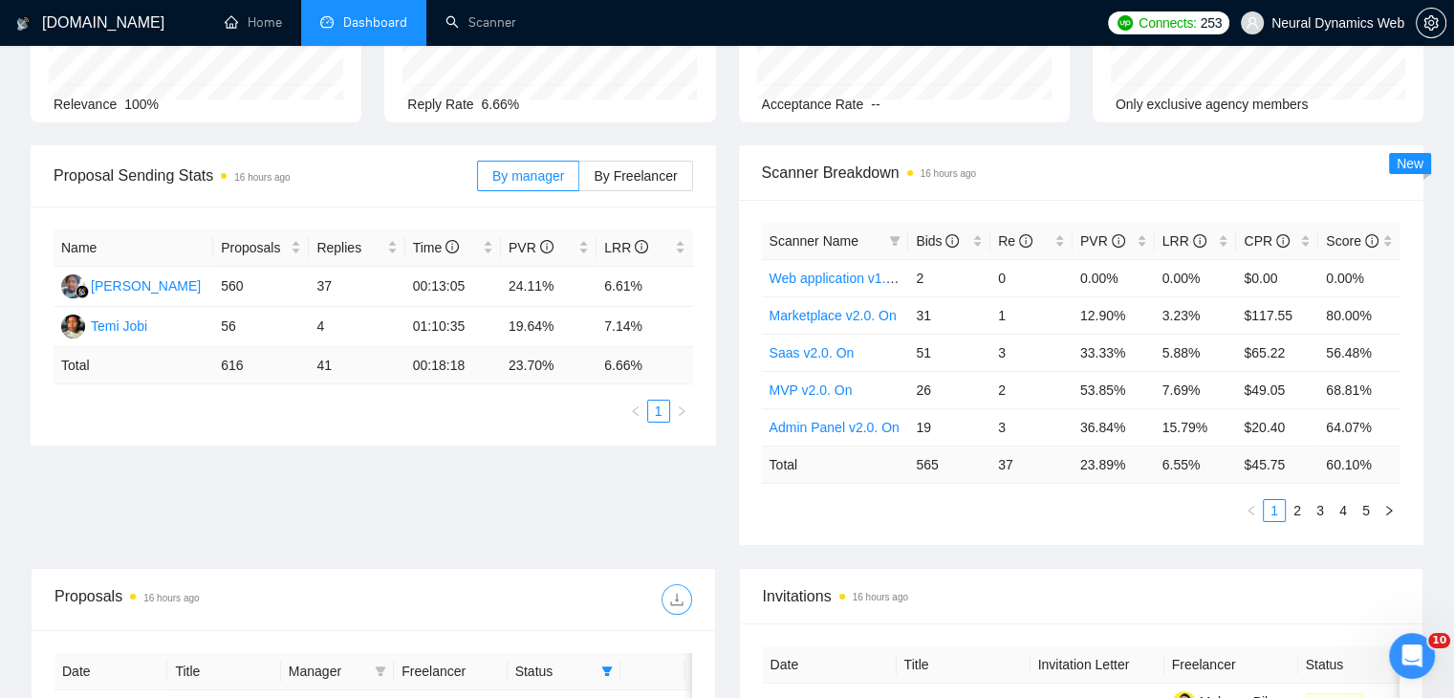
click at [683, 594] on icon "download" at bounding box center [676, 599] width 15 height 15
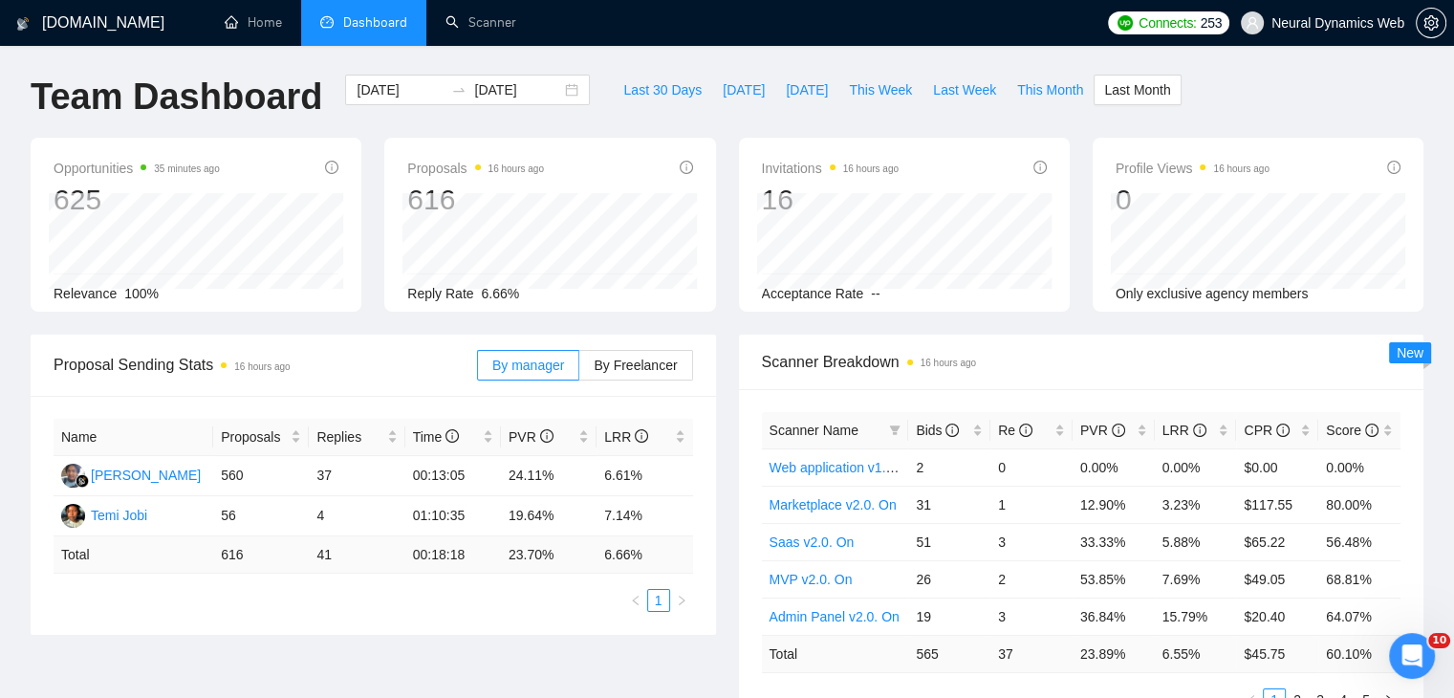
scroll to position [0, 0]
click at [627, 378] on label "By Freelancer" at bounding box center [635, 367] width 113 height 31
click at [579, 372] on input "By Freelancer" at bounding box center [579, 372] width 0 height 0
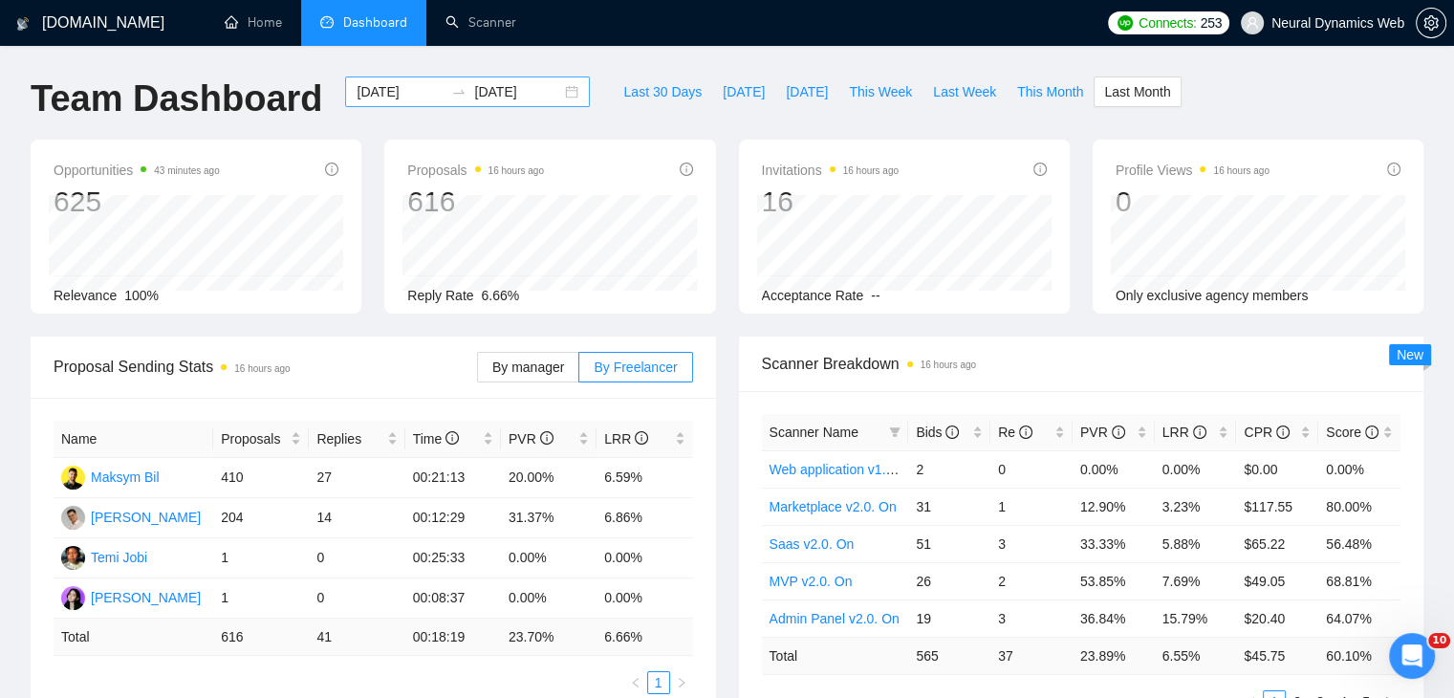
click at [554, 89] on div "[DATE] [DATE]" at bounding box center [467, 91] width 245 height 31
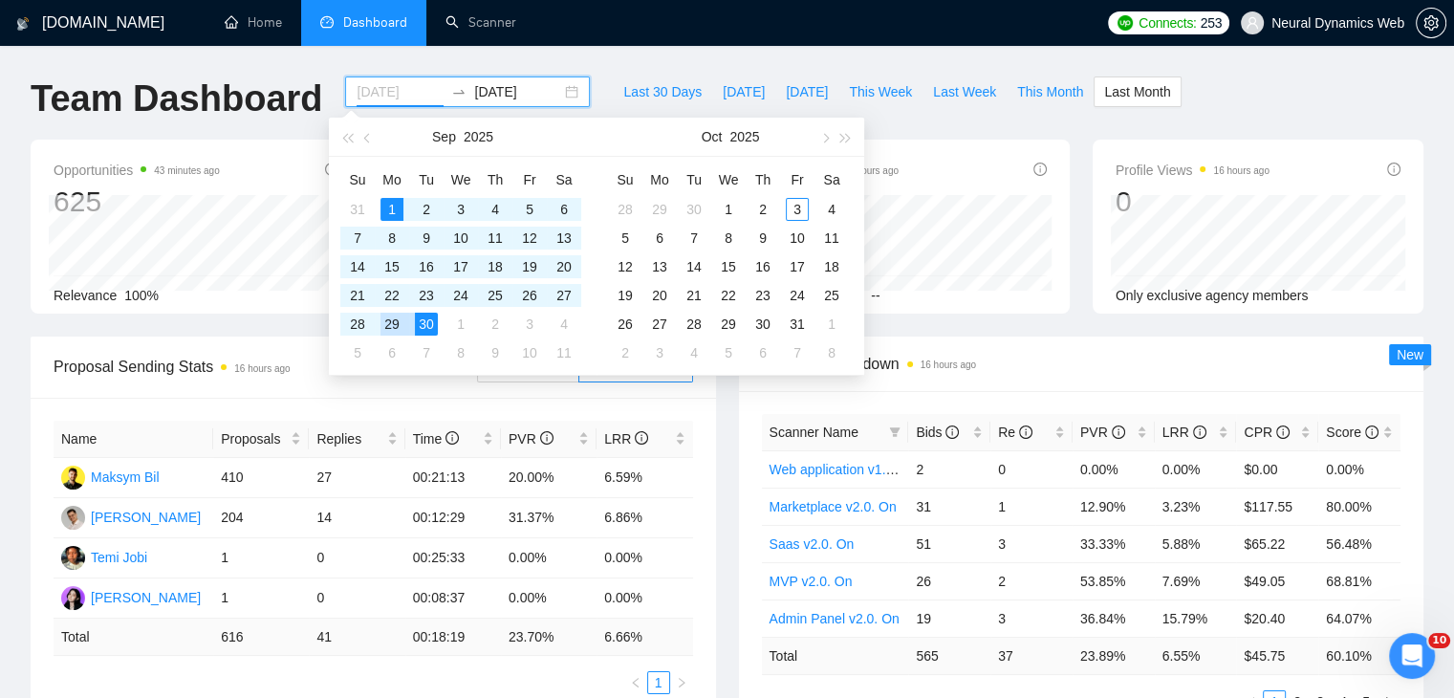
click at [398, 326] on div "29" at bounding box center [391, 324] width 23 height 23
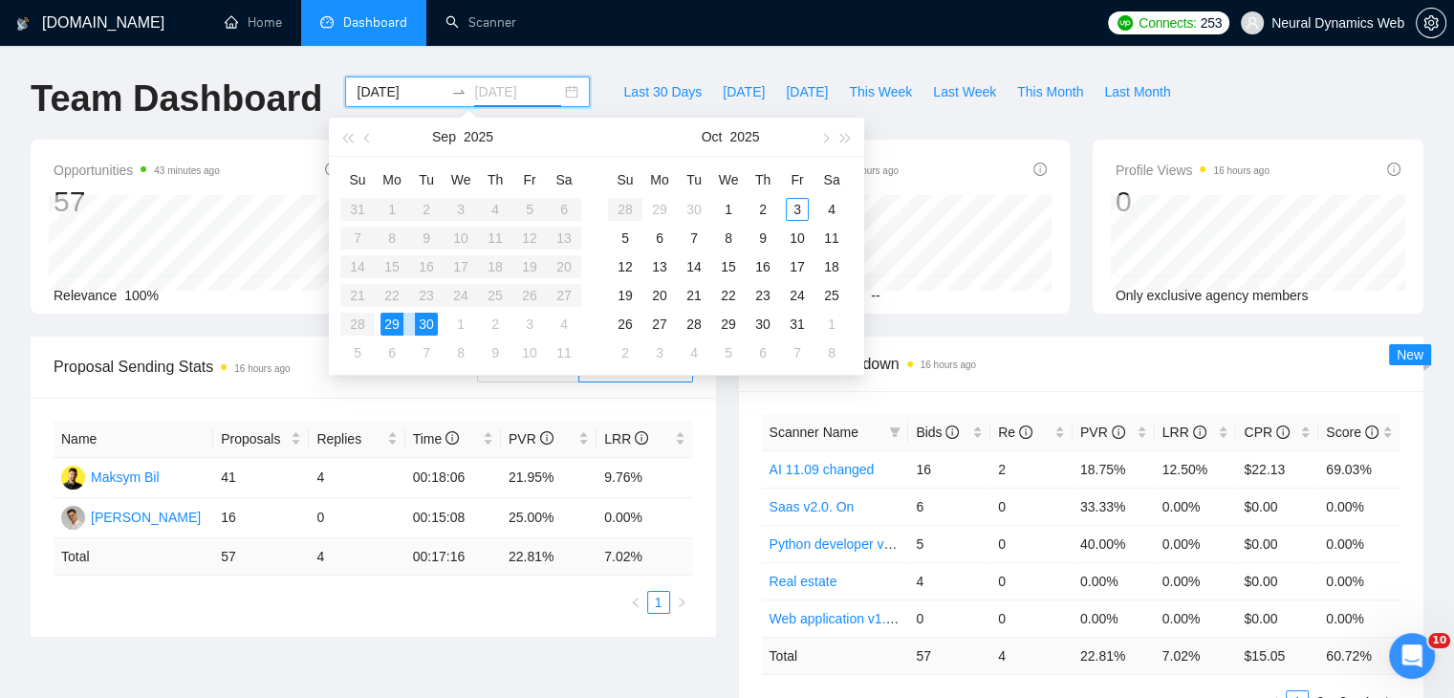
click at [424, 326] on div "30" at bounding box center [426, 324] width 23 height 23
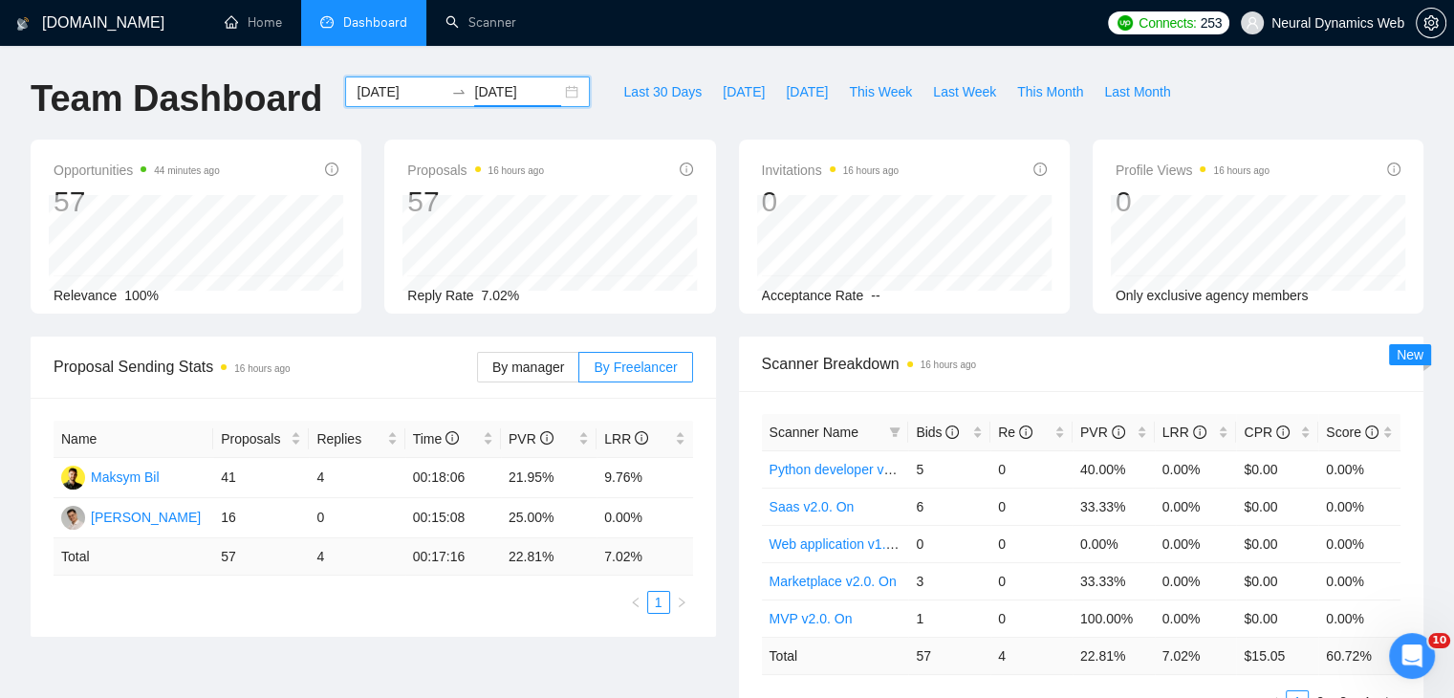
click at [557, 86] on div "[DATE] [DATE]" at bounding box center [467, 91] width 245 height 31
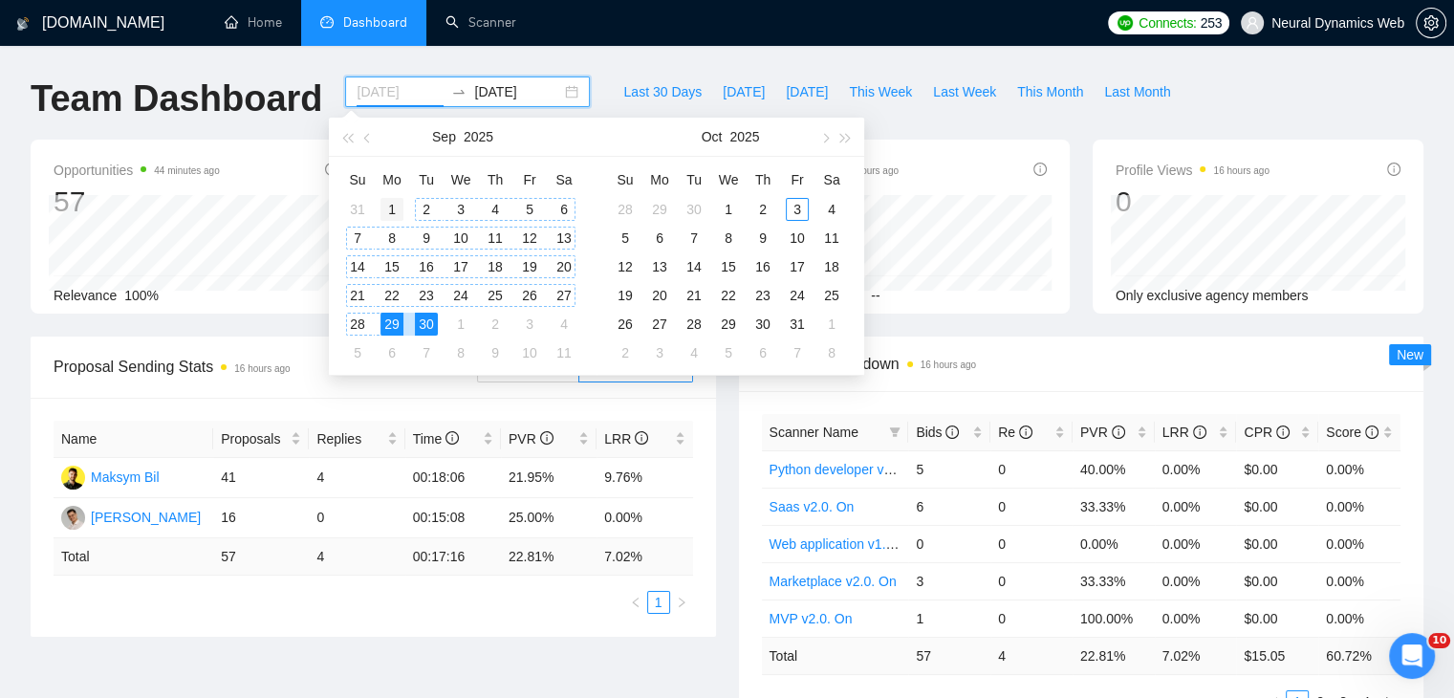
type input "[DATE]"
click at [387, 207] on div "1" at bounding box center [391, 209] width 23 height 23
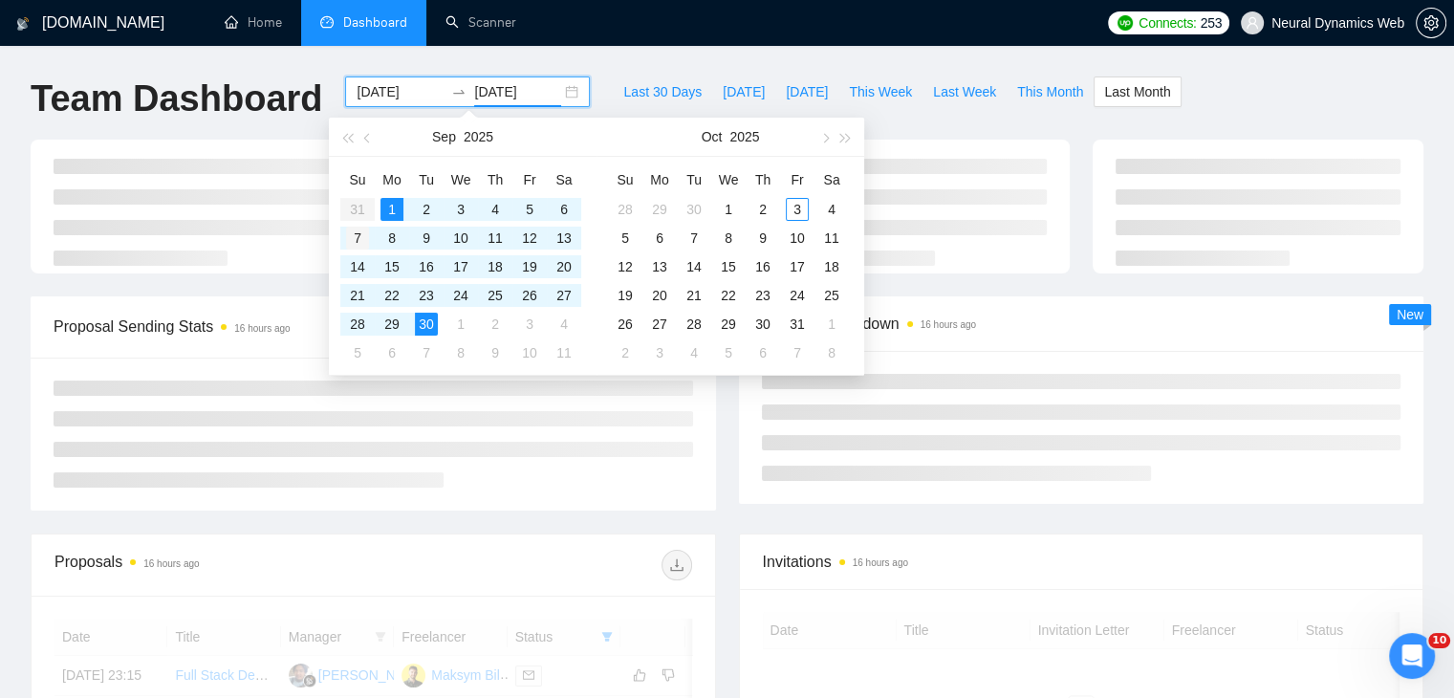
type input "[DATE]"
click at [353, 238] on div "7" at bounding box center [357, 238] width 23 height 23
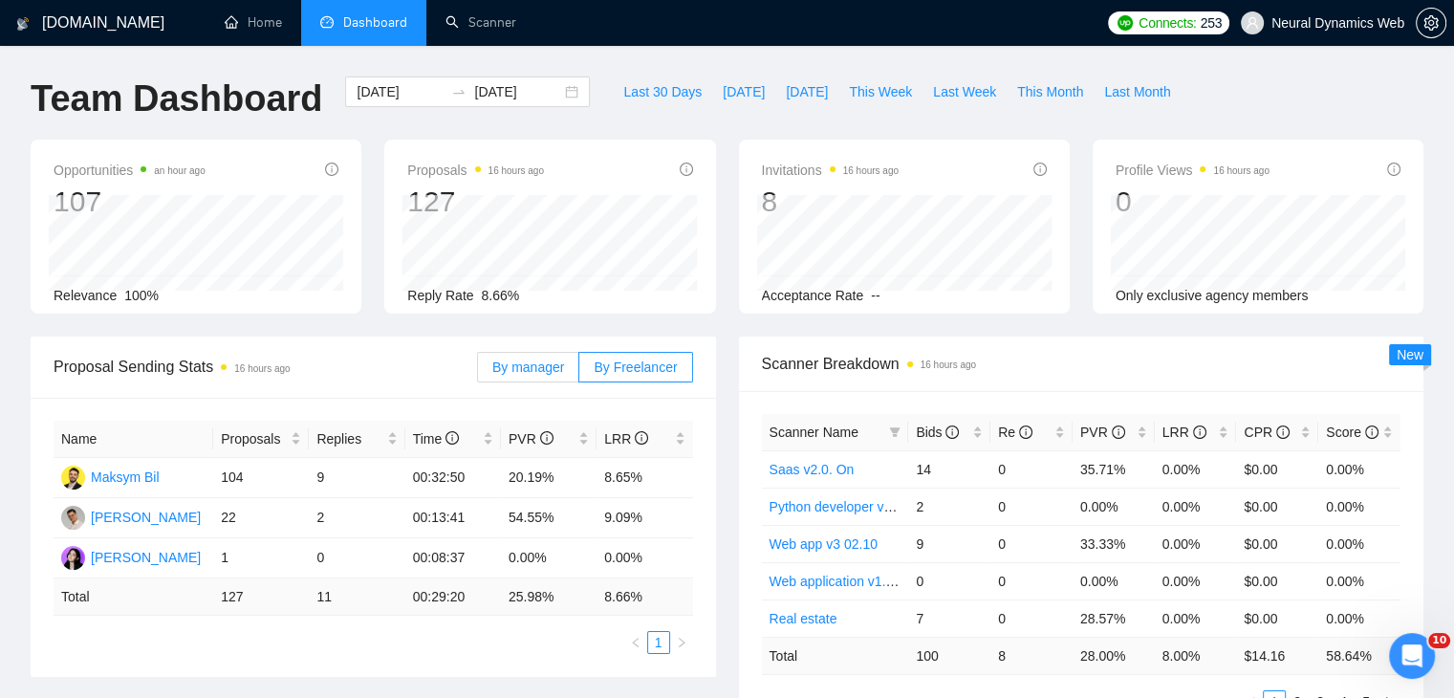
click at [559, 379] on label "By manager" at bounding box center [528, 367] width 102 height 31
click at [478, 372] on input "By manager" at bounding box center [478, 372] width 0 height 0
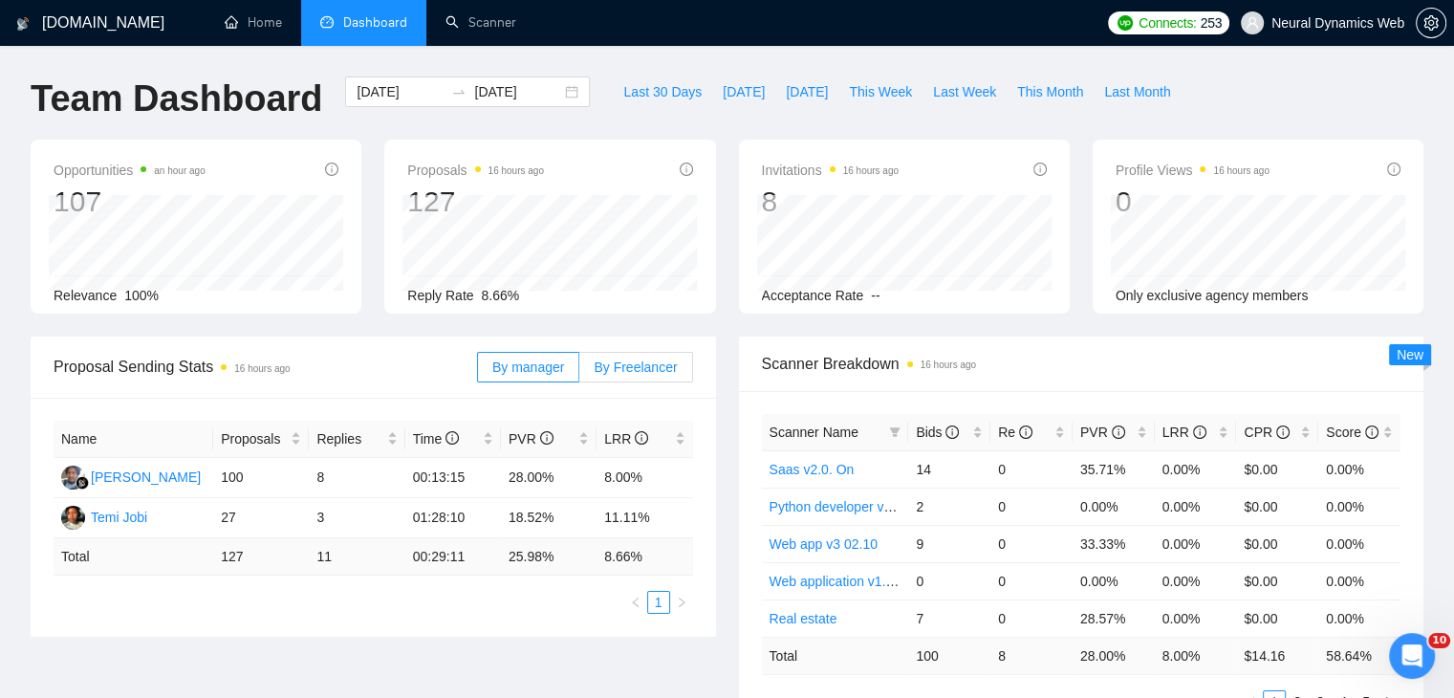
click at [634, 364] on span "By Freelancer" at bounding box center [635, 366] width 83 height 15
click at [579, 372] on input "By Freelancer" at bounding box center [579, 372] width 0 height 0
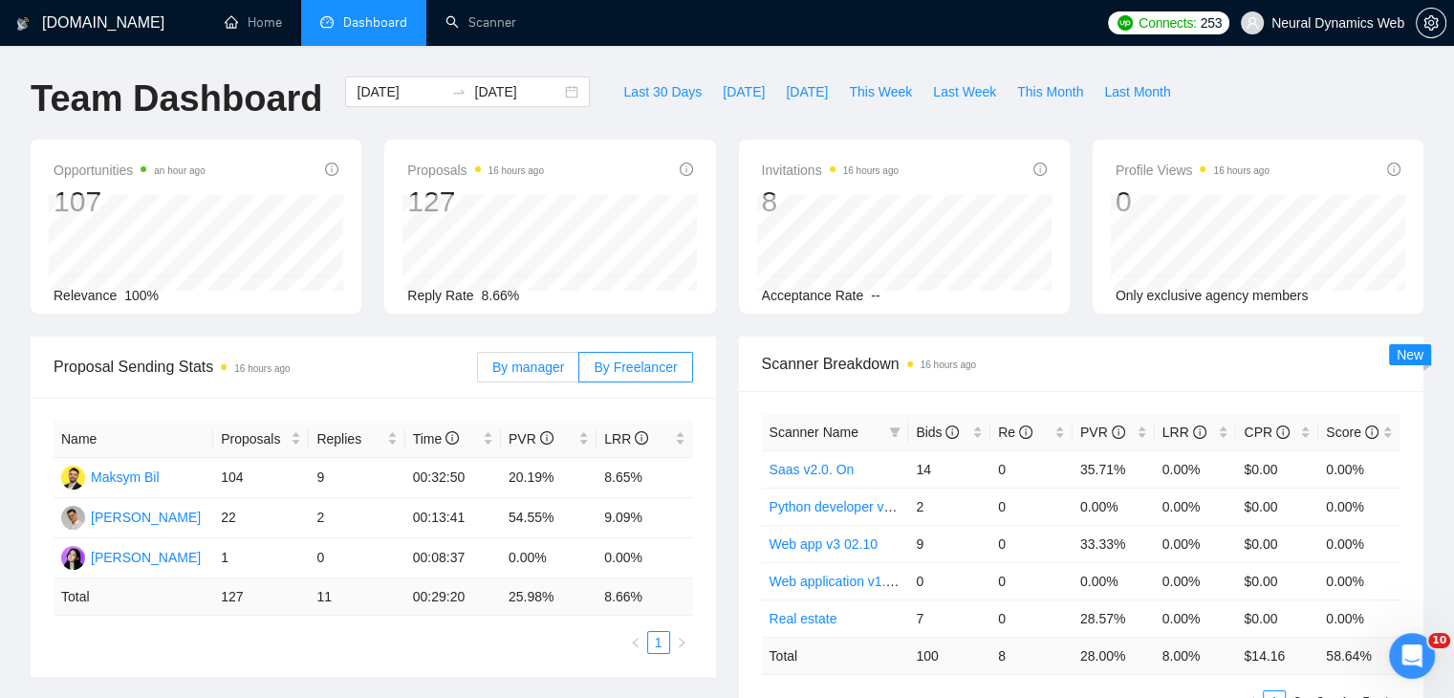
click at [528, 368] on span "By manager" at bounding box center [528, 366] width 72 height 15
click at [478, 372] on input "By manager" at bounding box center [478, 372] width 0 height 0
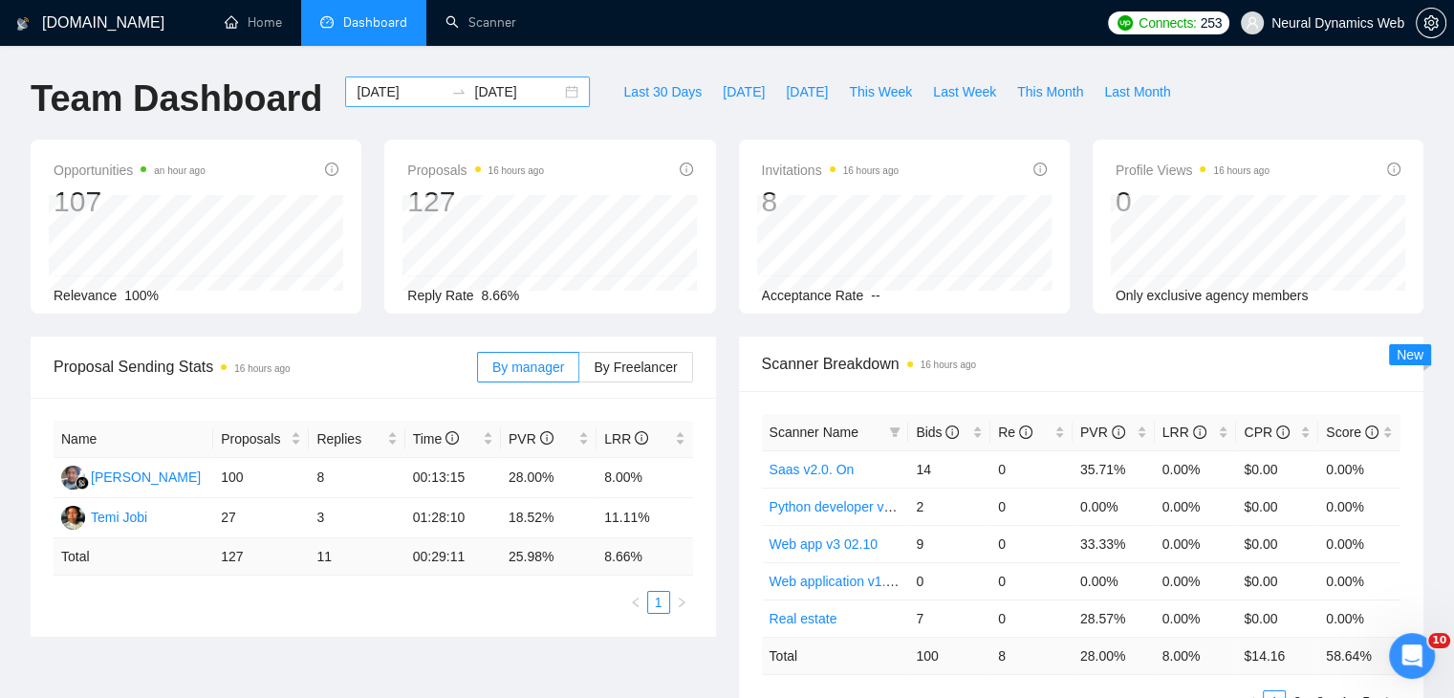
click at [560, 98] on div "[DATE] [DATE]" at bounding box center [467, 91] width 245 height 31
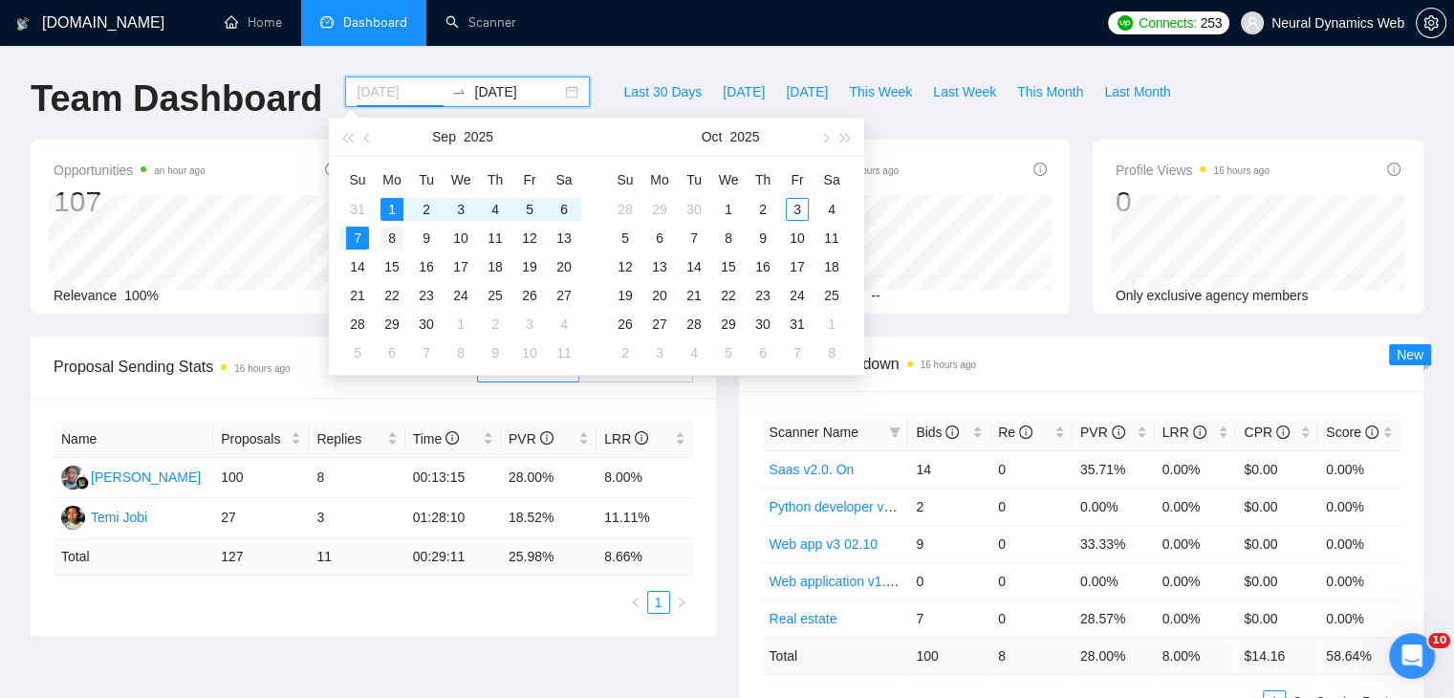
type input "[DATE]"
click at [400, 237] on div "8" at bounding box center [391, 238] width 23 height 23
click at [367, 266] on div "14" at bounding box center [357, 266] width 23 height 23
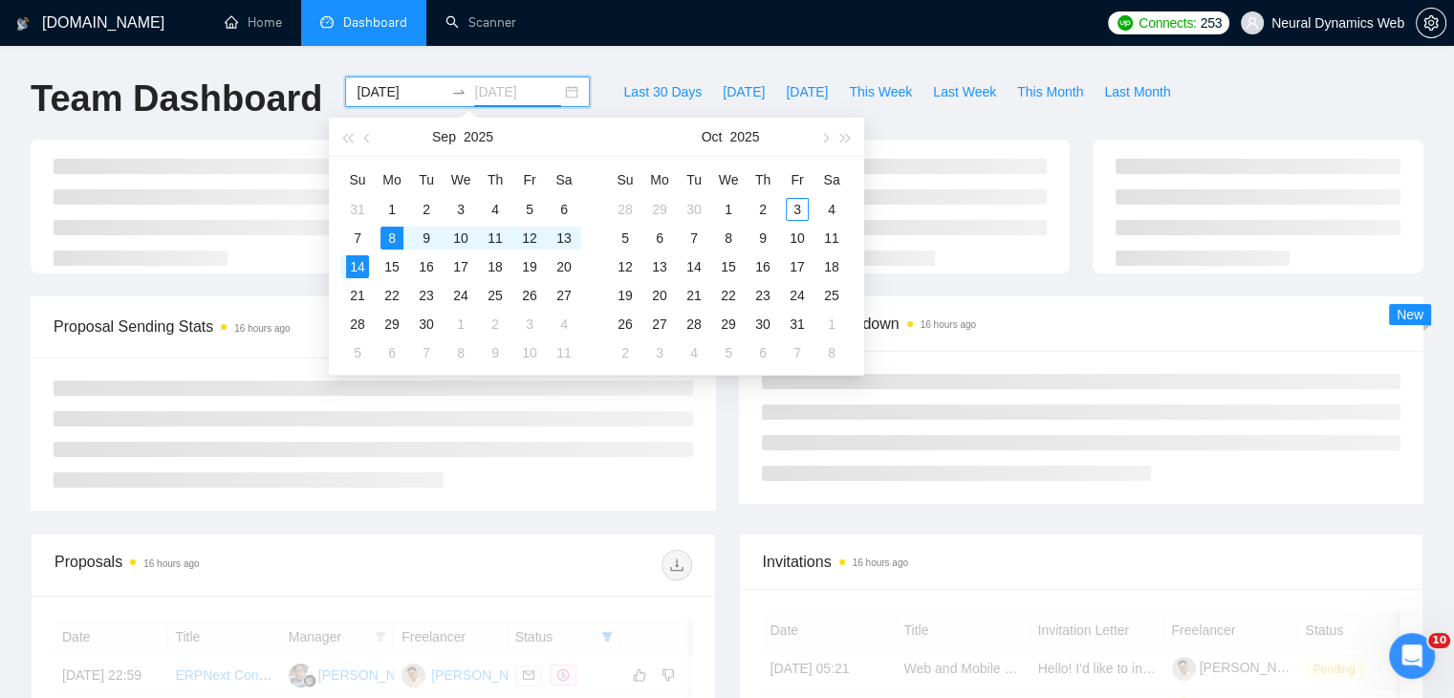
type input "[DATE]"
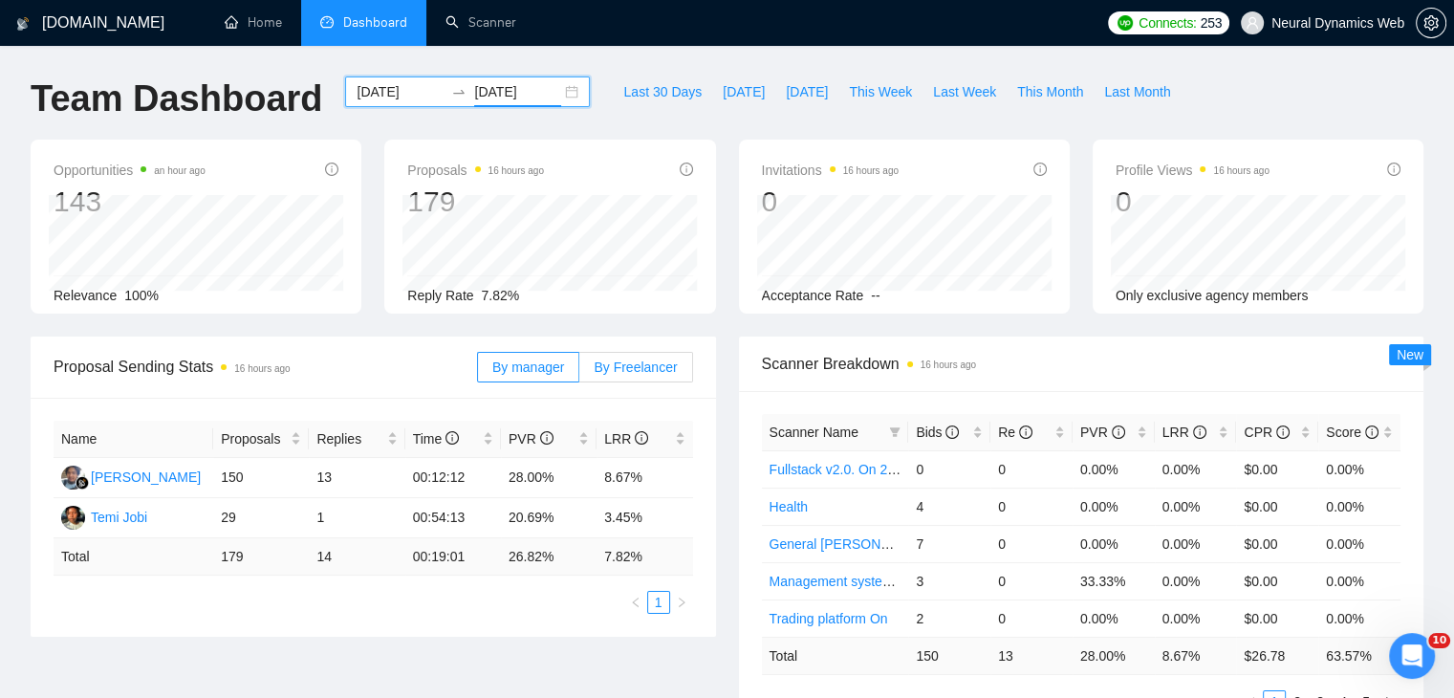
click at [649, 356] on label "By Freelancer" at bounding box center [635, 367] width 113 height 31
click at [579, 372] on input "By Freelancer" at bounding box center [579, 372] width 0 height 0
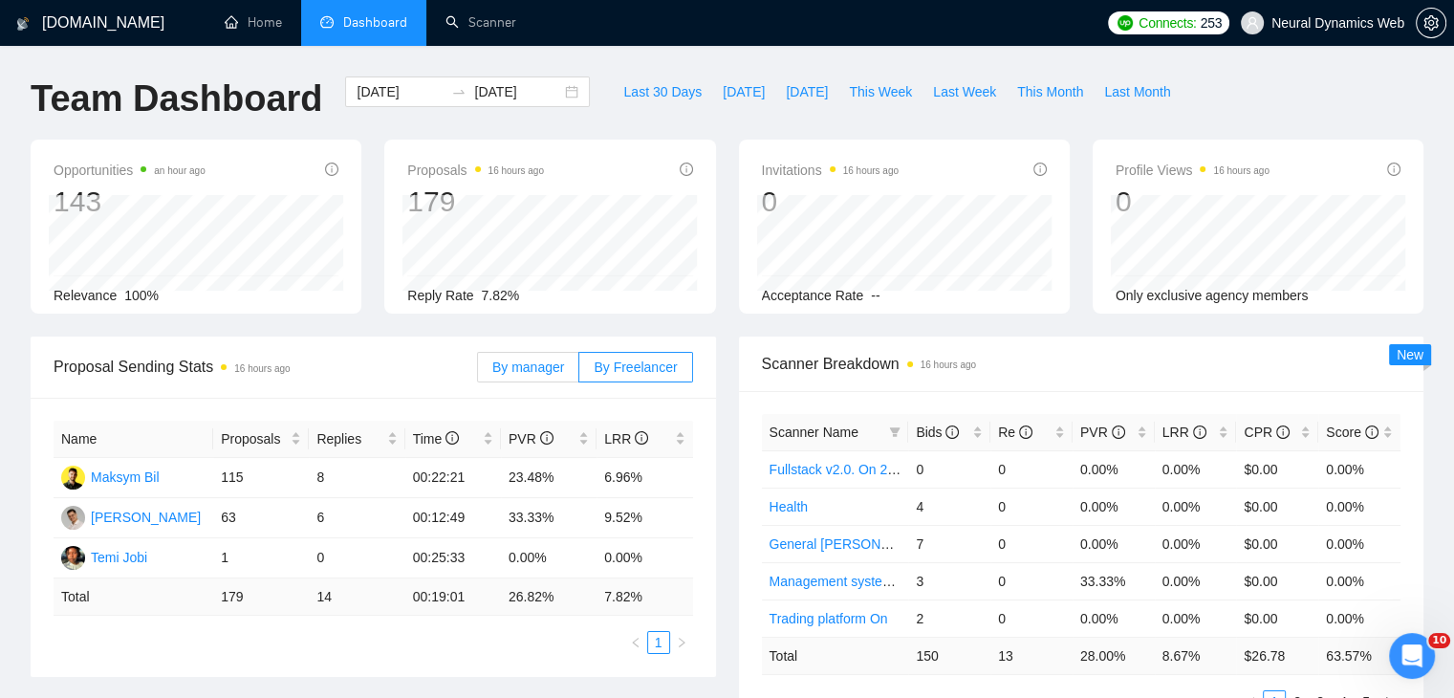
click at [550, 374] on span "By manager" at bounding box center [528, 366] width 72 height 15
click at [478, 372] on input "By manager" at bounding box center [478, 372] width 0 height 0
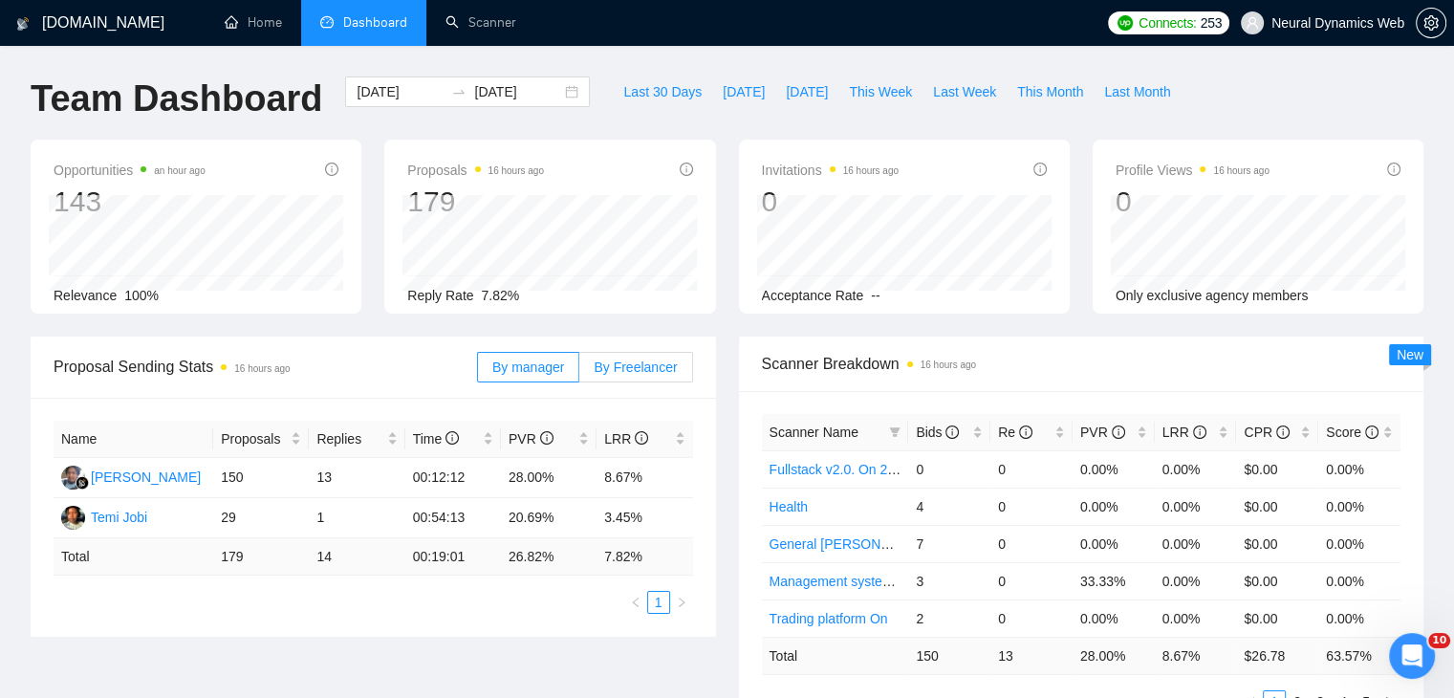
click at [627, 373] on span "By Freelancer" at bounding box center [635, 366] width 83 height 15
click at [579, 372] on input "By Freelancer" at bounding box center [579, 372] width 0 height 0
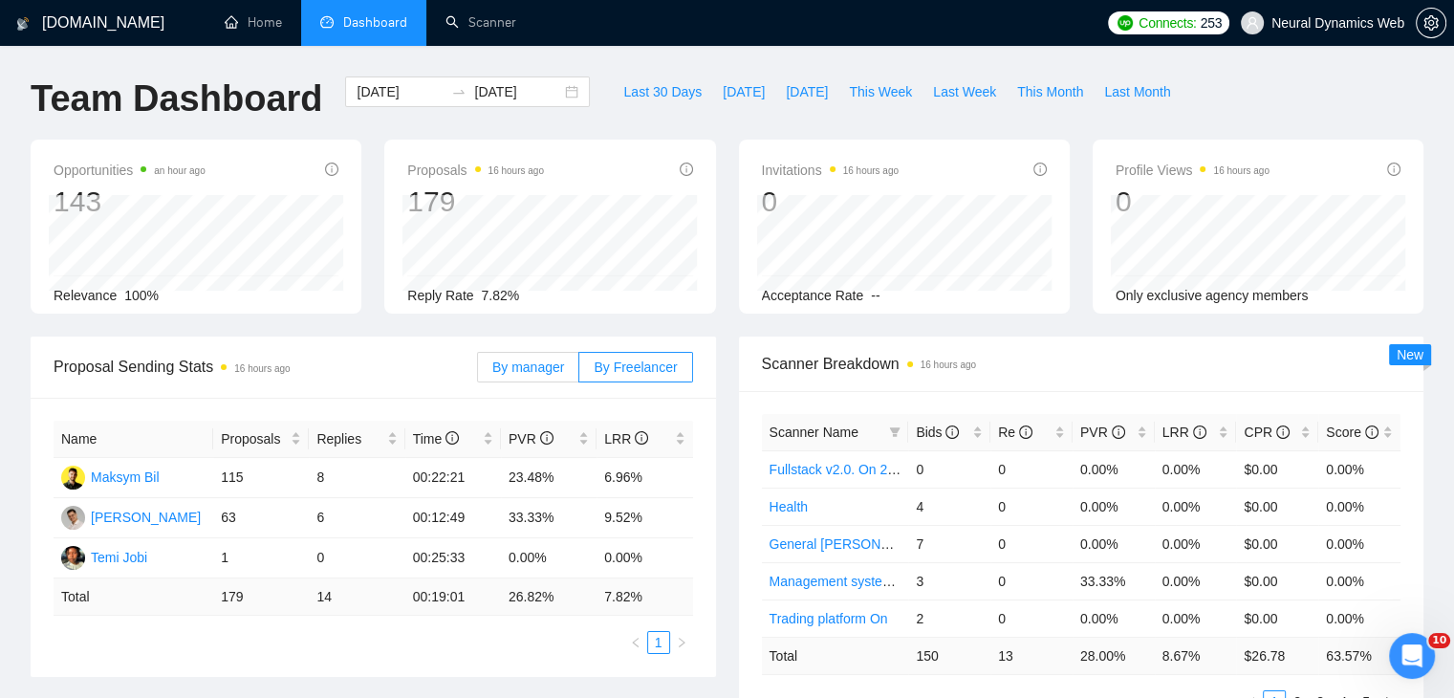
click at [549, 356] on label "By manager" at bounding box center [528, 367] width 102 height 31
click at [478, 372] on input "By manager" at bounding box center [478, 372] width 0 height 0
click at [537, 373] on span "By manager" at bounding box center [528, 366] width 72 height 15
click at [478, 372] on input "By manager" at bounding box center [478, 372] width 0 height 0
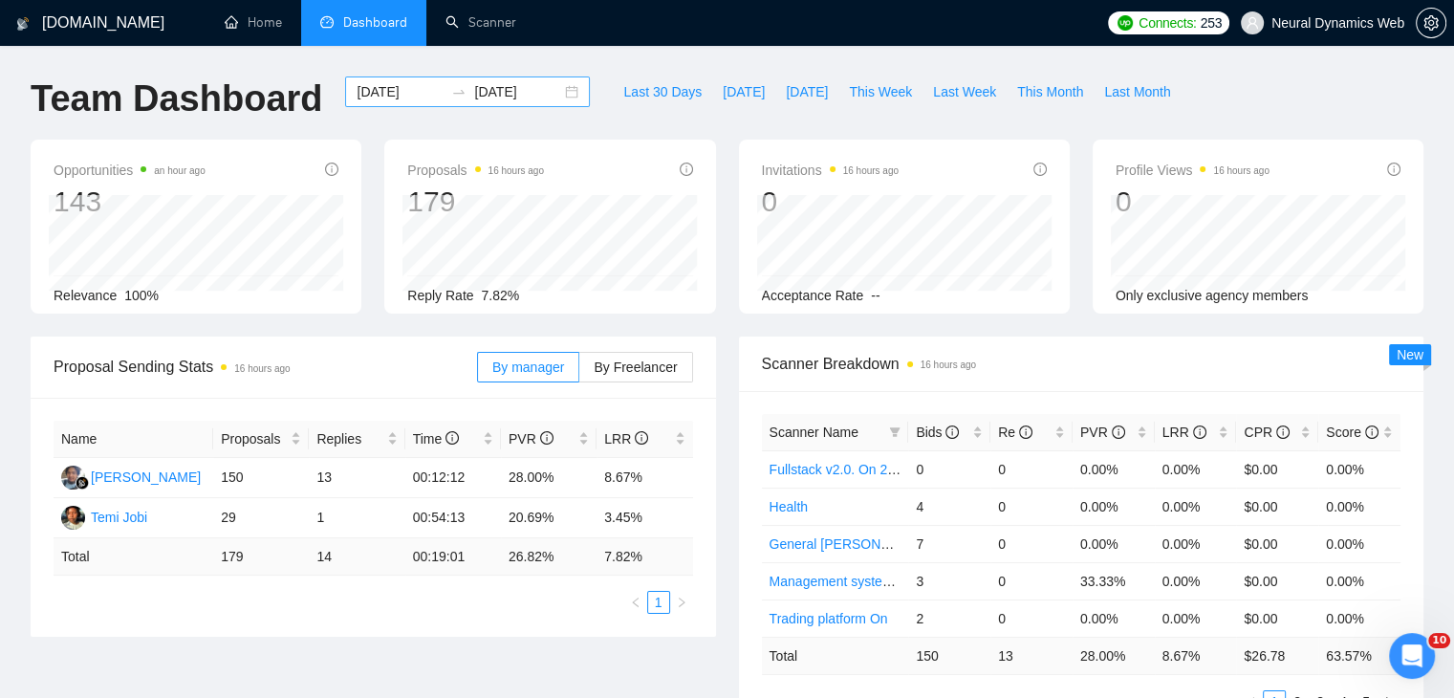
click at [561, 93] on div "[DATE] [DATE]" at bounding box center [467, 91] width 245 height 31
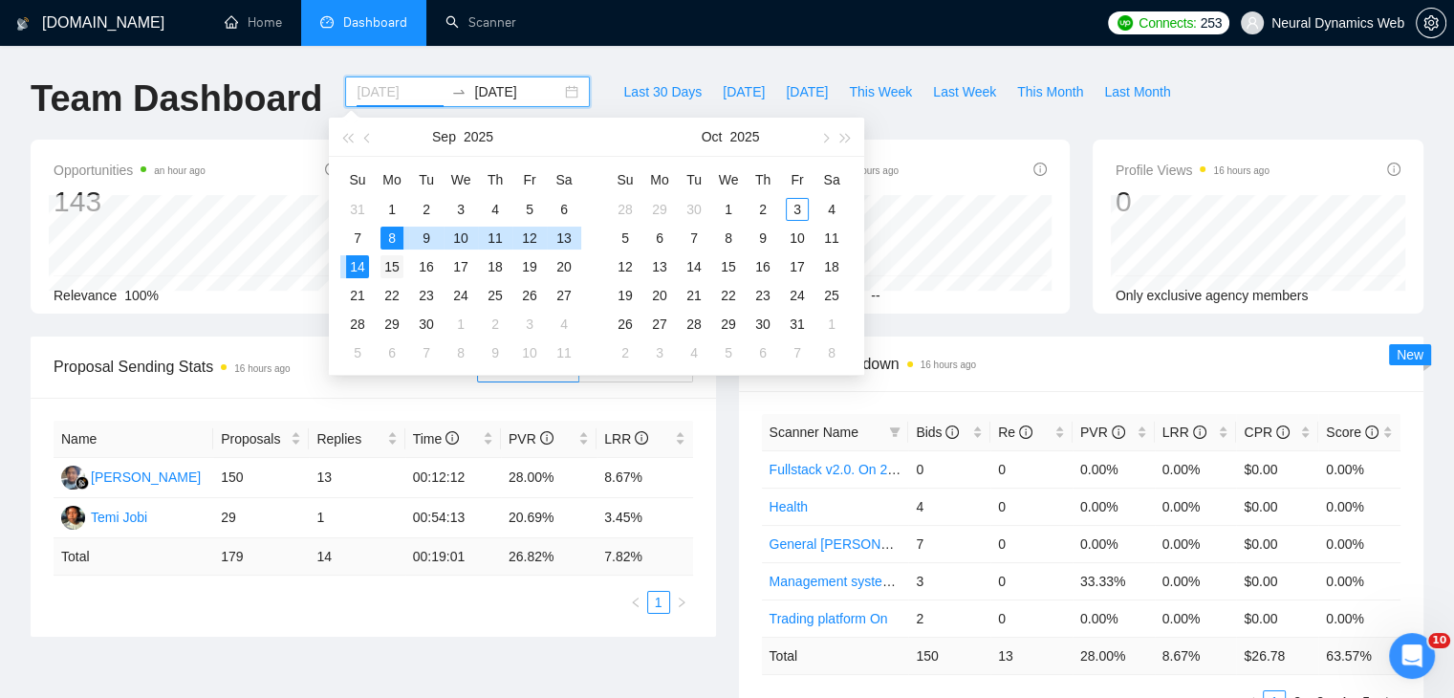
type input "[DATE]"
click at [394, 259] on div "15" at bounding box center [391, 266] width 23 height 23
click at [362, 296] on div "21" at bounding box center [357, 295] width 23 height 23
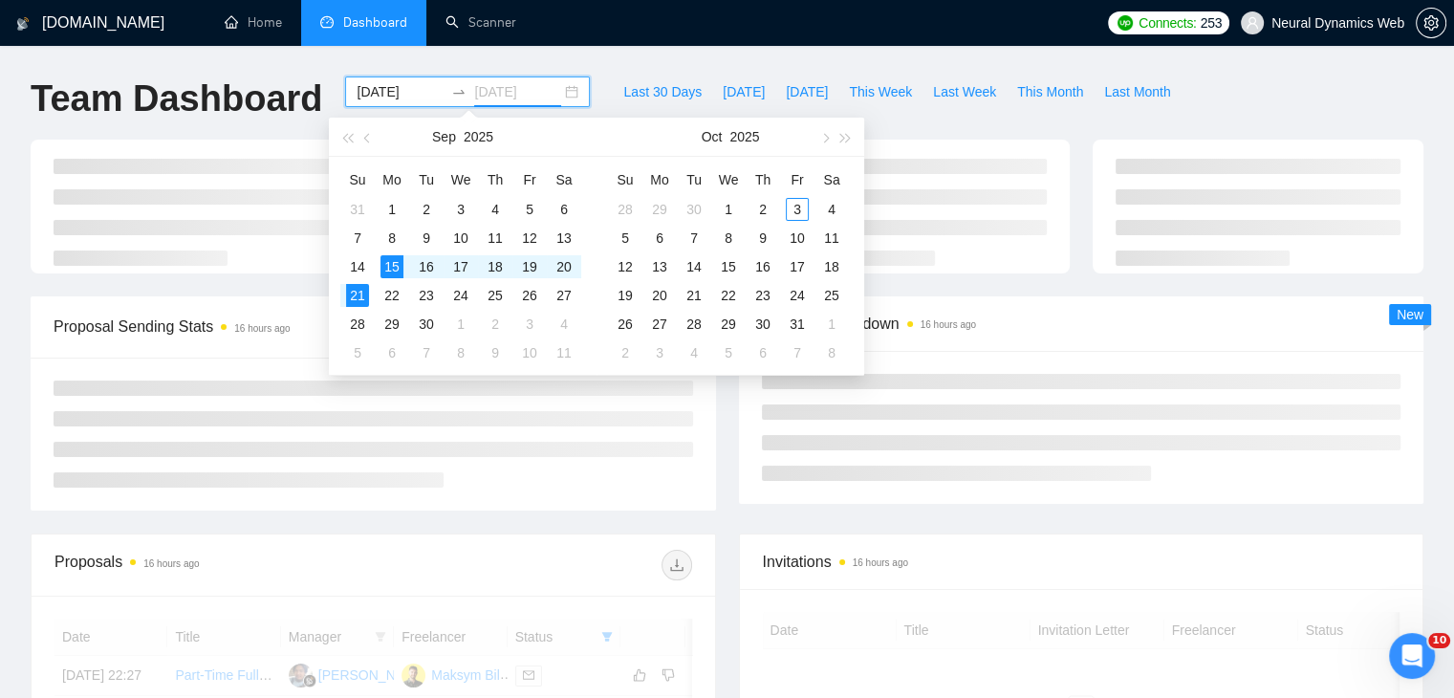
type input "[DATE]"
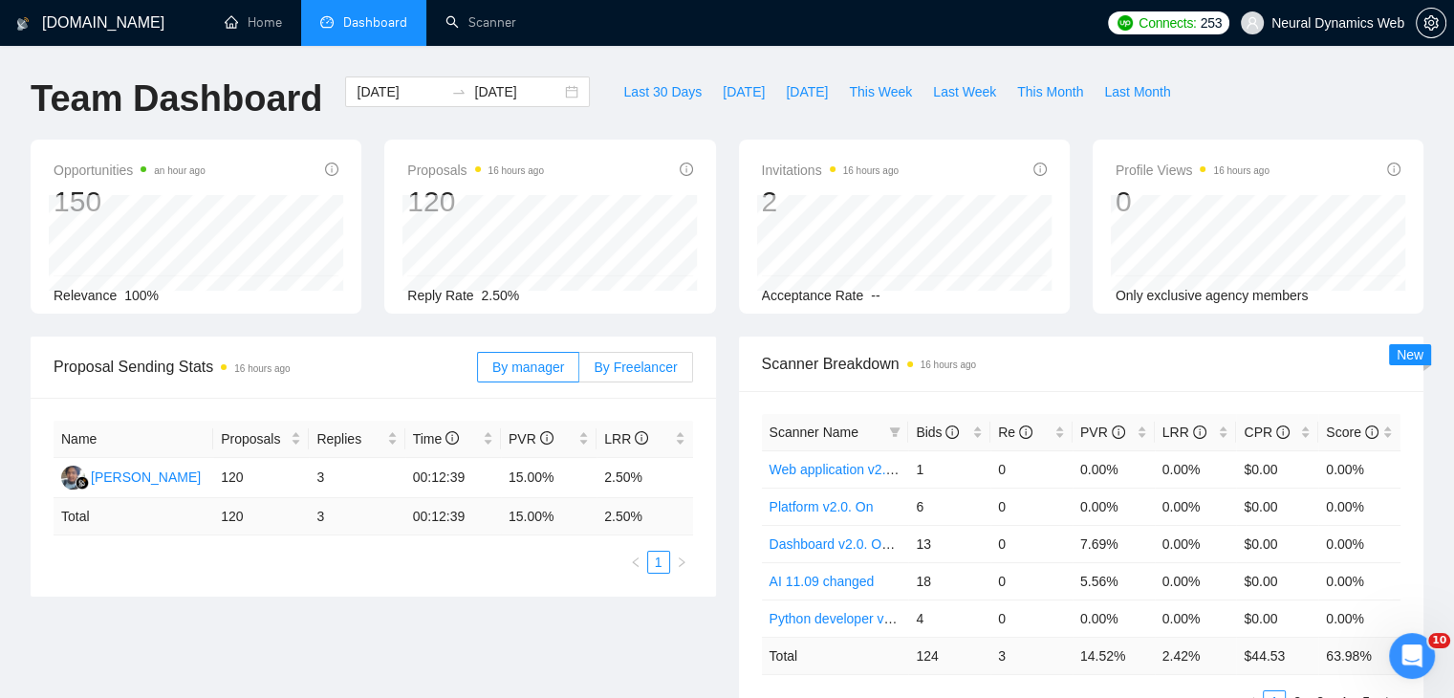
click at [625, 364] on span "By Freelancer" at bounding box center [635, 366] width 83 height 15
click at [579, 372] on input "By Freelancer" at bounding box center [579, 372] width 0 height 0
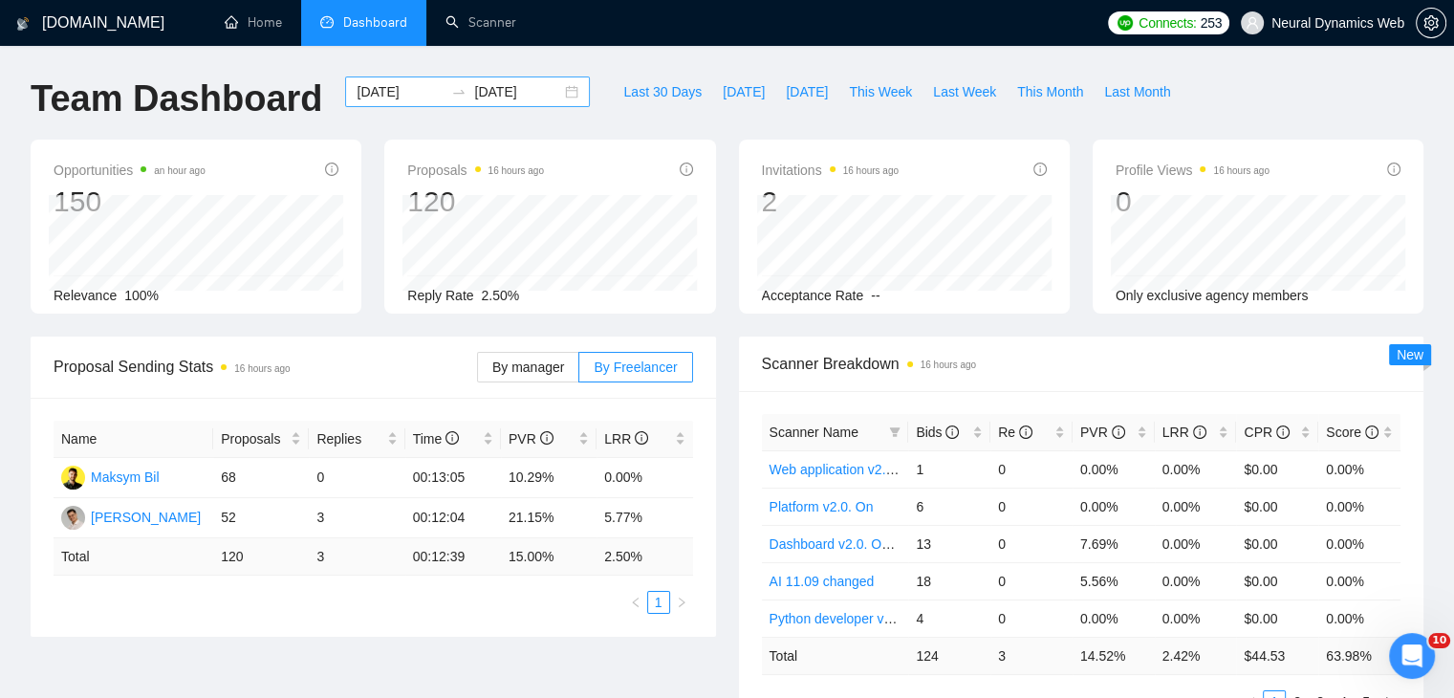
click at [562, 86] on div "[DATE] [DATE]" at bounding box center [467, 91] width 245 height 31
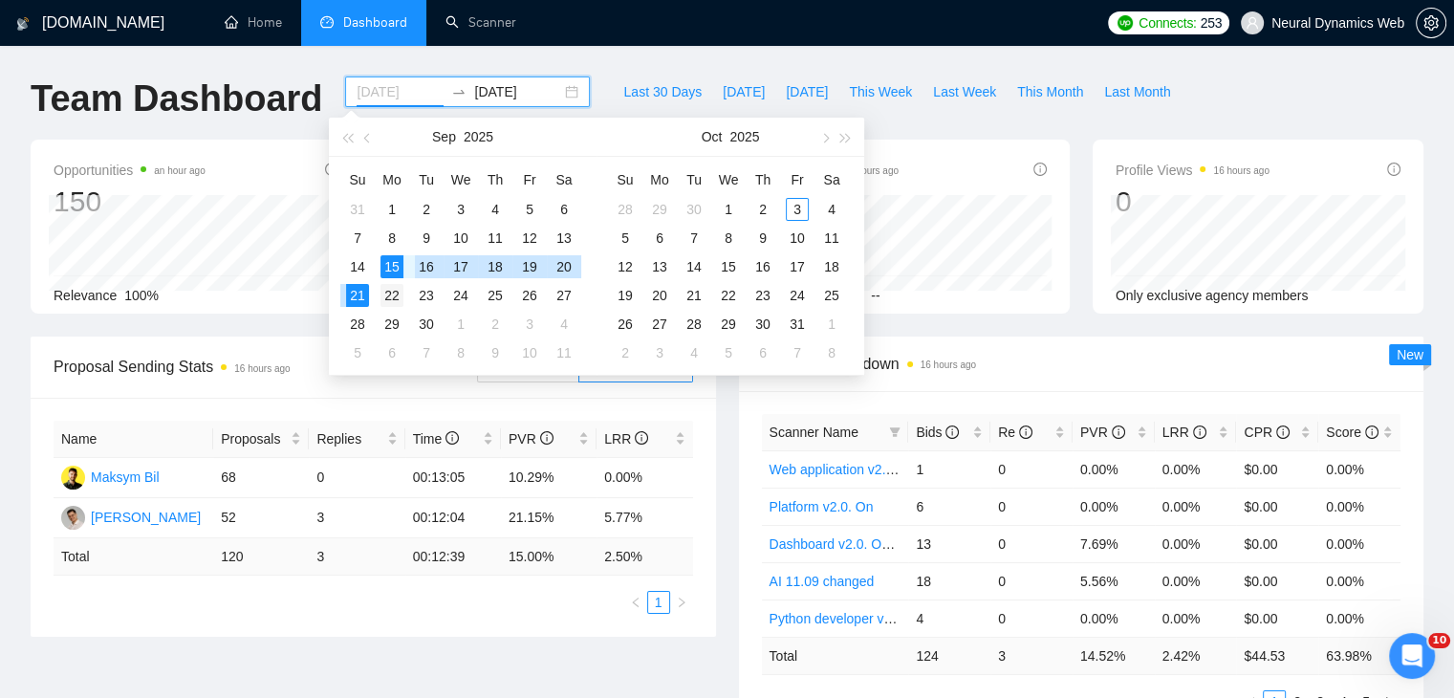
type input "[DATE]"
click at [387, 289] on div "22" at bounding box center [391, 295] width 23 height 23
type input "[DATE]"
click at [358, 328] on div "28" at bounding box center [357, 324] width 23 height 23
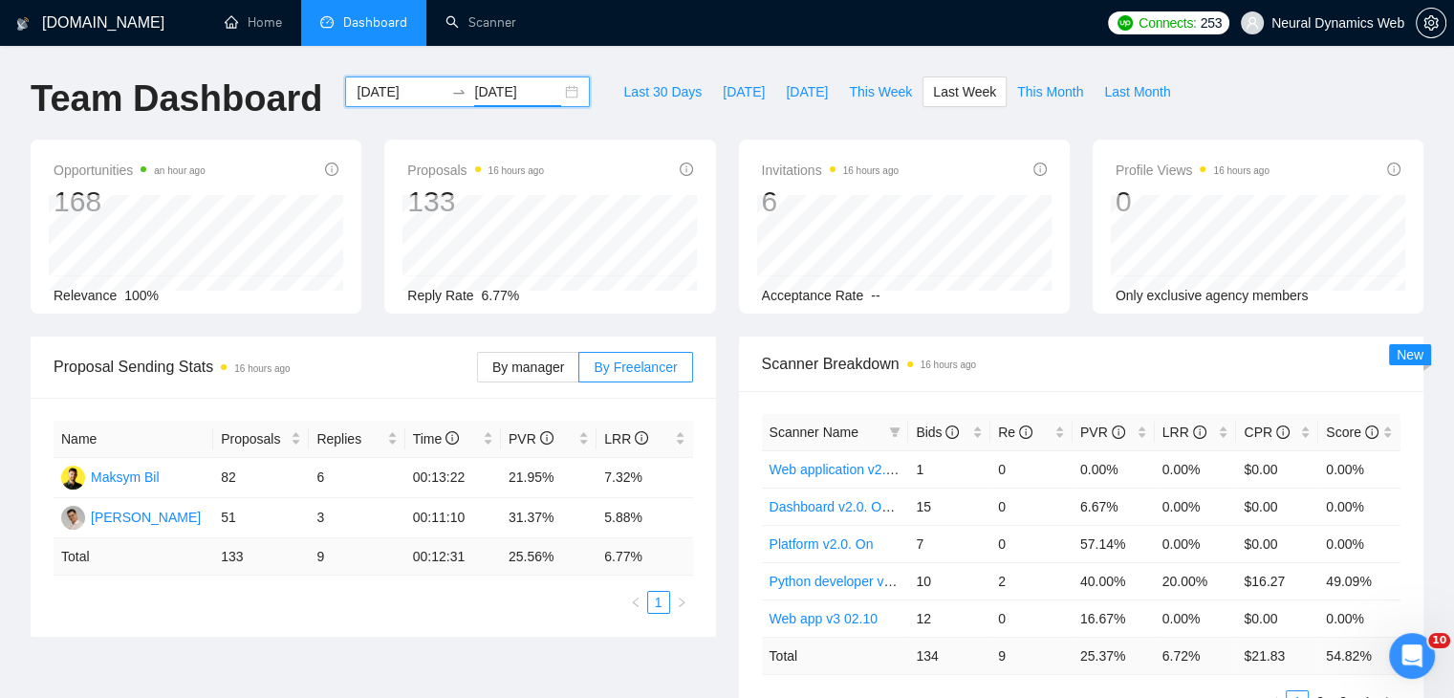
click at [551, 97] on div "[DATE] [DATE]" at bounding box center [467, 91] width 245 height 31
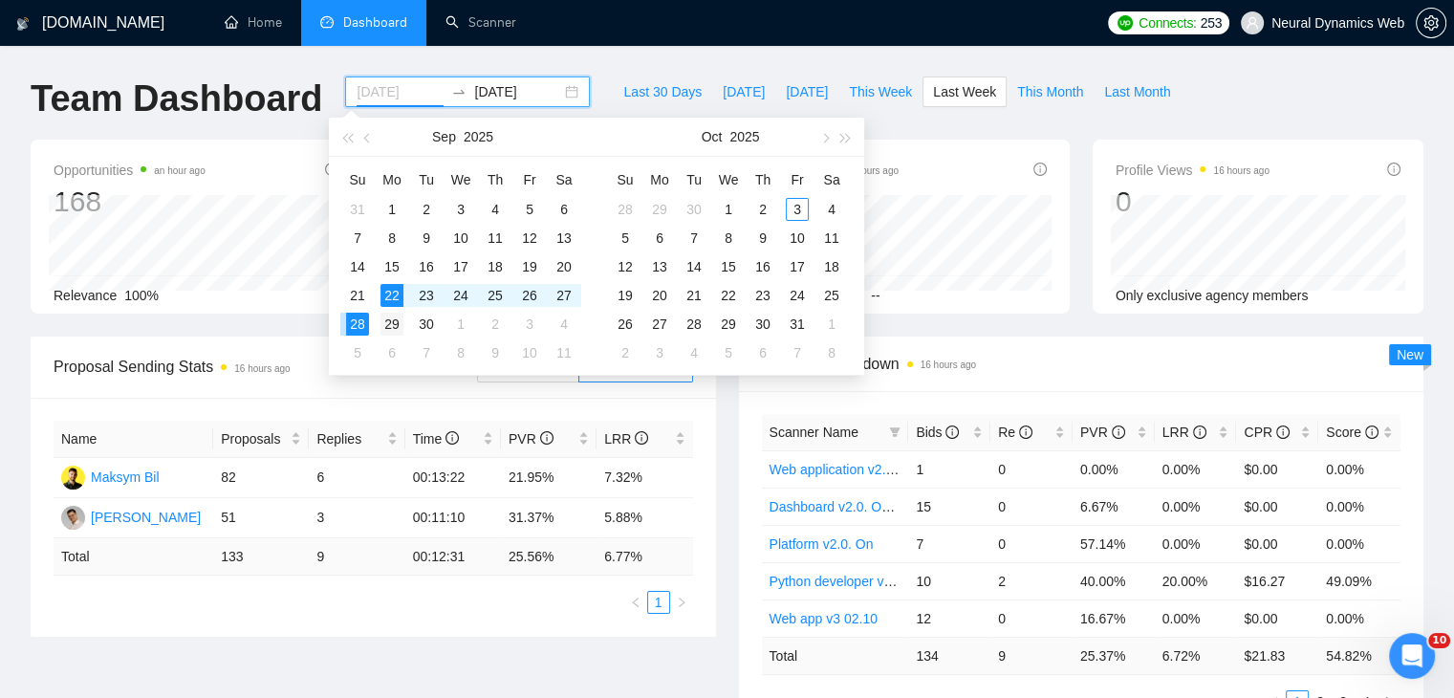
type input "[DATE]"
click at [388, 321] on div "29" at bounding box center [391, 324] width 23 height 23
type input "[DATE]"
click at [433, 324] on div "30" at bounding box center [426, 324] width 23 height 23
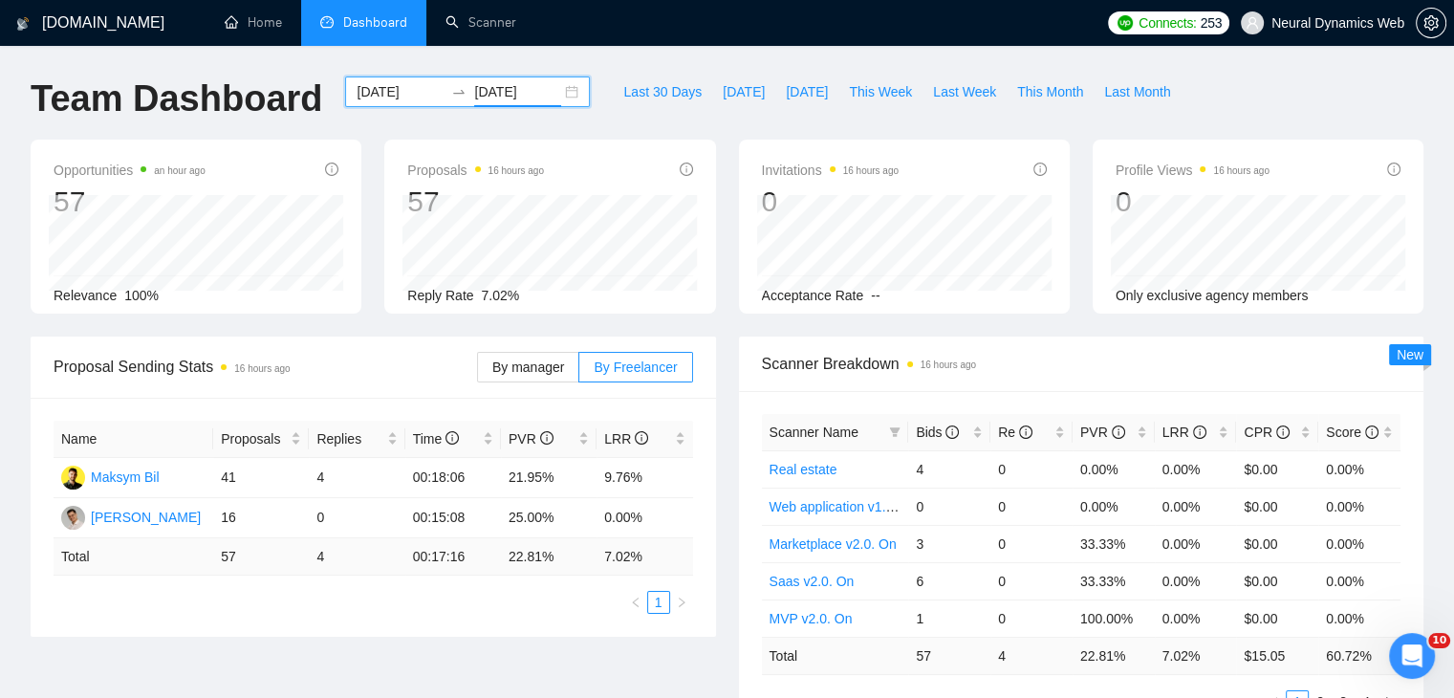
click at [532, 346] on div "By manager By Freelancer" at bounding box center [585, 366] width 216 height 61
click at [528, 360] on span "By manager" at bounding box center [528, 366] width 72 height 15
click at [478, 372] on input "By manager" at bounding box center [478, 372] width 0 height 0
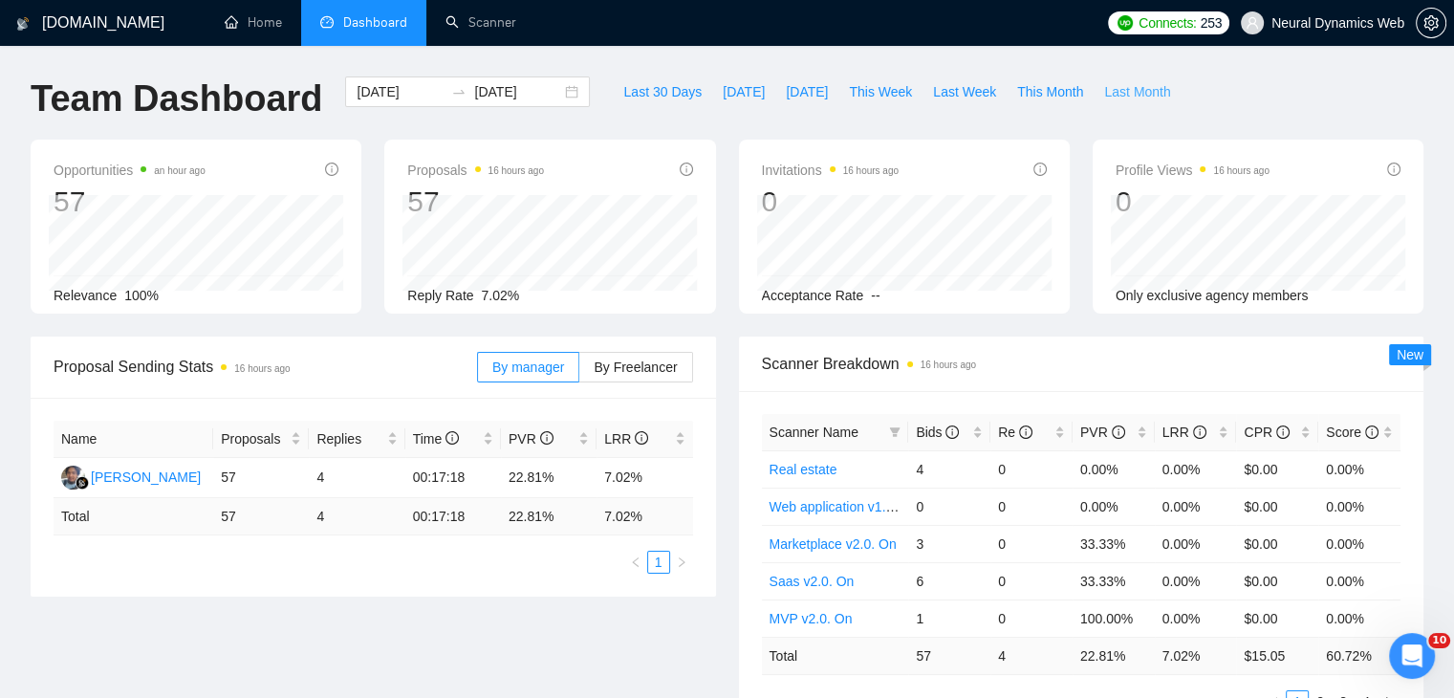
click at [1104, 97] on span "Last Month" at bounding box center [1137, 91] width 66 height 21
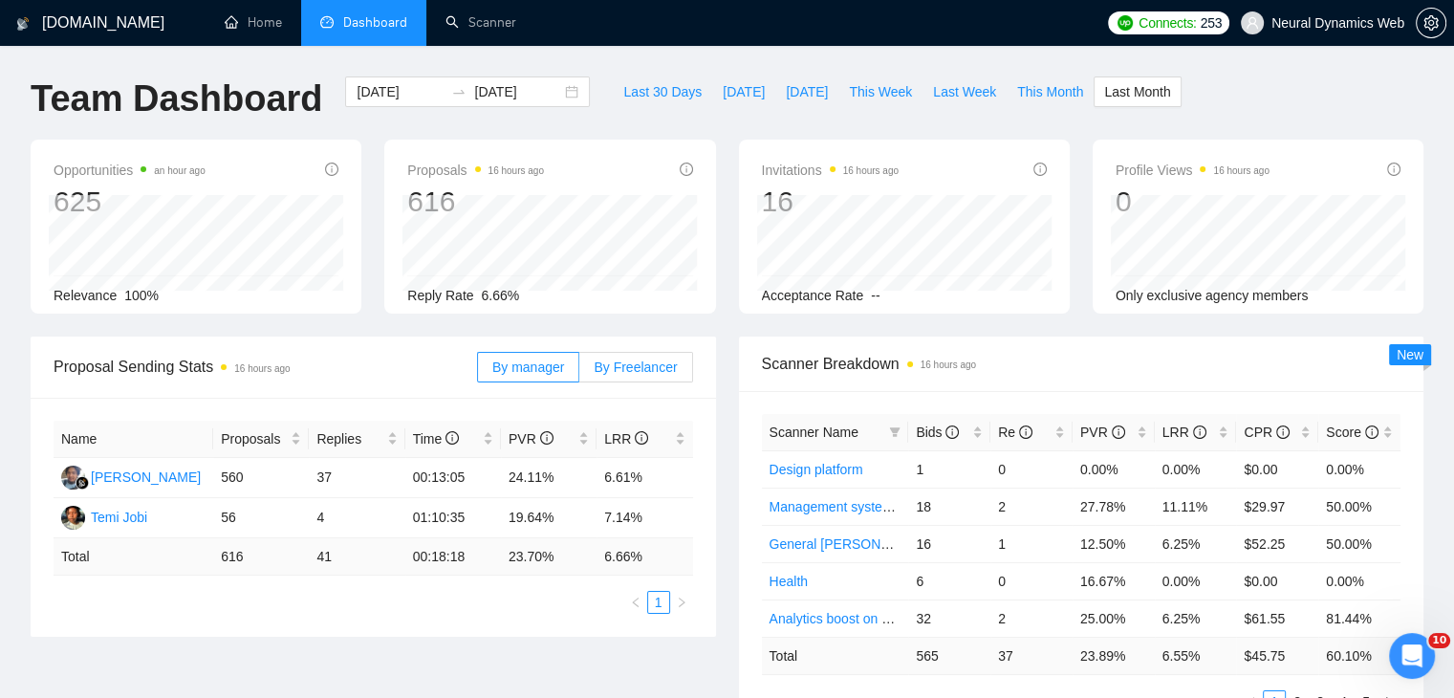
click at [616, 373] on span "By Freelancer" at bounding box center [635, 366] width 83 height 15
click at [579, 372] on input "By Freelancer" at bounding box center [579, 372] width 0 height 0
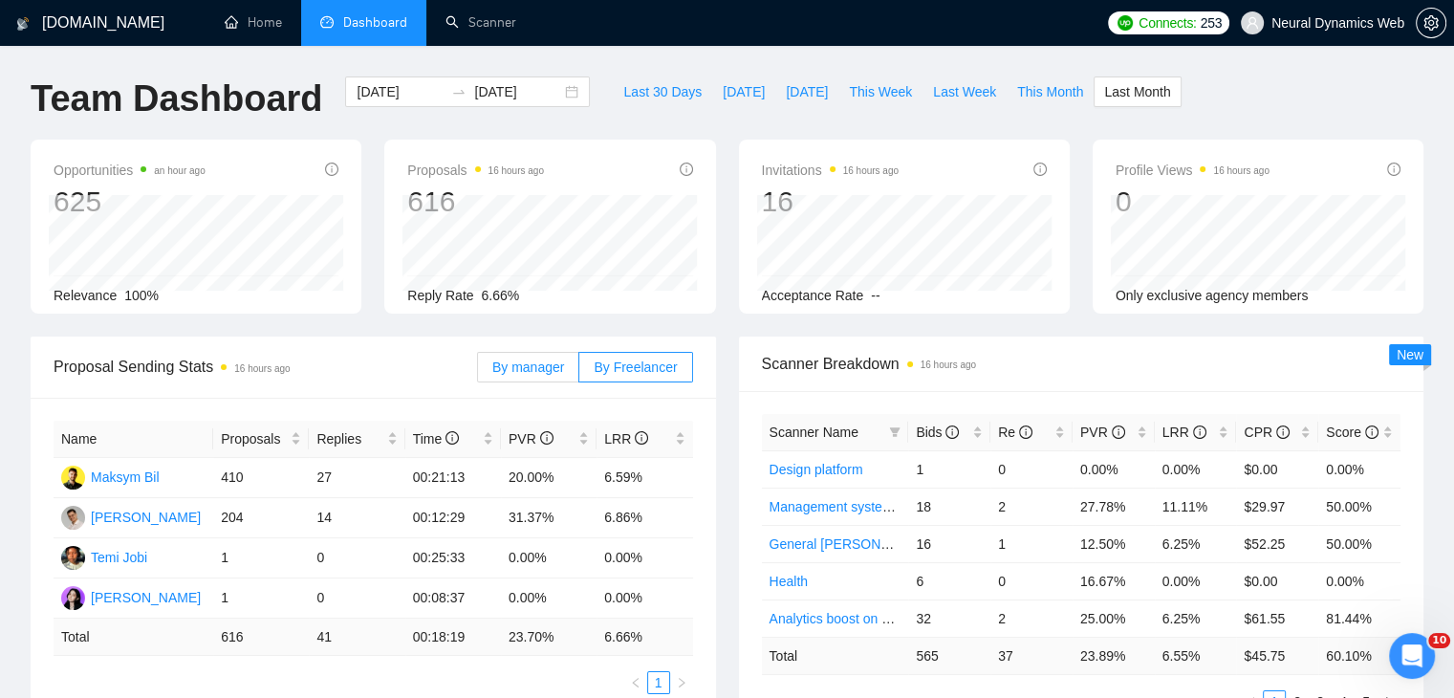
click at [562, 359] on span "By manager" at bounding box center [528, 366] width 72 height 15
click at [478, 372] on input "By manager" at bounding box center [478, 372] width 0 height 0
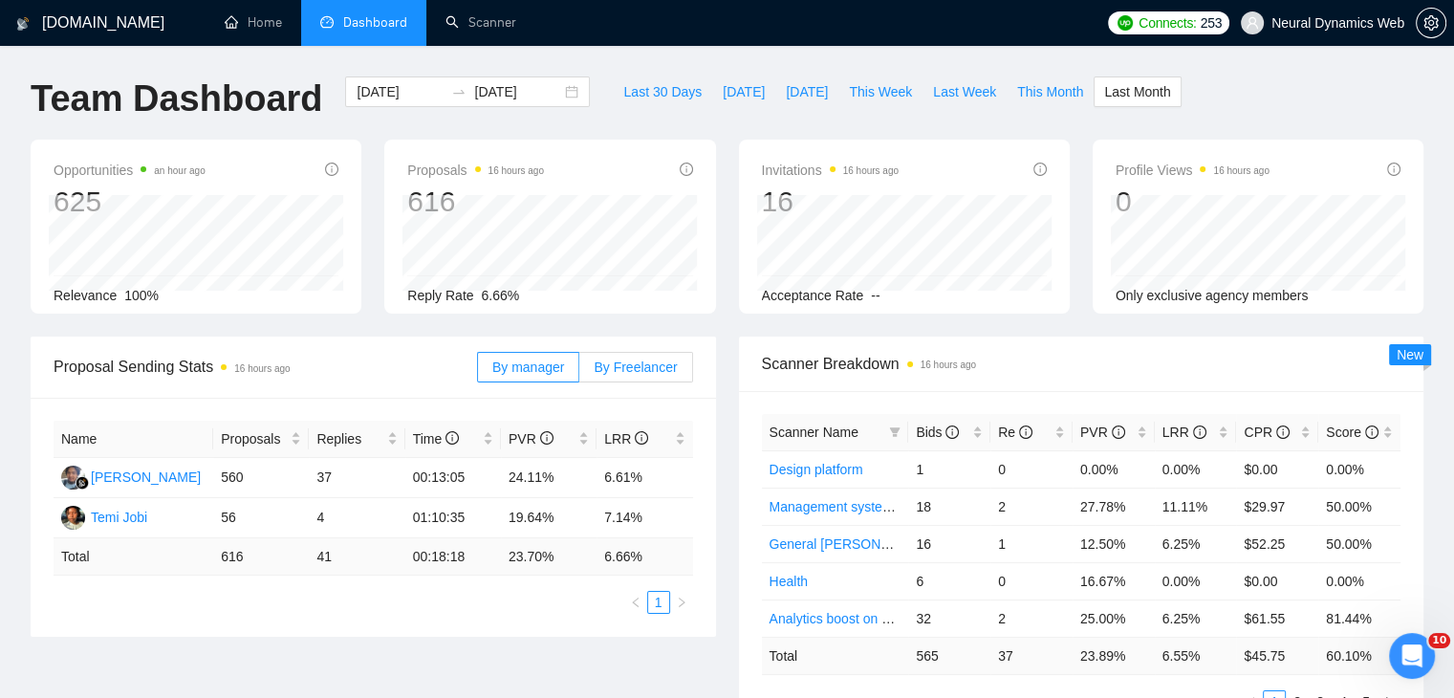
click at [626, 359] on span "By Freelancer" at bounding box center [635, 366] width 83 height 15
click at [579, 372] on input "By Freelancer" at bounding box center [579, 372] width 0 height 0
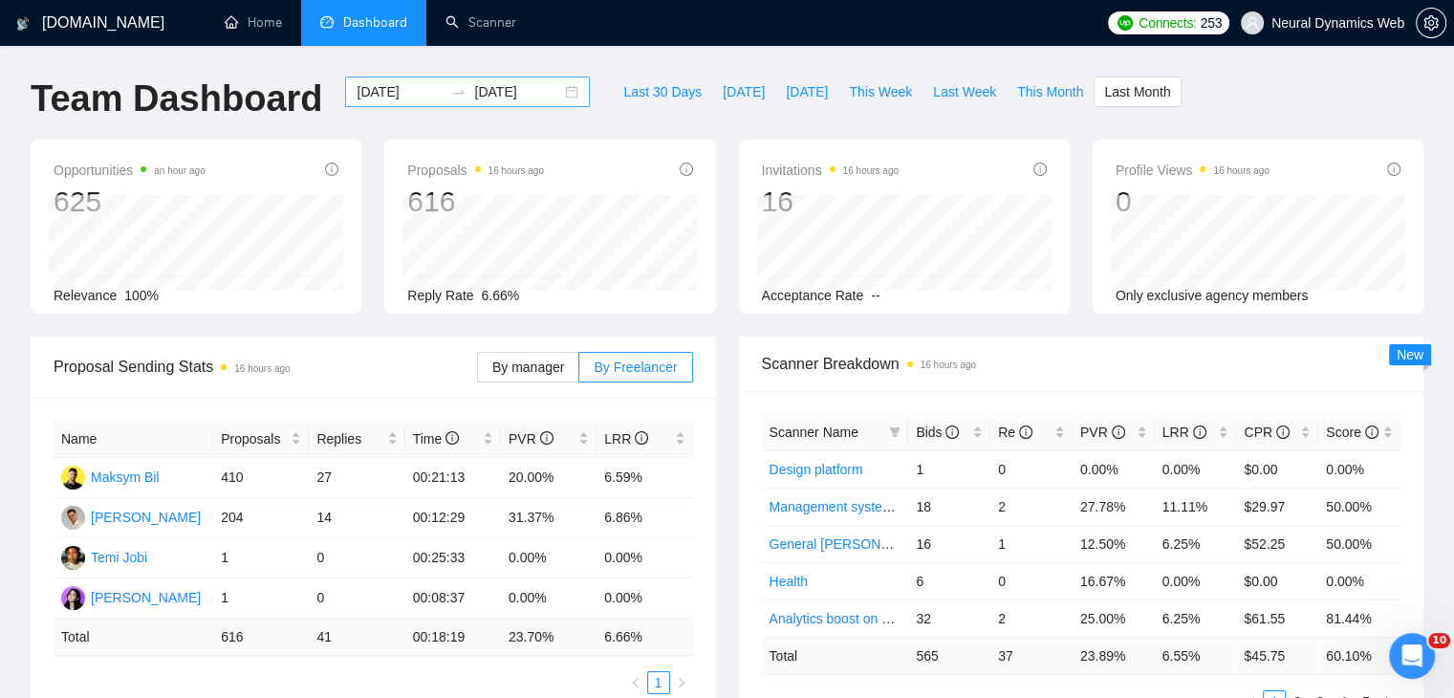
click at [558, 90] on div "[DATE] [DATE]" at bounding box center [467, 91] width 245 height 31
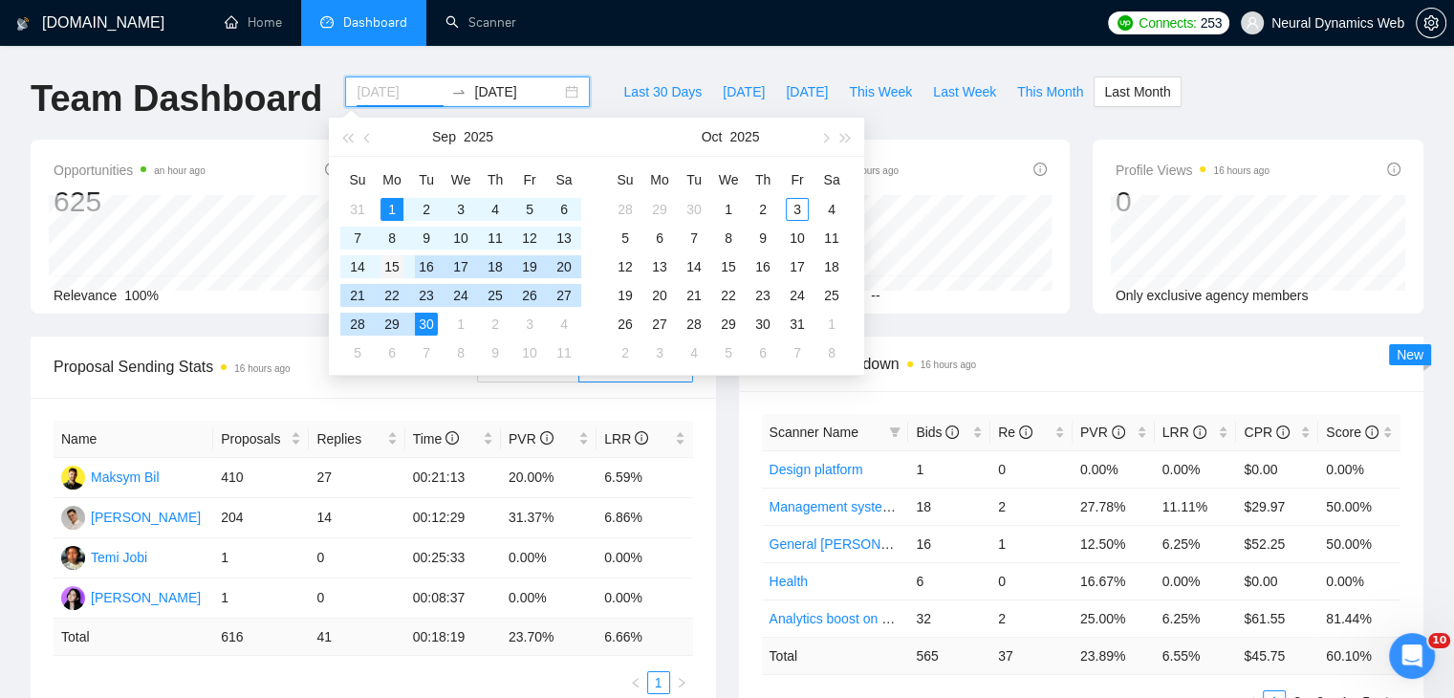
type input "[DATE]"
click at [393, 268] on div "15" at bounding box center [391, 266] width 23 height 23
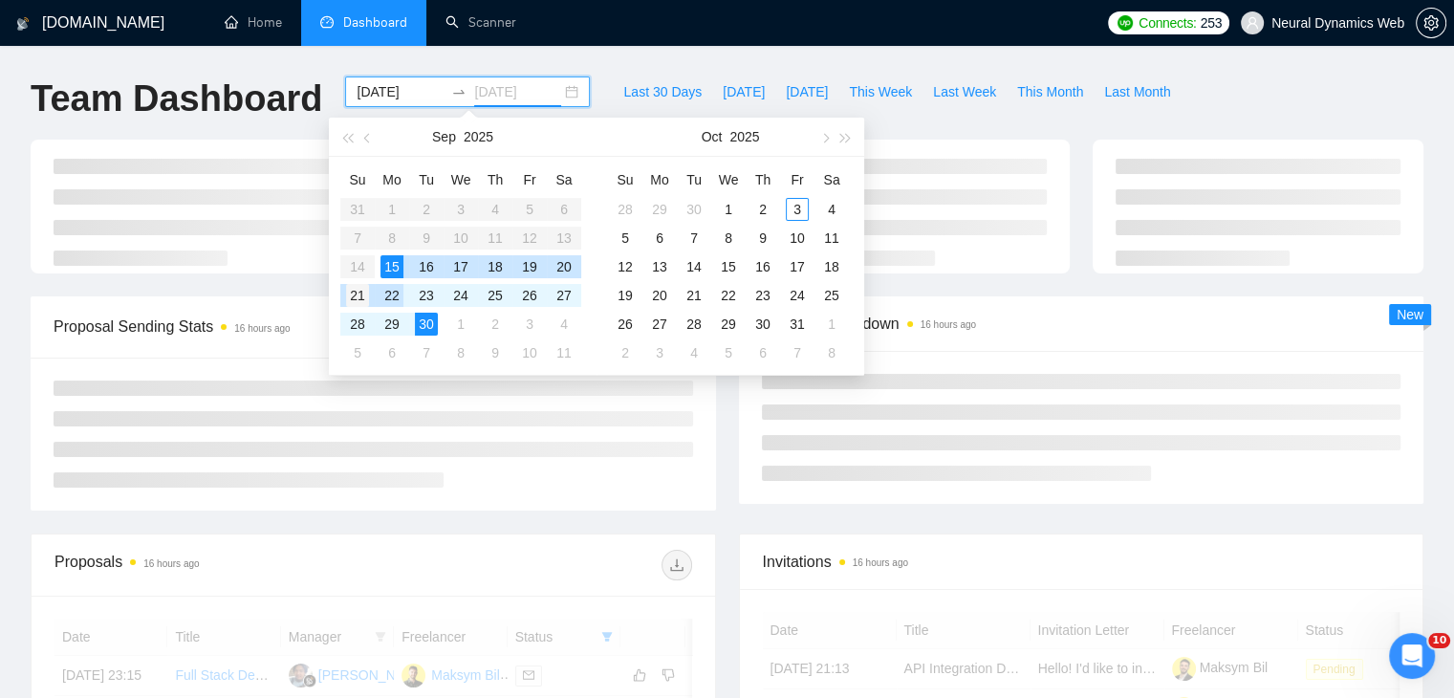
type input "[DATE]"
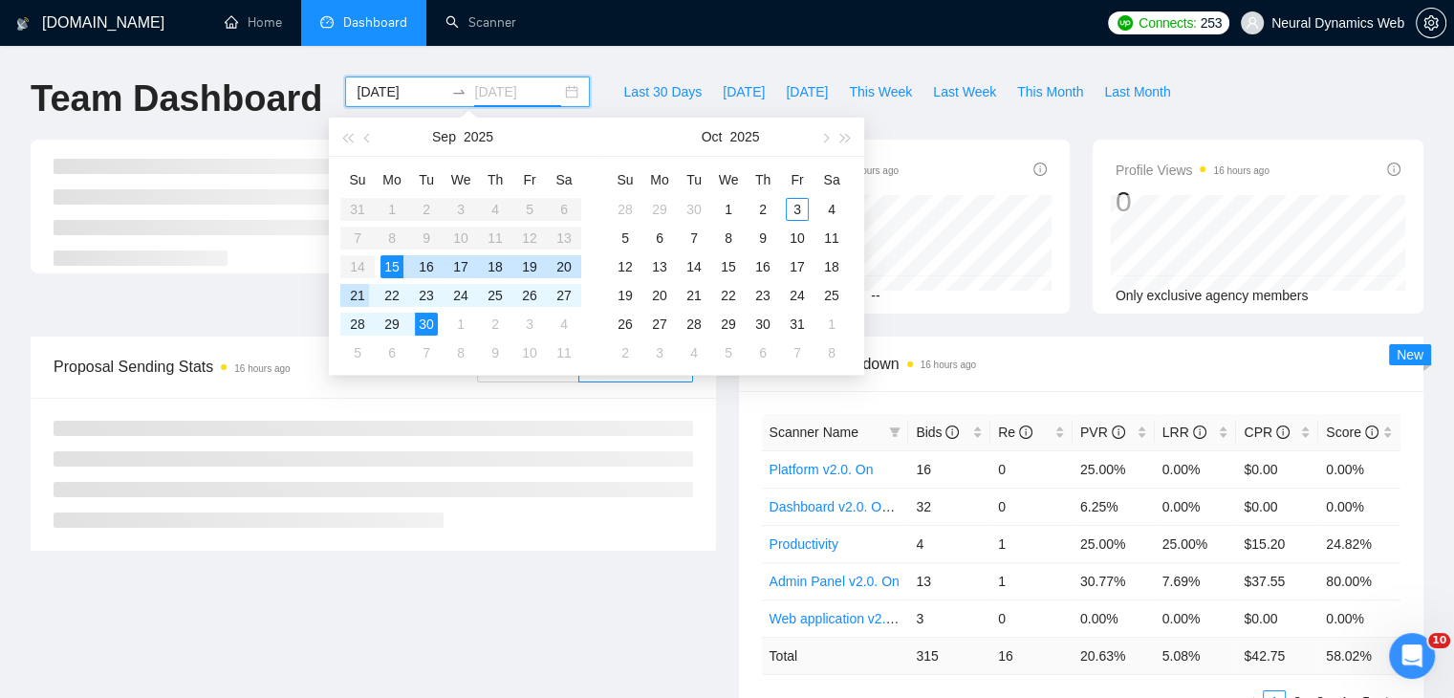
click at [355, 298] on div "21" at bounding box center [357, 295] width 23 height 23
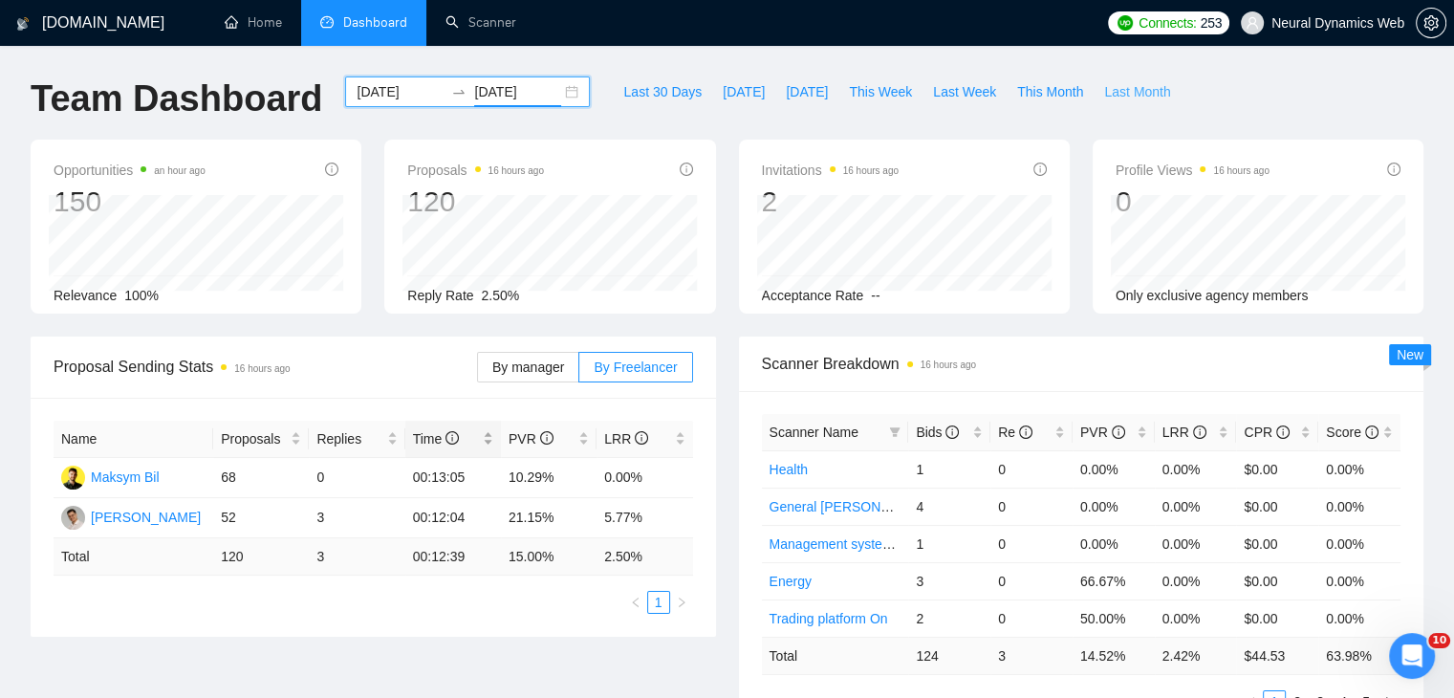
drag, startPoint x: 1113, startPoint y: 95, endPoint x: 465, endPoint y: 435, distance: 732.1
click at [1113, 95] on span "Last Month" at bounding box center [1137, 91] width 66 height 21
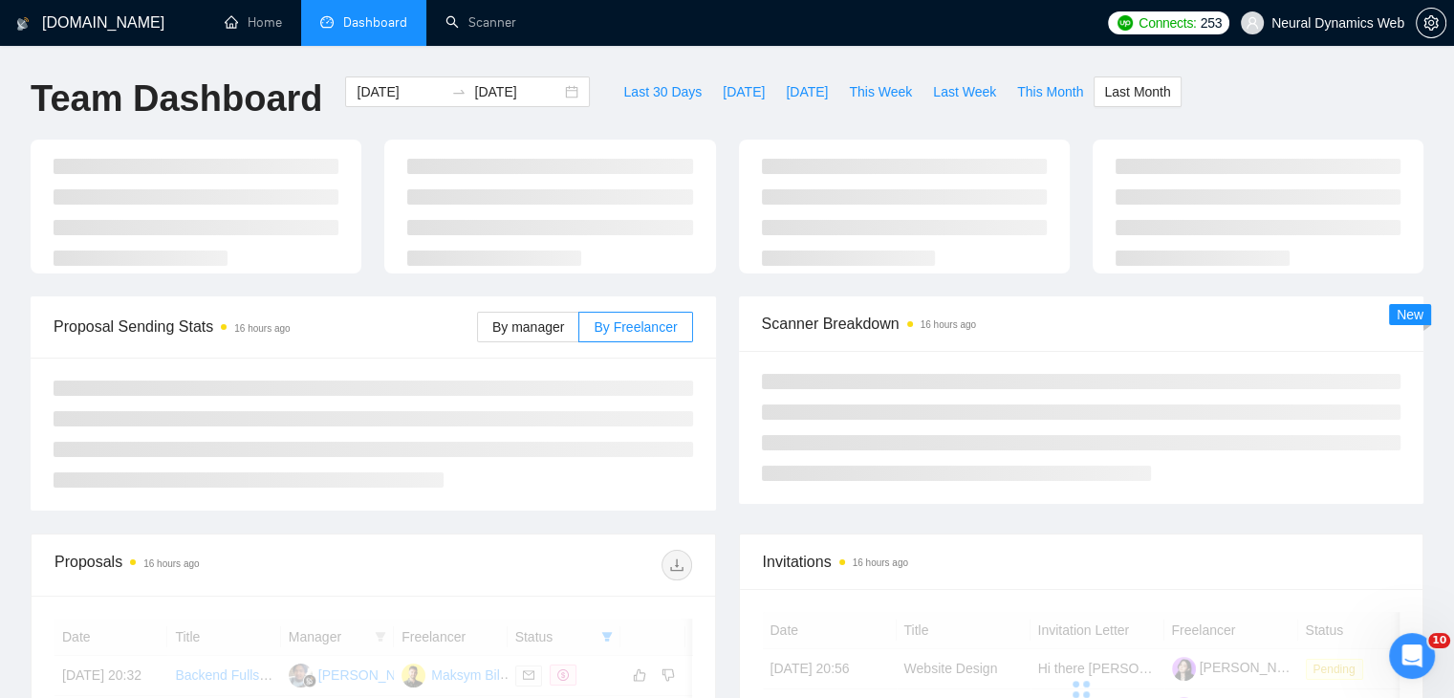
type input "[DATE]"
click at [524, 334] on span "By manager" at bounding box center [528, 326] width 72 height 15
click at [478, 332] on input "By manager" at bounding box center [478, 332] width 0 height 0
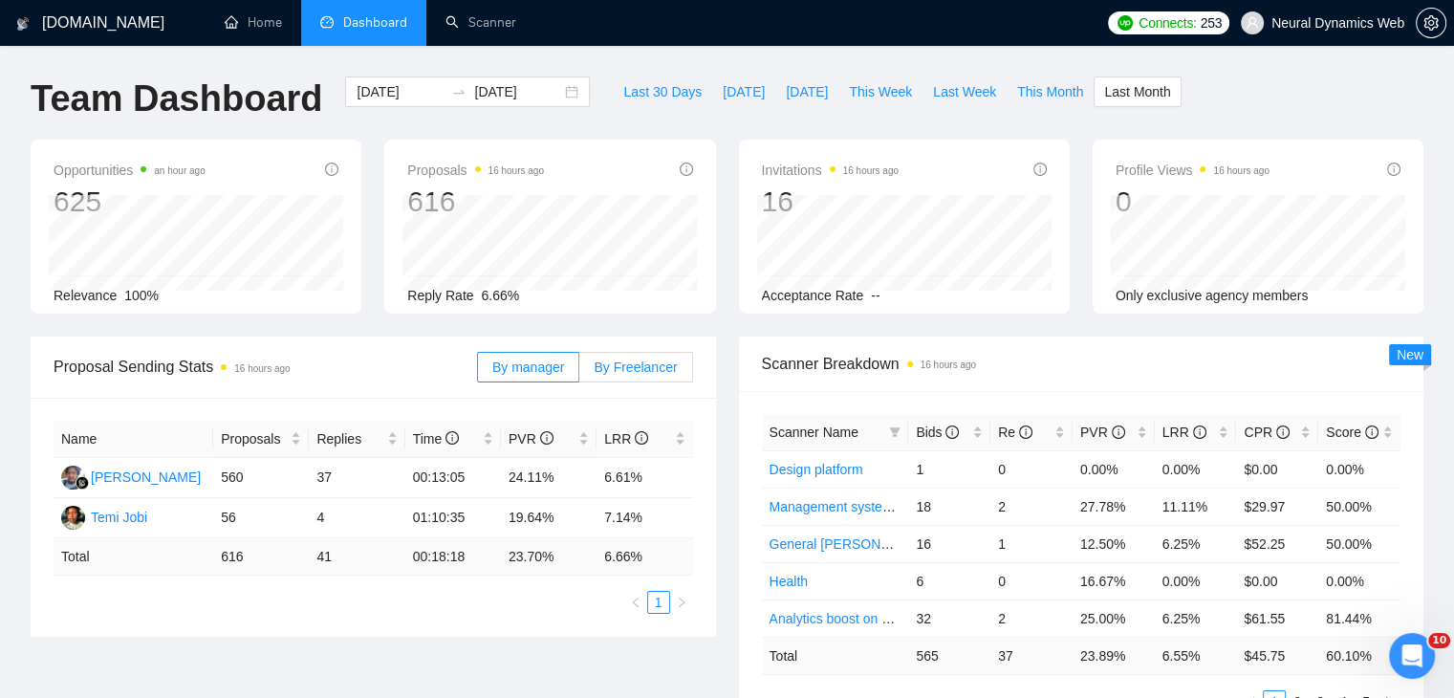
click at [612, 361] on span "By Freelancer" at bounding box center [635, 366] width 83 height 15
click at [579, 372] on input "By Freelancer" at bounding box center [579, 372] width 0 height 0
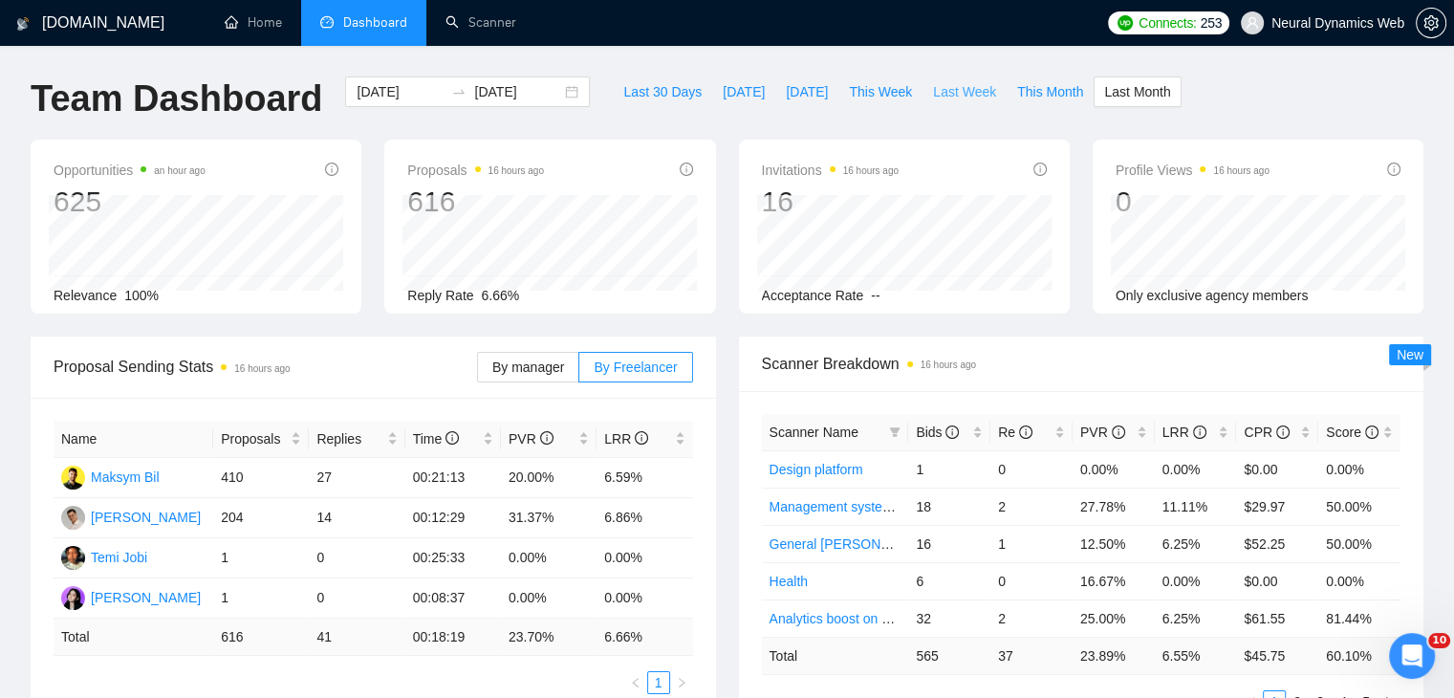
click at [940, 94] on span "Last Week" at bounding box center [964, 91] width 63 height 21
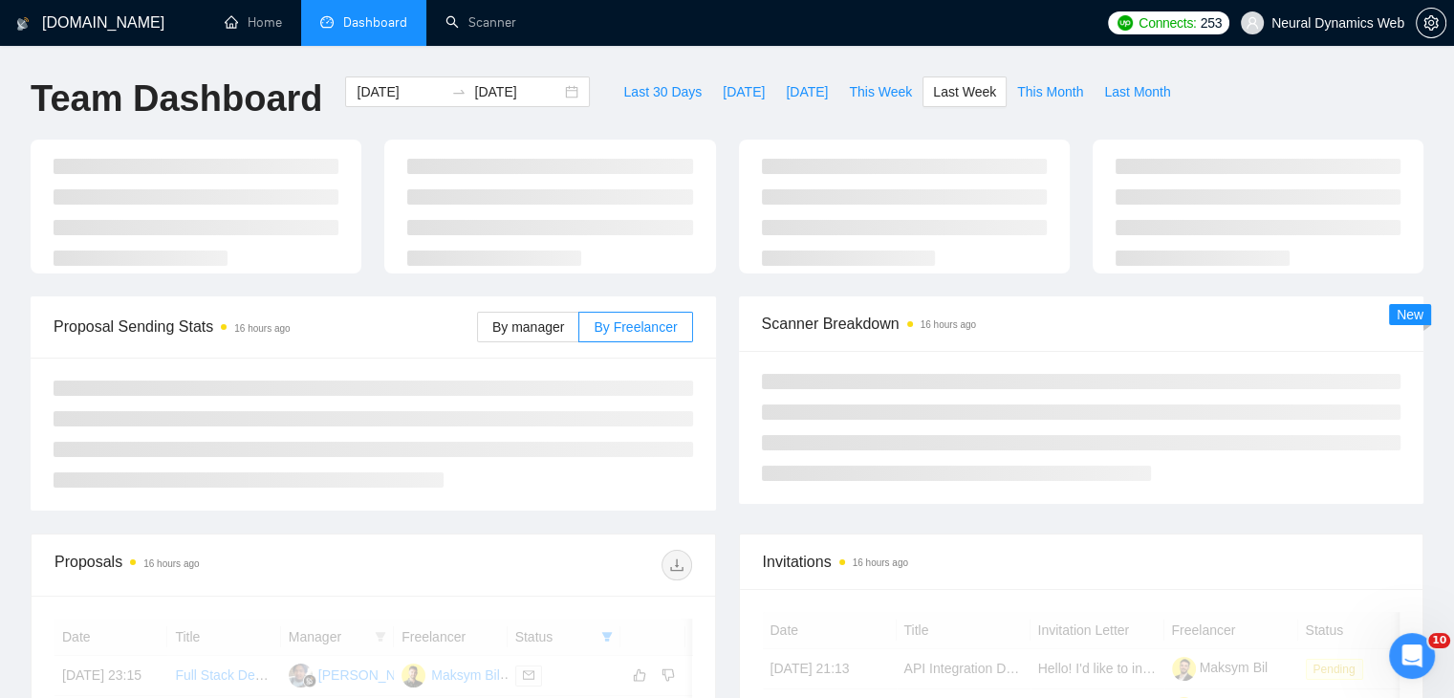
type input "[DATE]"
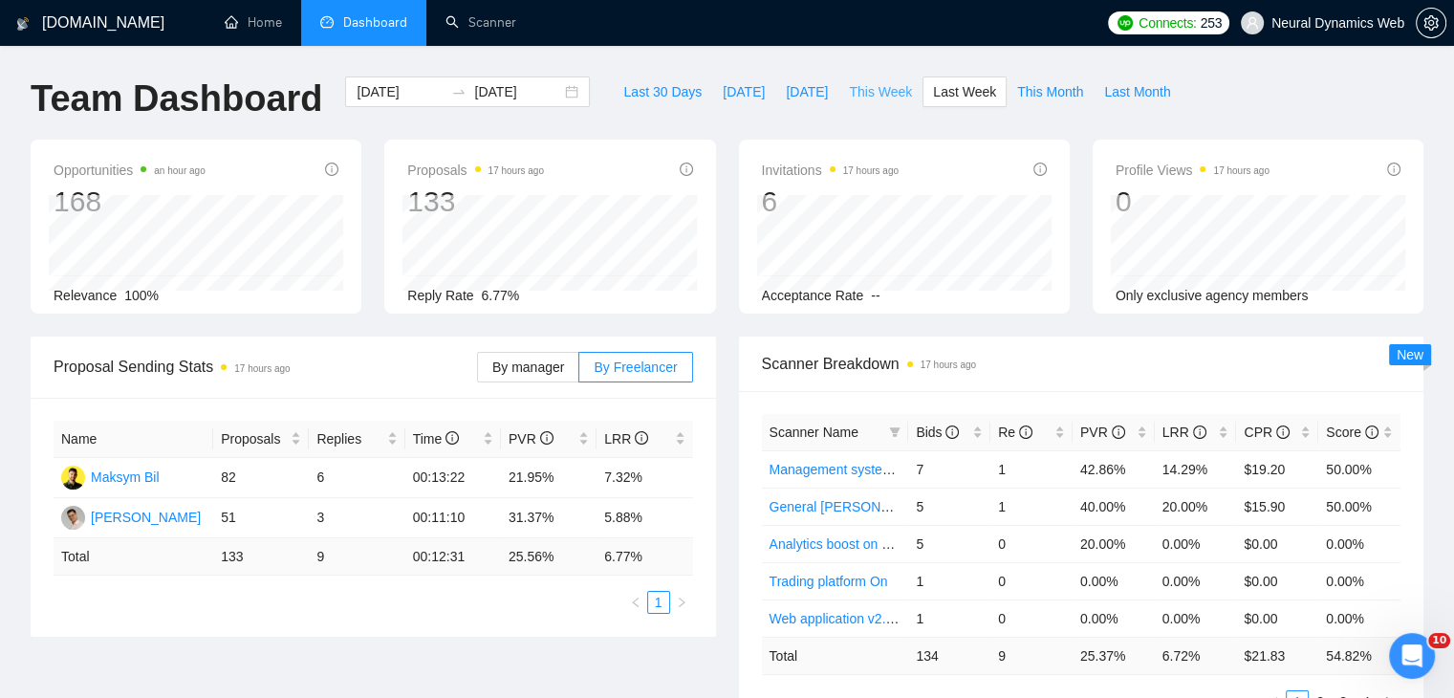
click at [850, 86] on span "This Week" at bounding box center [880, 91] width 63 height 21
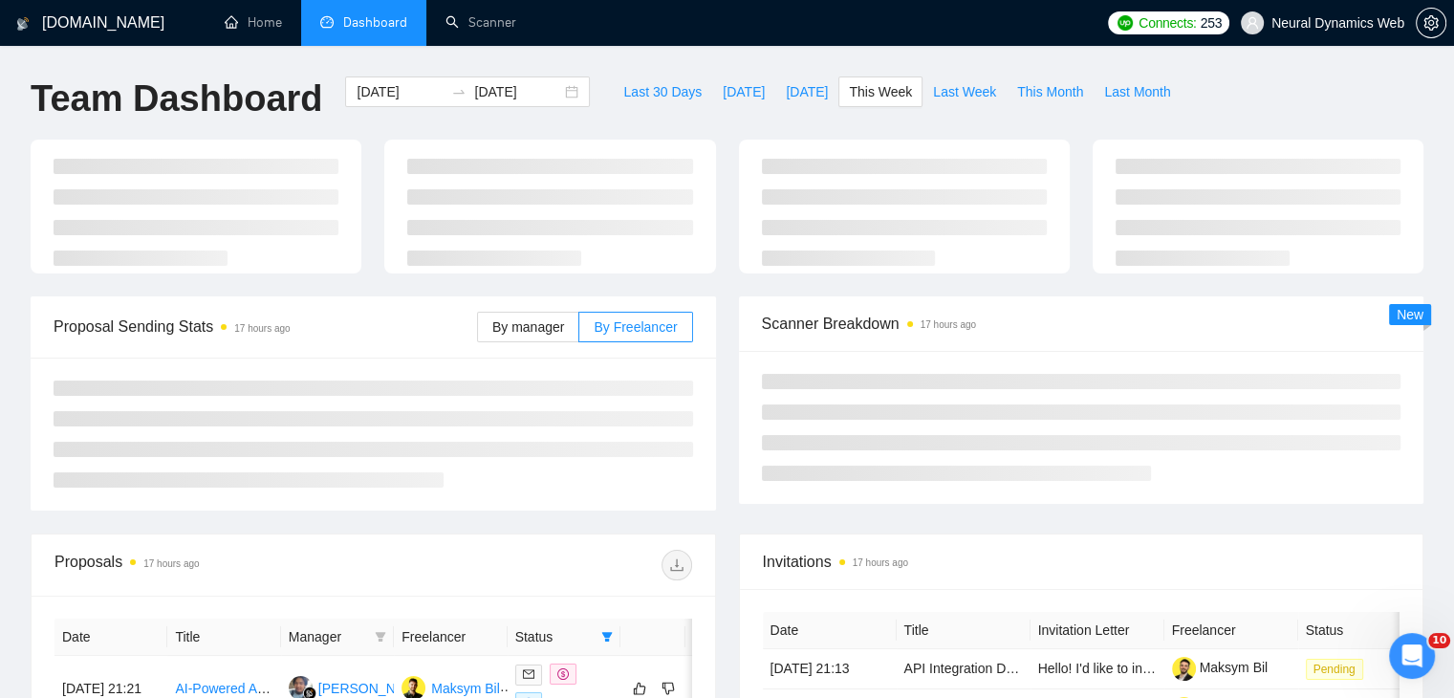
type input "[DATE]"
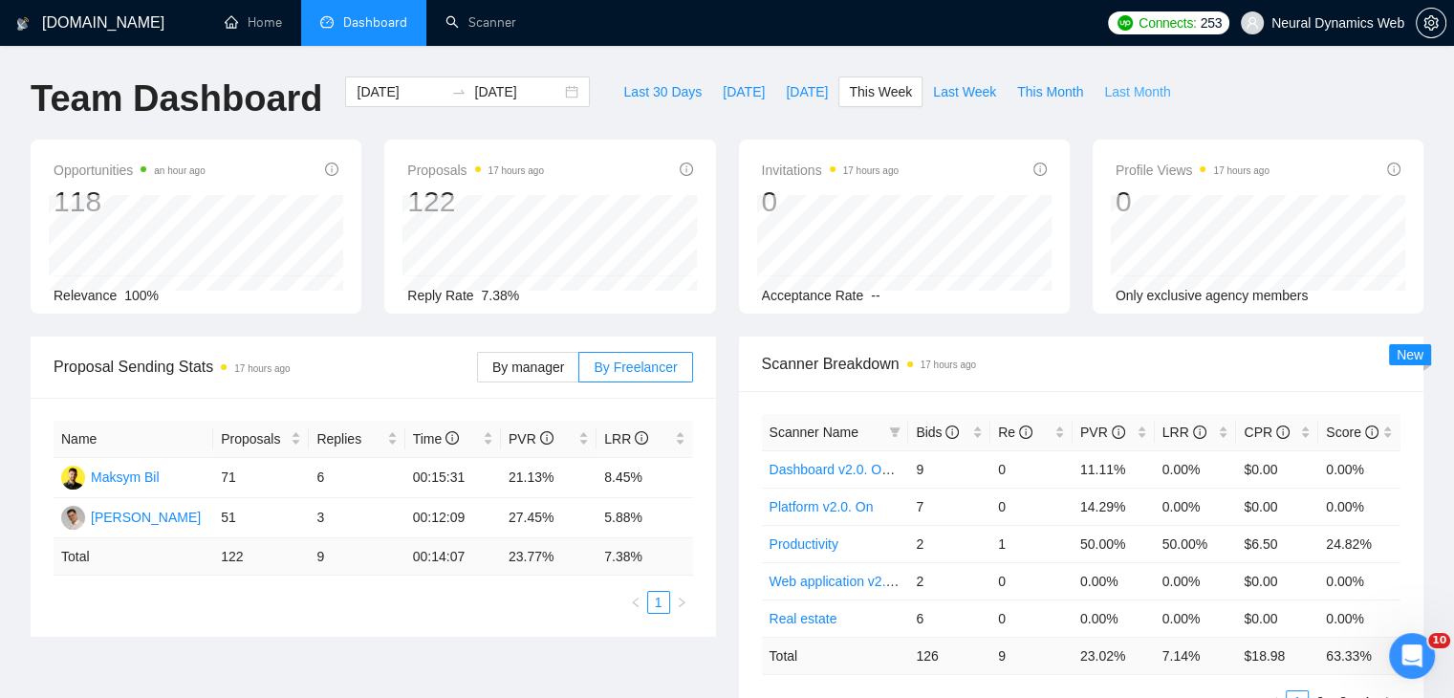
click at [1104, 97] on span "Last Month" at bounding box center [1137, 91] width 66 height 21
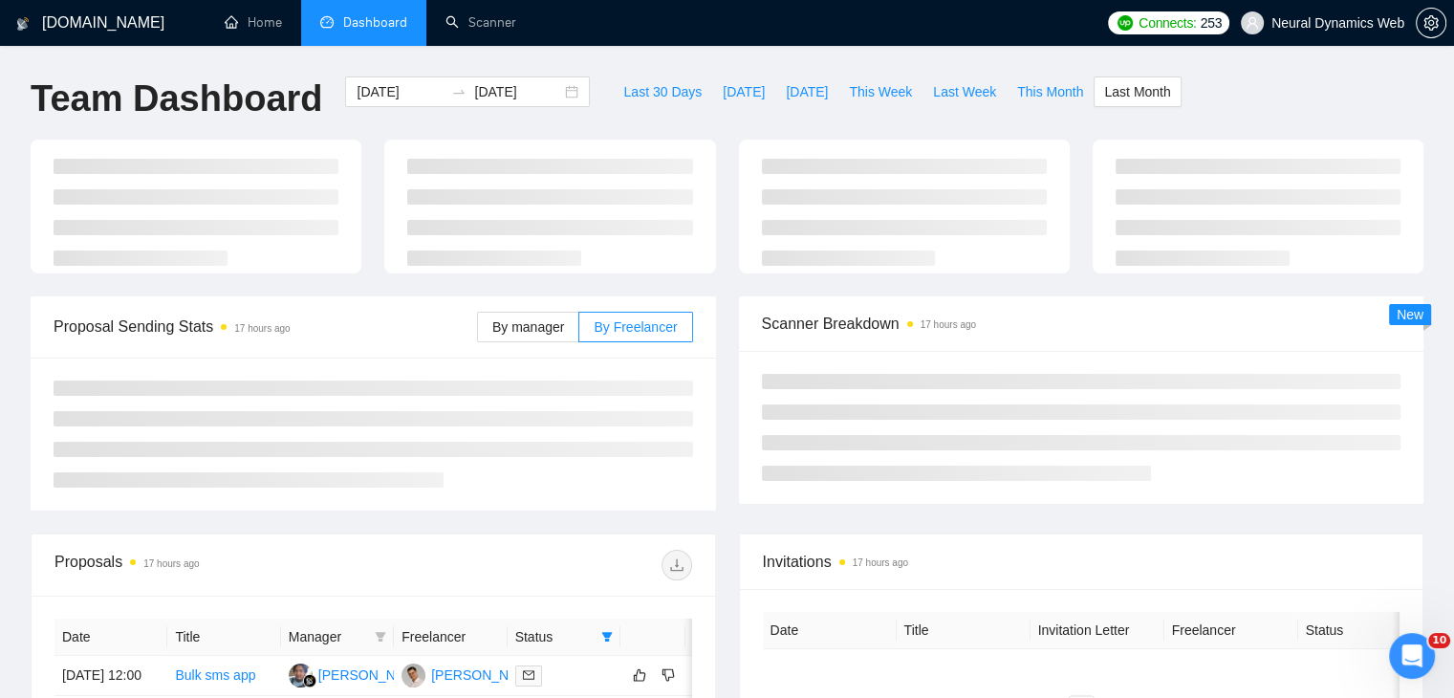
type input "[DATE]"
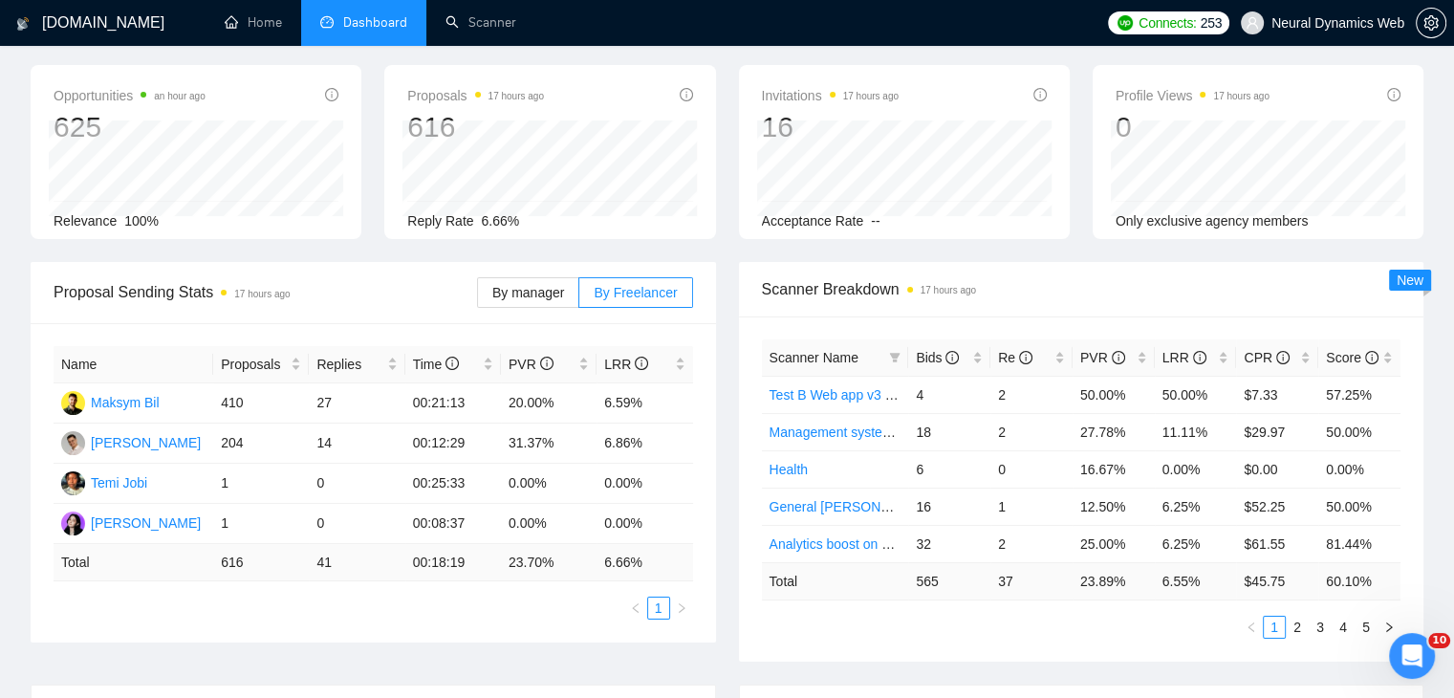
scroll to position [96, 0]
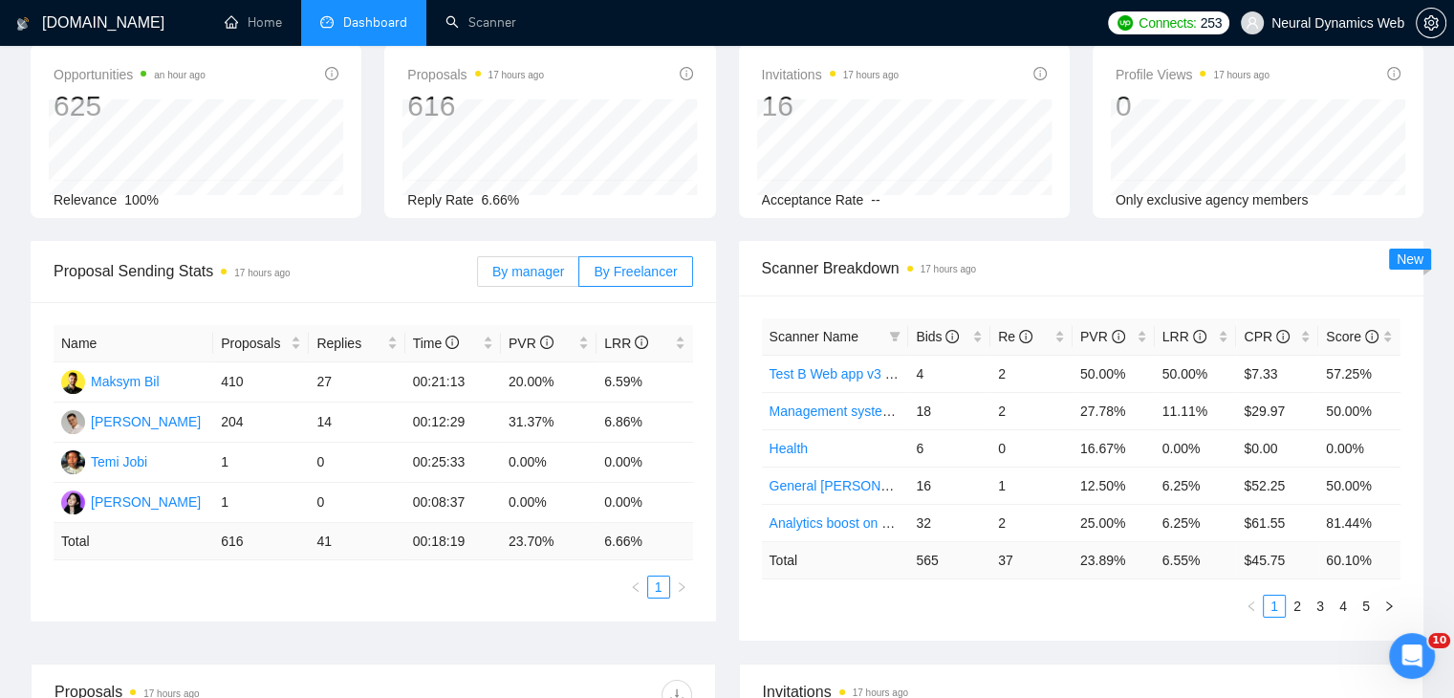
click at [533, 269] on span "By manager" at bounding box center [528, 271] width 72 height 15
click at [478, 276] on input "By manager" at bounding box center [478, 276] width 0 height 0
